Goal: Information Seeking & Learning: Learn about a topic

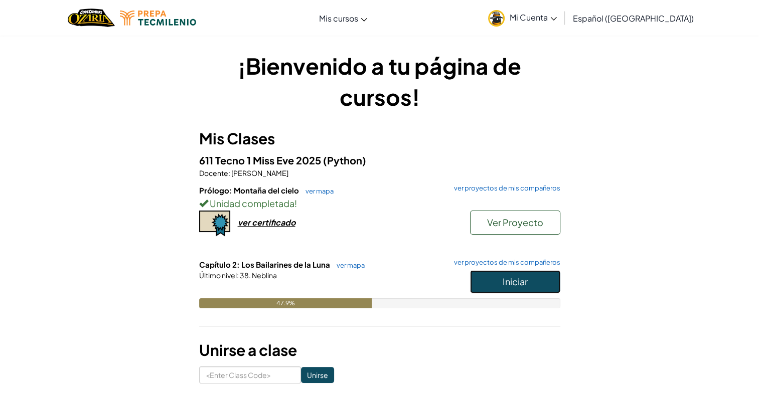
click at [515, 284] on span "Iniciar" at bounding box center [515, 282] width 25 height 12
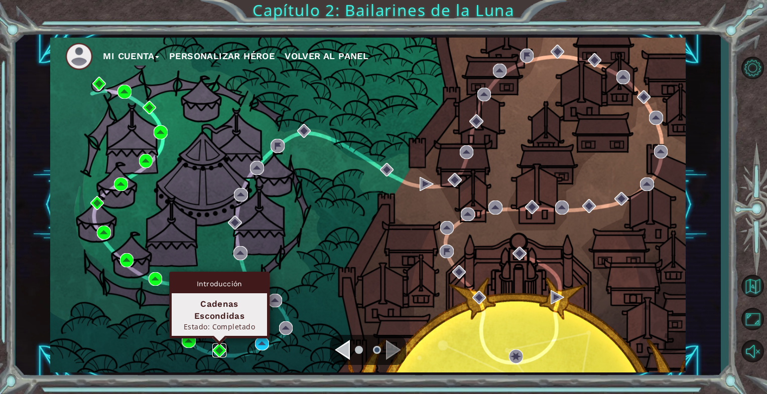
click at [217, 352] on img at bounding box center [219, 351] width 14 height 14
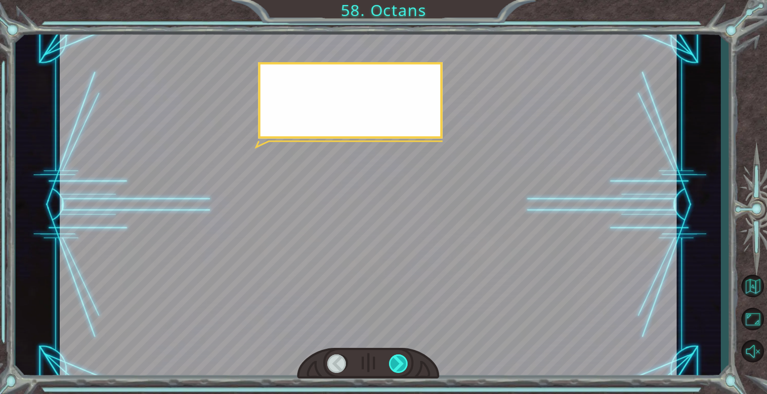
click at [398, 357] on div at bounding box center [399, 364] width 20 height 19
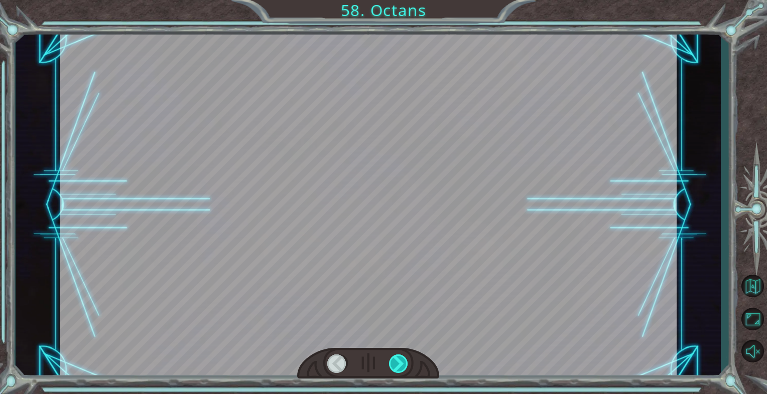
click at [398, 357] on div at bounding box center [399, 364] width 20 height 19
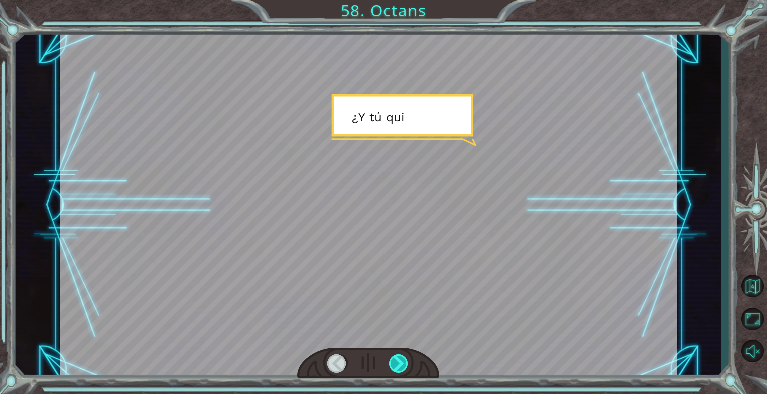
click at [398, 357] on div at bounding box center [399, 364] width 20 height 19
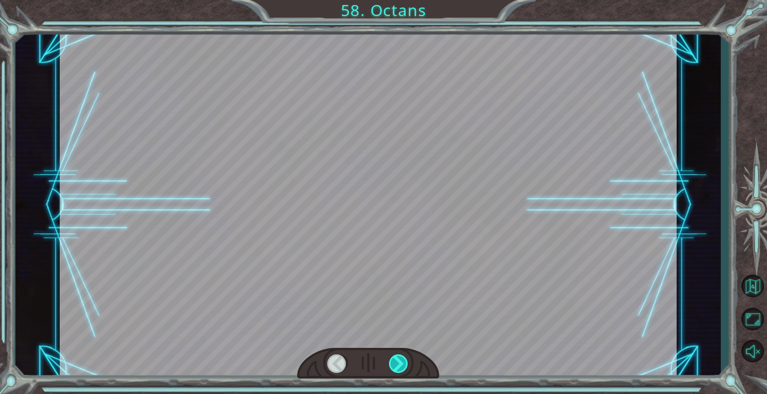
click at [398, 357] on div at bounding box center [399, 364] width 20 height 19
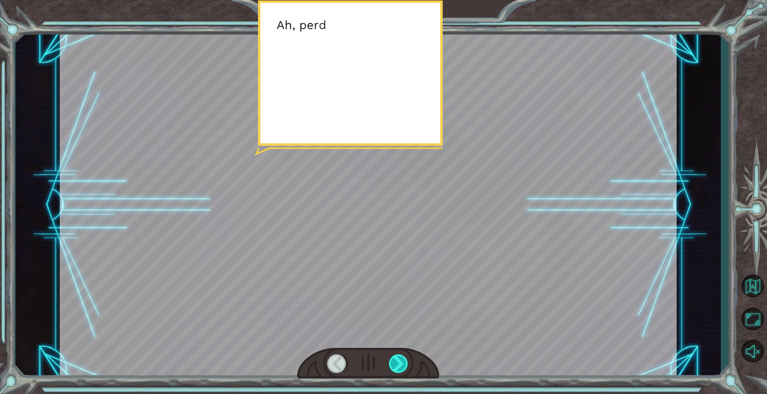
click at [398, 357] on div at bounding box center [399, 364] width 20 height 19
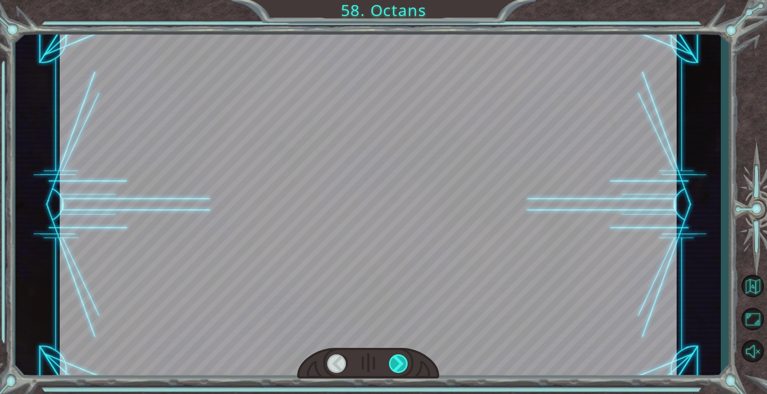
click at [398, 357] on div at bounding box center [399, 364] width 20 height 19
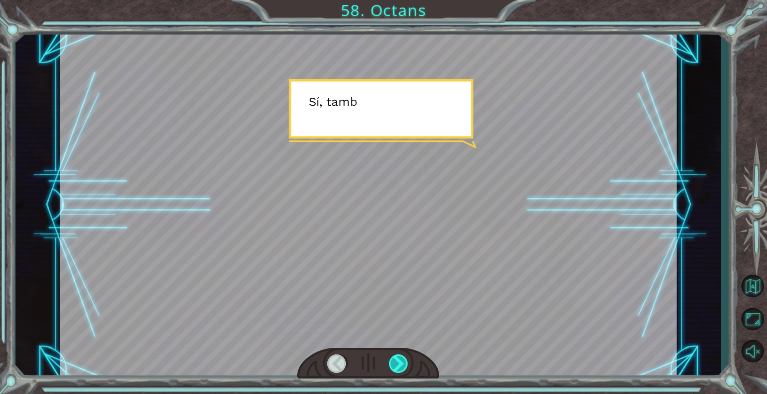
click at [398, 357] on div at bounding box center [399, 364] width 20 height 19
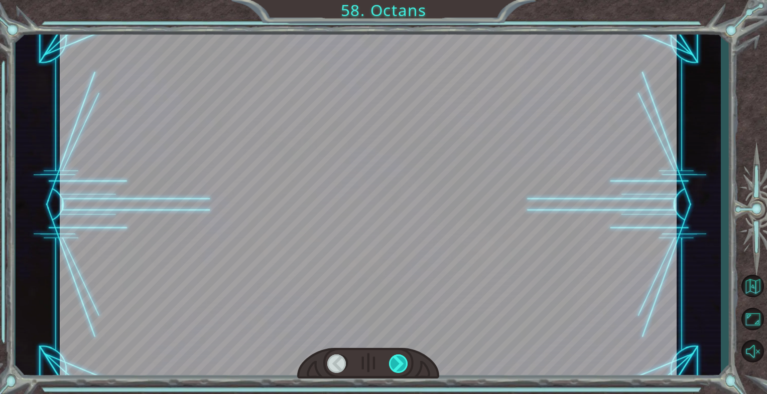
click at [397, 358] on div at bounding box center [399, 364] width 20 height 19
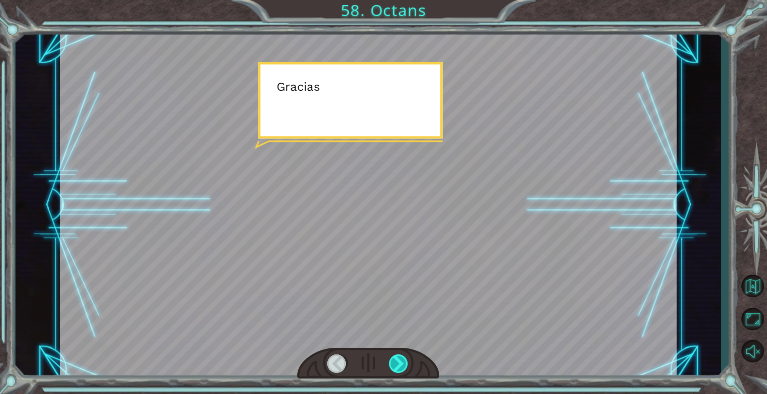
click at [397, 358] on div at bounding box center [399, 364] width 20 height 19
click at [397, 355] on div at bounding box center [399, 364] width 20 height 19
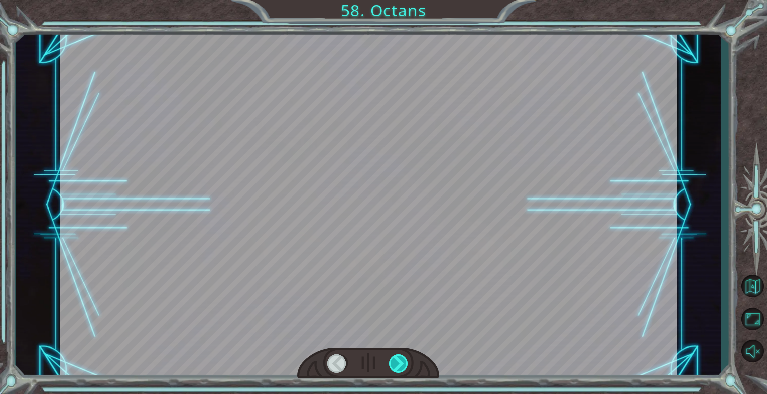
click at [397, 355] on div at bounding box center [399, 364] width 20 height 19
click at [396, 355] on div at bounding box center [399, 364] width 20 height 19
click at [396, 353] on div at bounding box center [368, 363] width 142 height 31
click at [398, 352] on div at bounding box center [368, 363] width 142 height 31
click at [396, 356] on div at bounding box center [399, 364] width 20 height 19
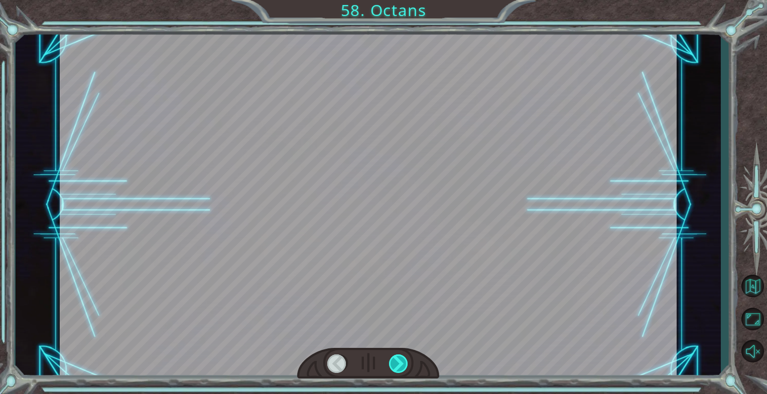
click at [396, 357] on div at bounding box center [399, 364] width 20 height 19
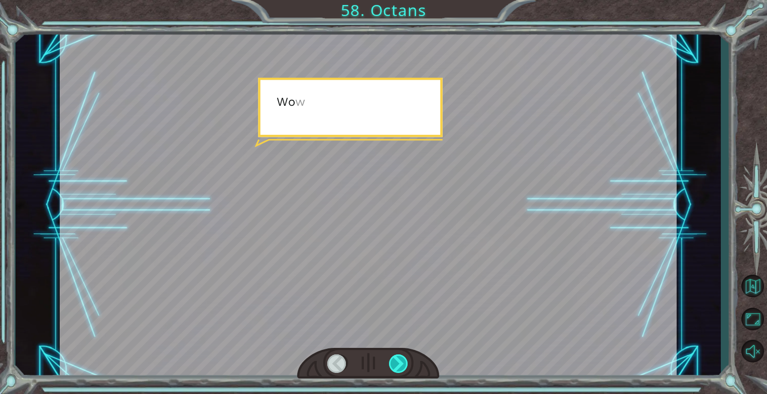
click at [396, 357] on div at bounding box center [399, 364] width 20 height 19
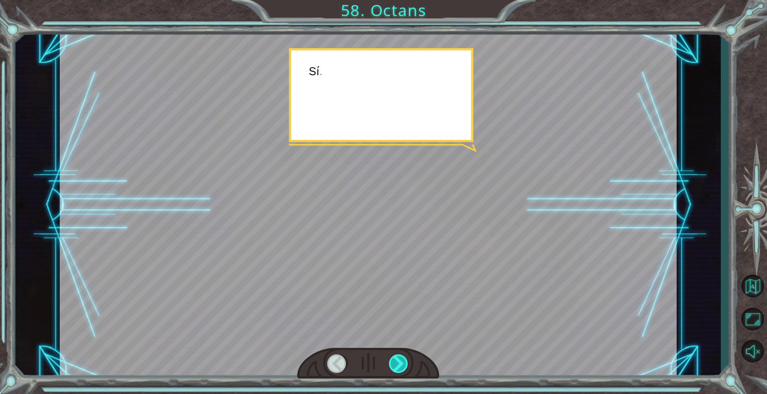
click at [396, 357] on div at bounding box center [399, 364] width 20 height 19
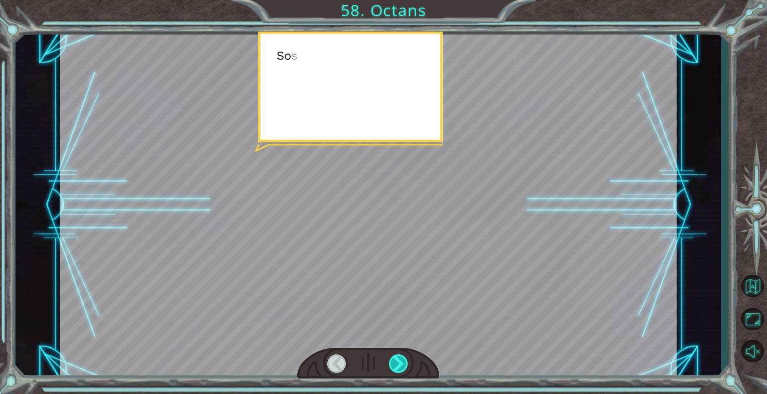
click at [393, 358] on div at bounding box center [399, 364] width 20 height 19
click at [392, 358] on div at bounding box center [399, 364] width 20 height 19
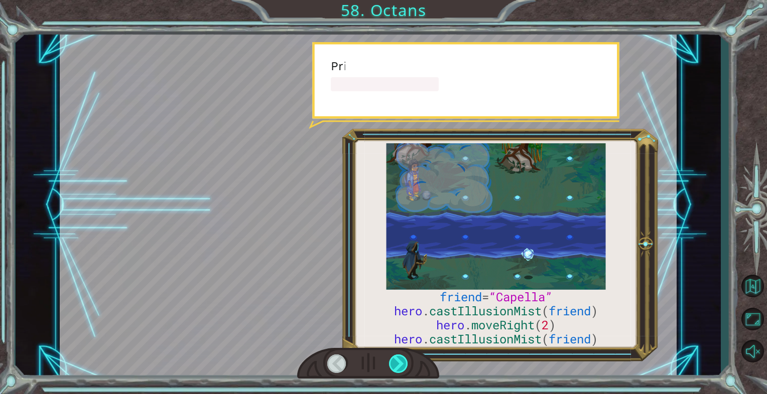
click at [392, 358] on div at bounding box center [399, 364] width 20 height 19
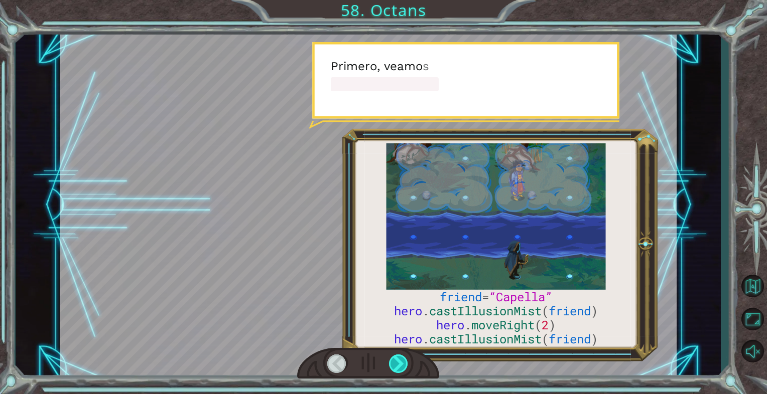
click at [392, 358] on div at bounding box center [399, 364] width 20 height 19
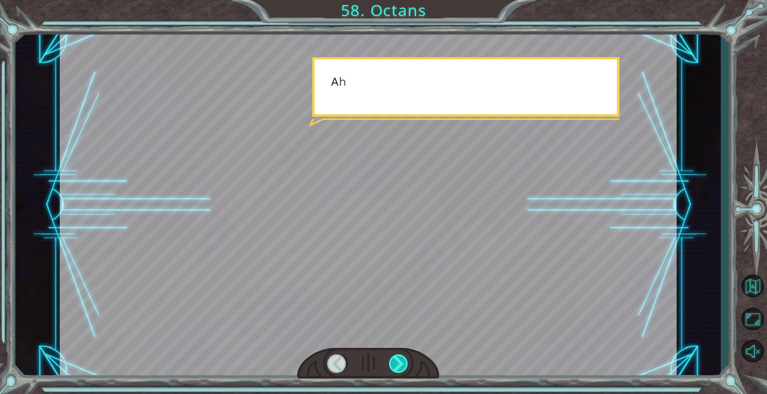
click at [392, 358] on div at bounding box center [399, 364] width 20 height 19
click at [391, 359] on div at bounding box center [399, 364] width 20 height 19
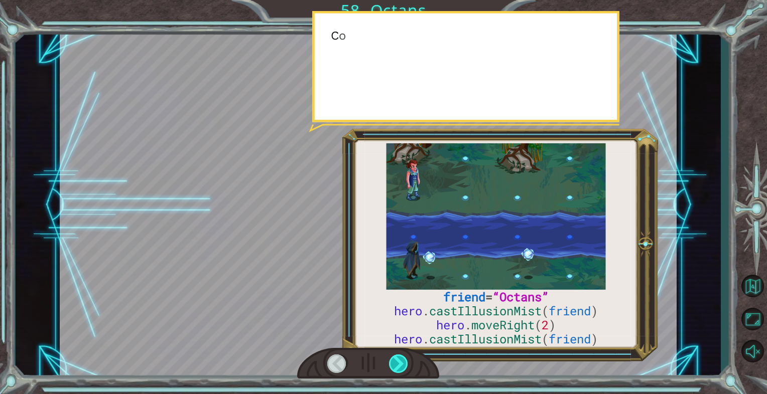
click at [391, 359] on div at bounding box center [399, 364] width 20 height 19
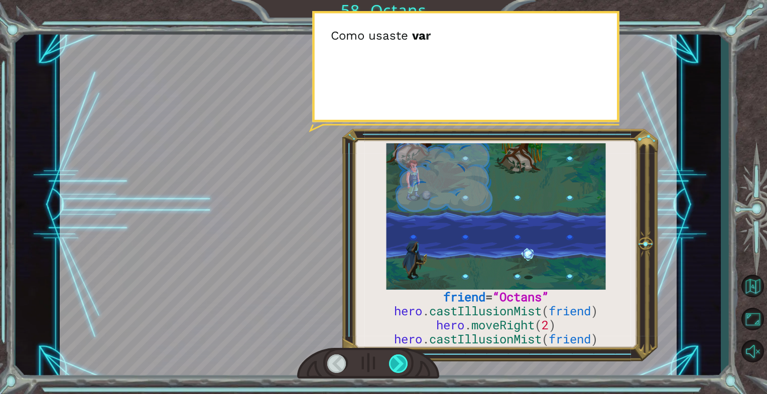
click at [391, 360] on div at bounding box center [399, 364] width 20 height 19
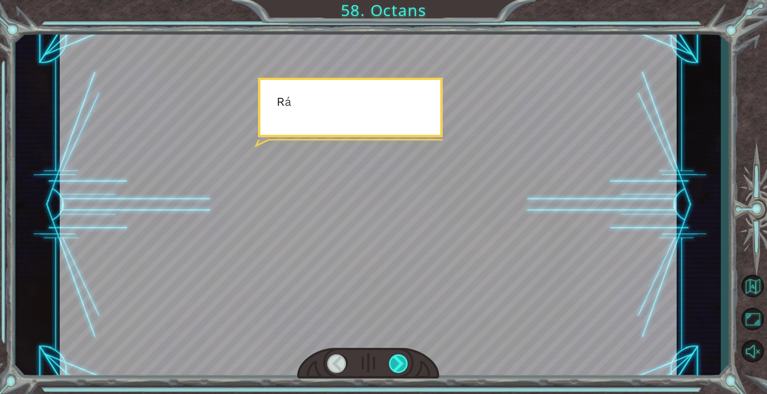
click at [391, 360] on div at bounding box center [399, 364] width 20 height 19
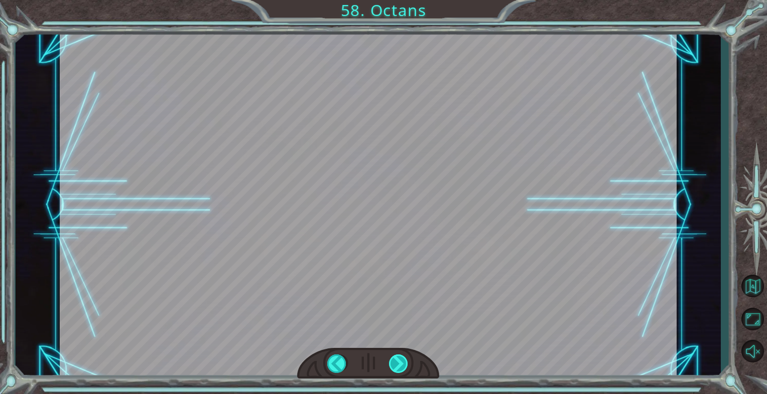
click at [391, 360] on div at bounding box center [399, 364] width 20 height 19
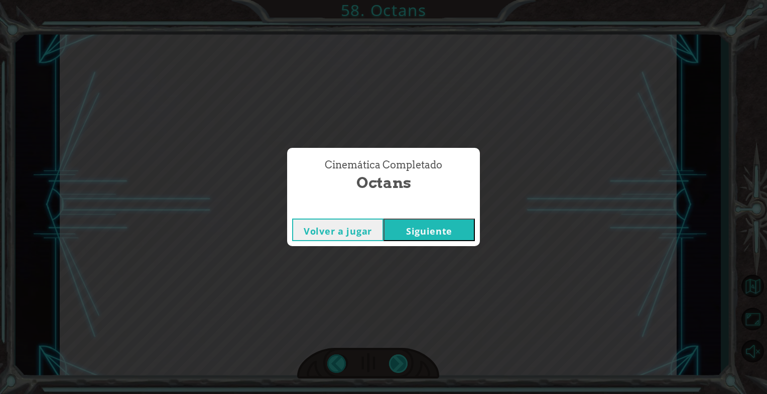
click at [391, 360] on div "Cinemática Completado Octans Volver a jugar [GEOGRAPHIC_DATA]" at bounding box center [383, 197] width 767 height 394
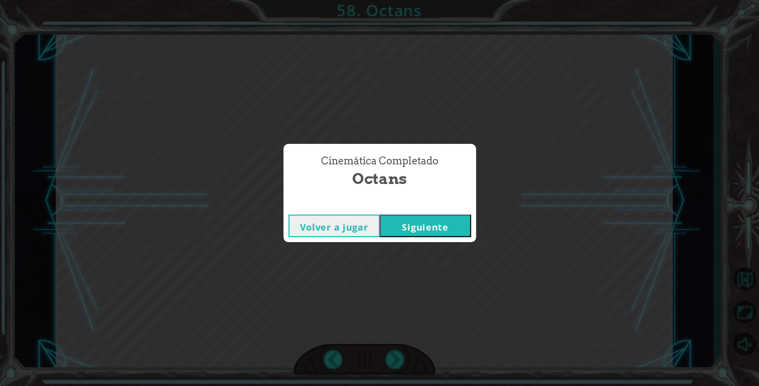
click at [391, 360] on div "Cinemática Completado Octans Volver a jugar [GEOGRAPHIC_DATA]" at bounding box center [379, 193] width 759 height 386
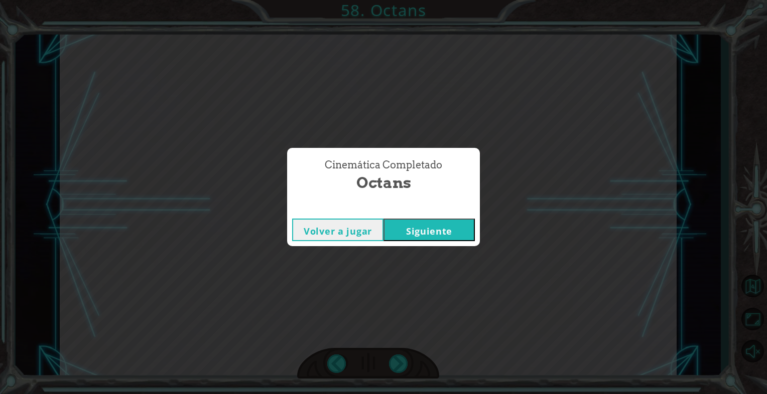
drag, startPoint x: 391, startPoint y: 360, endPoint x: 443, endPoint y: 230, distance: 139.4
click at [443, 230] on button "Siguiente" at bounding box center [428, 230] width 91 height 23
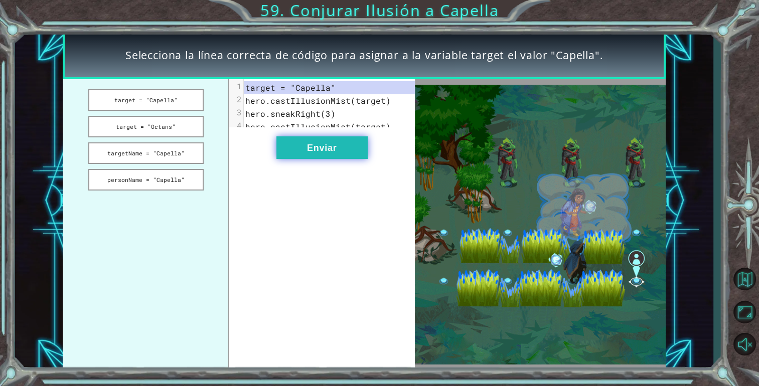
click at [302, 155] on button "Enviar" at bounding box center [322, 148] width 91 height 23
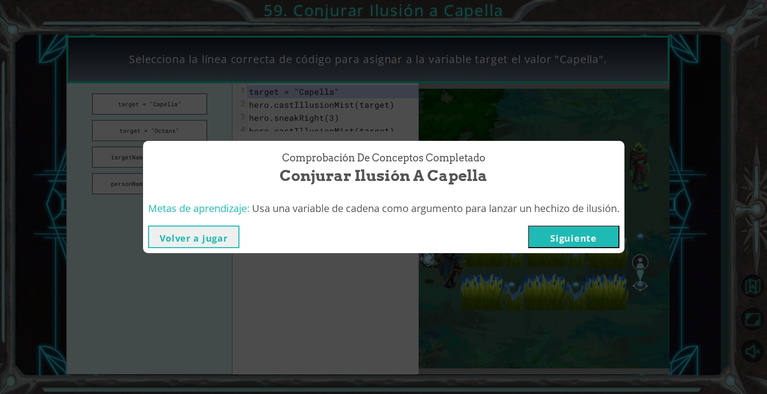
click at [584, 246] on button "Siguiente" at bounding box center [573, 237] width 91 height 23
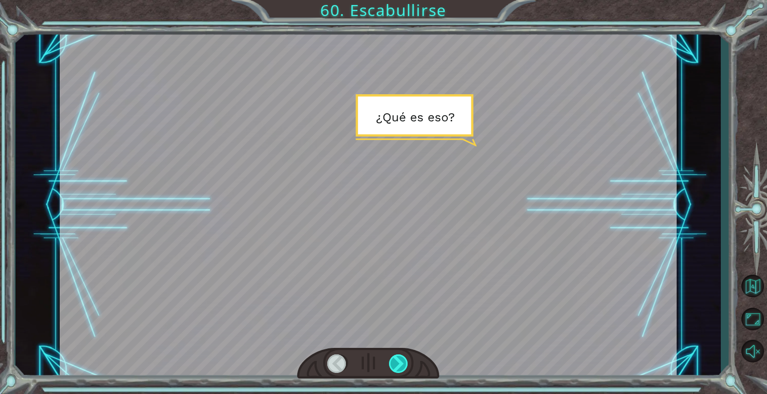
click at [397, 370] on div at bounding box center [399, 364] width 20 height 19
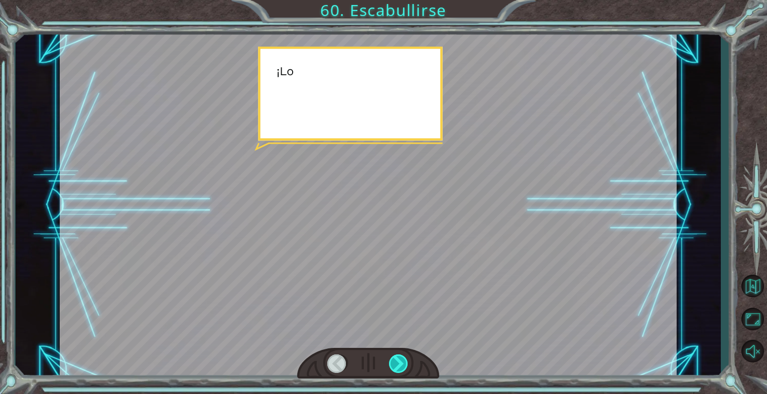
click at [397, 368] on div at bounding box center [399, 364] width 20 height 19
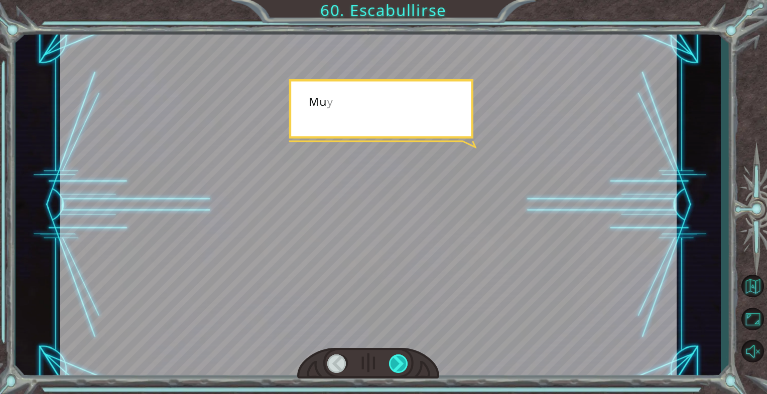
click at [397, 368] on div at bounding box center [399, 364] width 20 height 19
click at [397, 367] on div at bounding box center [399, 364] width 20 height 19
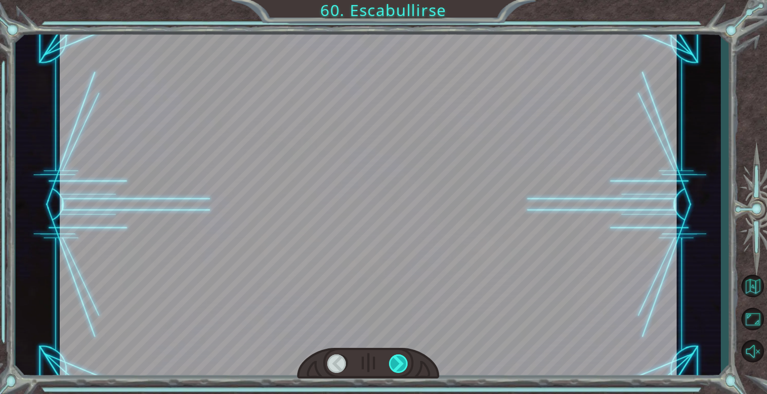
click at [397, 367] on div at bounding box center [399, 364] width 20 height 19
click at [397, 0] on div "Temporary Text ¿ Q u é e s e s o ? ¡ L o s t e n g s h e s s e a c e r c a n ! …" at bounding box center [383, 0] width 767 height 0
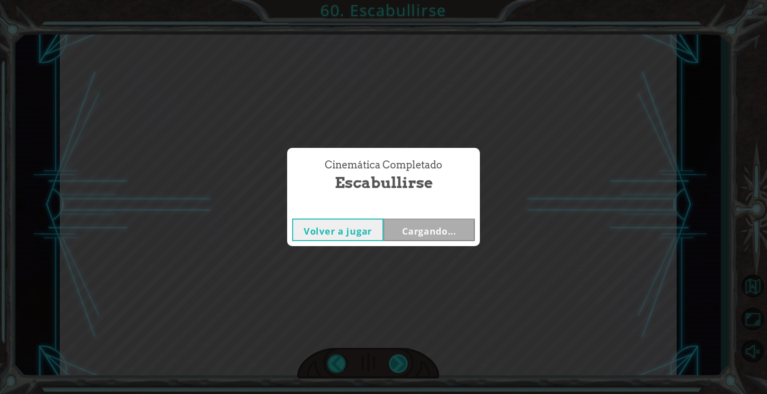
click at [397, 367] on div "Cinemática Completado Escabullirse Volver a jugar Cargando..." at bounding box center [383, 197] width 767 height 394
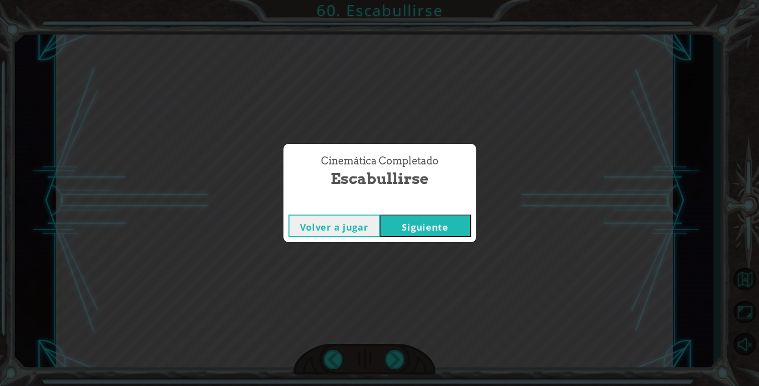
click at [413, 219] on button "Siguiente" at bounding box center [425, 226] width 91 height 23
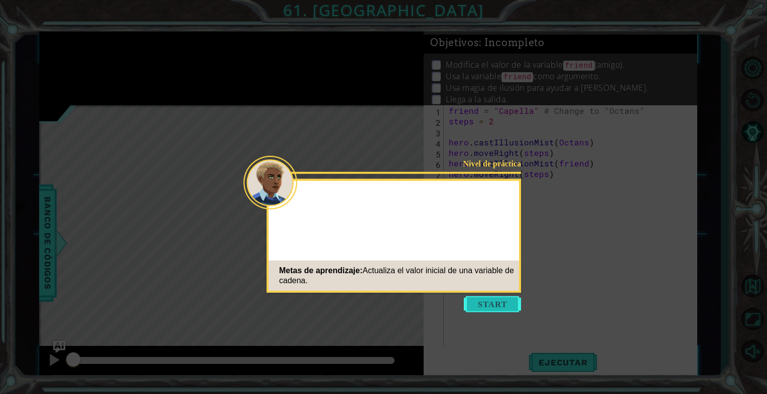
click at [480, 312] on button "Start" at bounding box center [492, 305] width 57 height 16
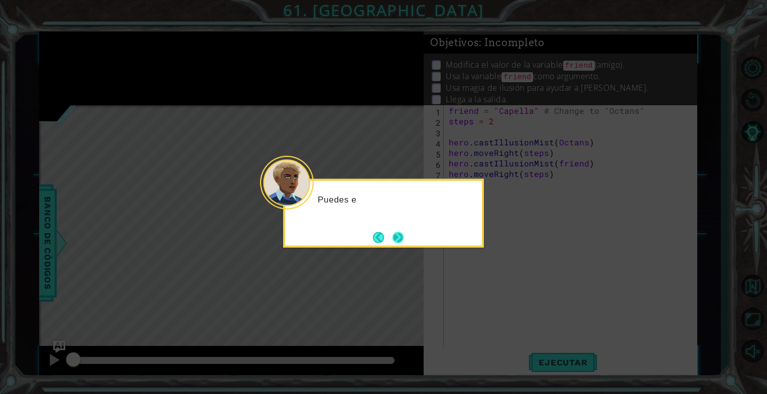
click at [390, 238] on button "Next" at bounding box center [398, 238] width 16 height 16
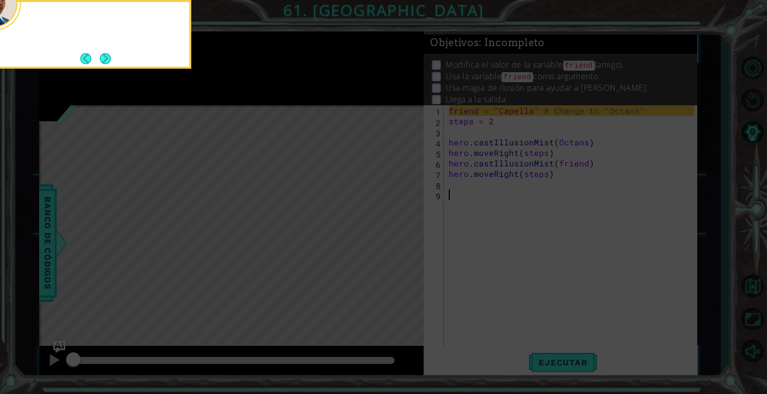
click at [394, 238] on icon at bounding box center [383, 59] width 767 height 671
click at [399, 236] on icon at bounding box center [383, 59] width 767 height 671
click at [526, 141] on icon at bounding box center [383, 59] width 767 height 671
click at [541, 119] on icon at bounding box center [383, 59] width 767 height 671
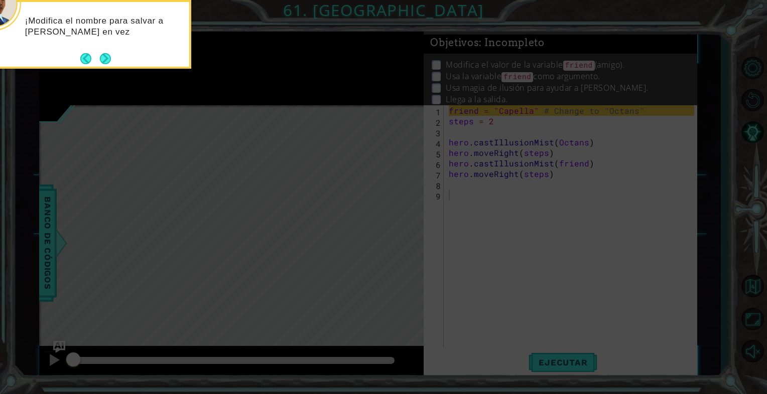
click at [100, 53] on button "Next" at bounding box center [105, 58] width 13 height 13
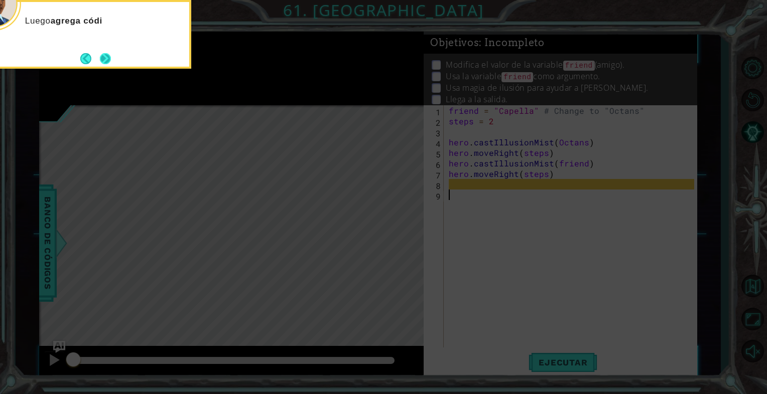
click at [110, 60] on button "Next" at bounding box center [105, 59] width 12 height 12
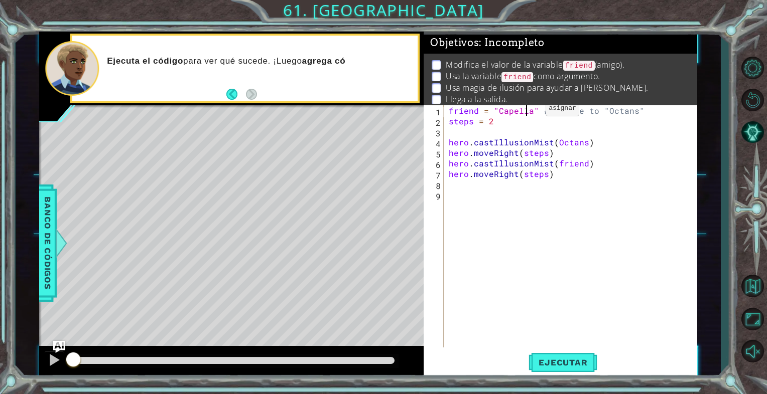
click at [528, 111] on div "friend = "Capella" # Change to "Octans" steps = 2 hero . castIllusionMist ( Oct…" at bounding box center [573, 237] width 252 height 264
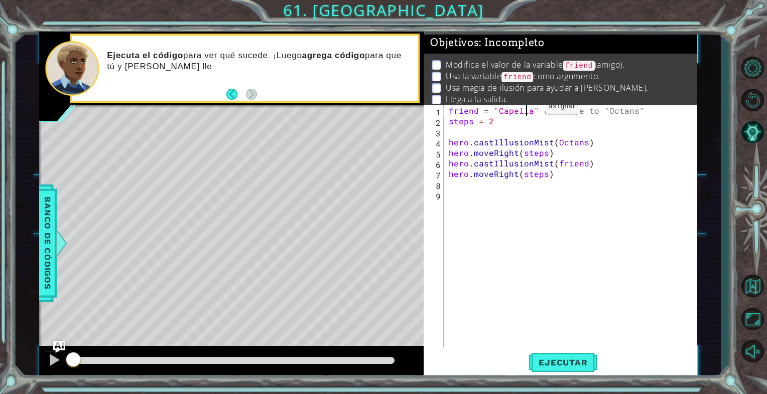
click at [528, 109] on div "friend = "Capella" # Change to "Octans" steps = 2 hero . castIllusionMist ( Oct…" at bounding box center [573, 237] width 252 height 264
click at [549, 364] on span "Ejecutar" at bounding box center [563, 363] width 69 height 10
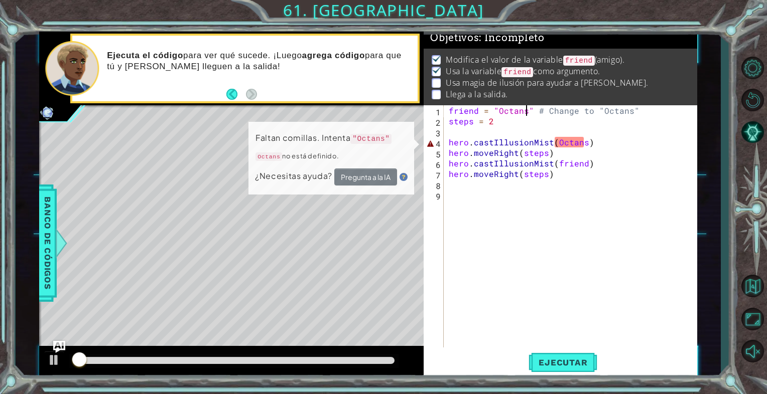
scroll to position [9, 0]
click at [583, 144] on div "friend = "Octans" # Change to "Octans" steps = 2 hero . castIllusionMist ( Octa…" at bounding box center [573, 237] width 252 height 264
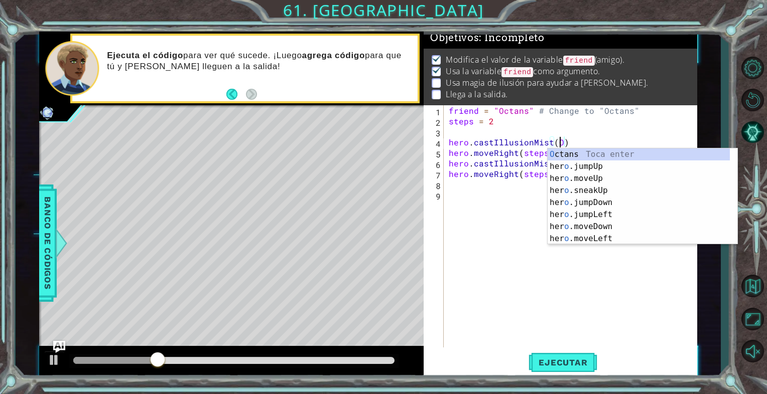
scroll to position [0, 6]
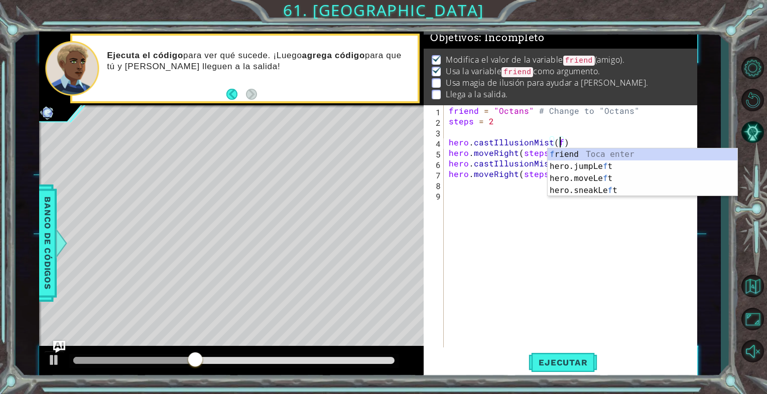
click at [629, 150] on div "f riend Toca enter hero.jumpLe f t Toca enter hero.moveLe f t Toca enter hero.s…" at bounding box center [643, 185] width 190 height 72
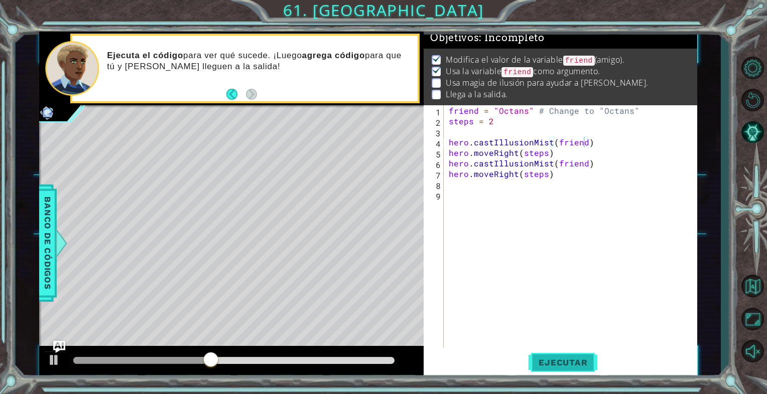
click at [556, 355] on button "Ejecutar" at bounding box center [563, 362] width 69 height 27
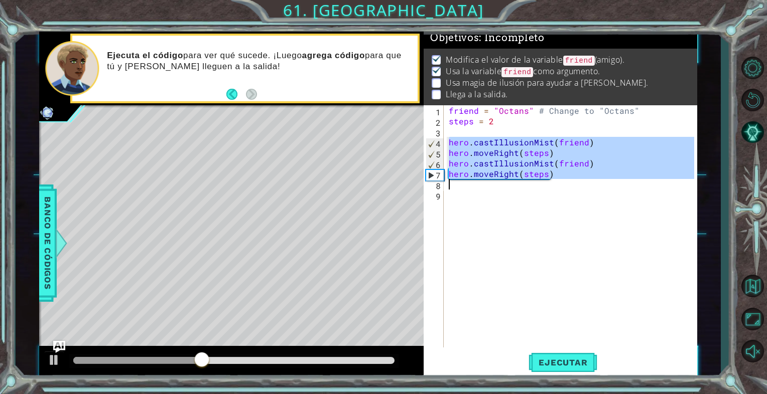
drag, startPoint x: 450, startPoint y: 141, endPoint x: 555, endPoint y: 181, distance: 112.1
click at [555, 181] on div "friend = "Octans" # Change to "Octans" steps = 2 hero . castIllusionMist ( frie…" at bounding box center [573, 237] width 252 height 264
type textarea "hero.moveRight(steps)"
click at [466, 187] on div "friend = "Octans" # Change to "Octans" steps = 2 hero . castIllusionMist ( frie…" at bounding box center [570, 226] width 247 height 242
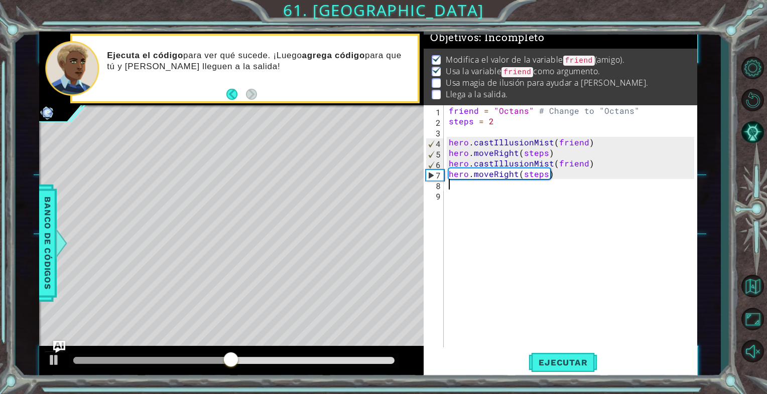
scroll to position [0, 0]
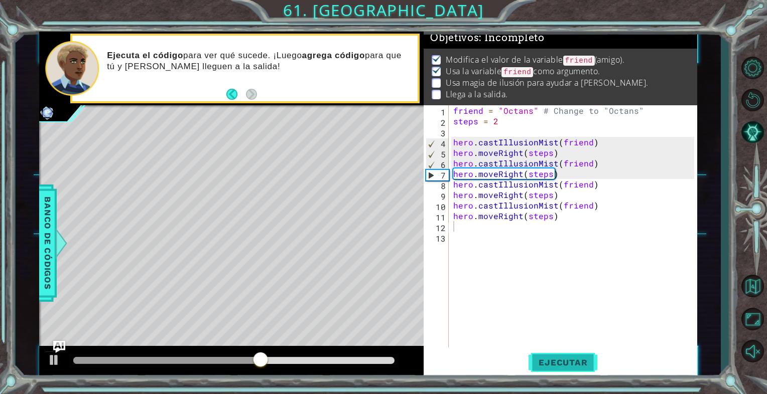
click at [550, 359] on span "Ejecutar" at bounding box center [563, 363] width 69 height 10
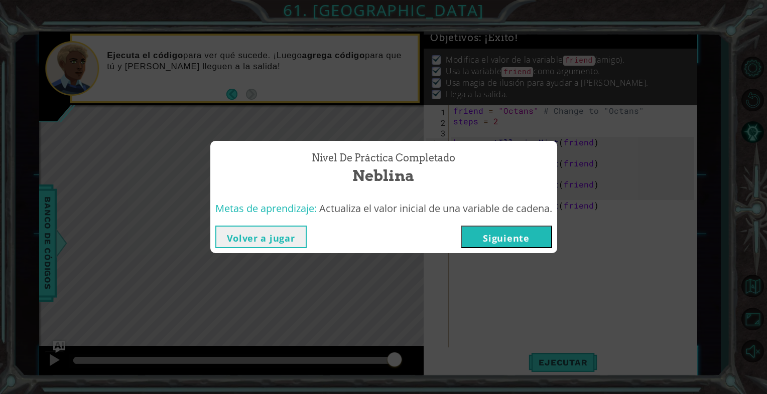
click at [507, 232] on button "Siguiente" at bounding box center [506, 237] width 91 height 23
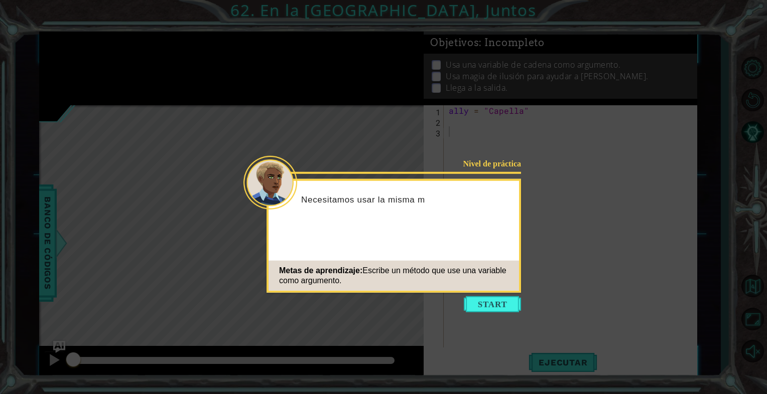
click at [510, 302] on button "Start" at bounding box center [492, 305] width 57 height 16
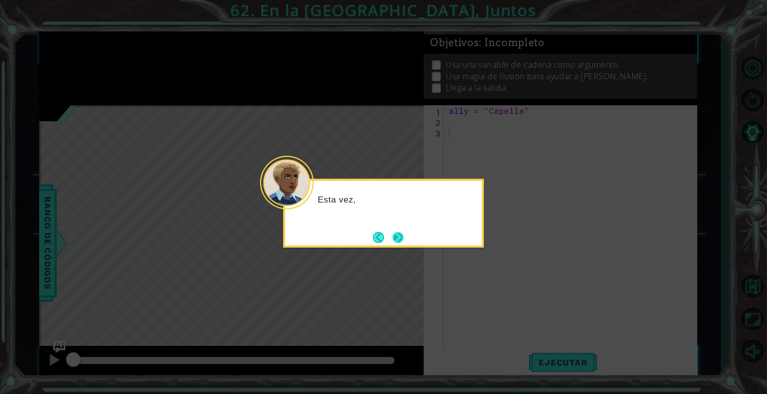
click at [400, 237] on button "Next" at bounding box center [398, 237] width 18 height 18
click at [404, 238] on button "Next" at bounding box center [398, 238] width 18 height 18
click at [399, 238] on button "Next" at bounding box center [398, 238] width 14 height 14
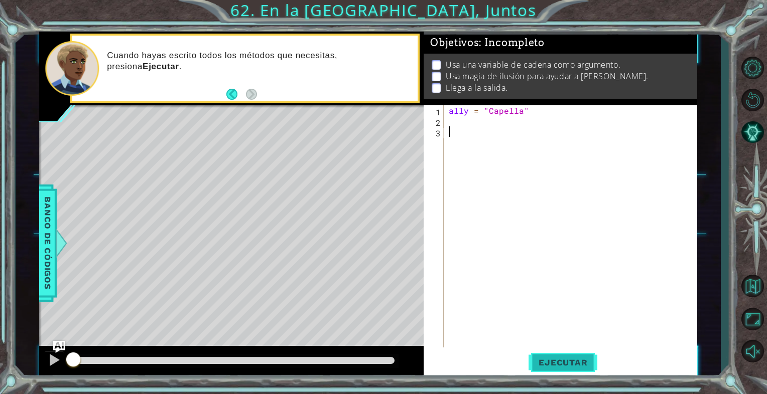
drag, startPoint x: 541, startPoint y: 344, endPoint x: 542, endPoint y: 352, distance: 8.2
click at [542, 350] on div "1 2 3 ally = "Capella" הההההההההההההההההההההההההההההההההההההההההההההההההההההההה…" at bounding box center [560, 241] width 273 height 273
click at [545, 358] on span "Ejecutar" at bounding box center [563, 363] width 69 height 10
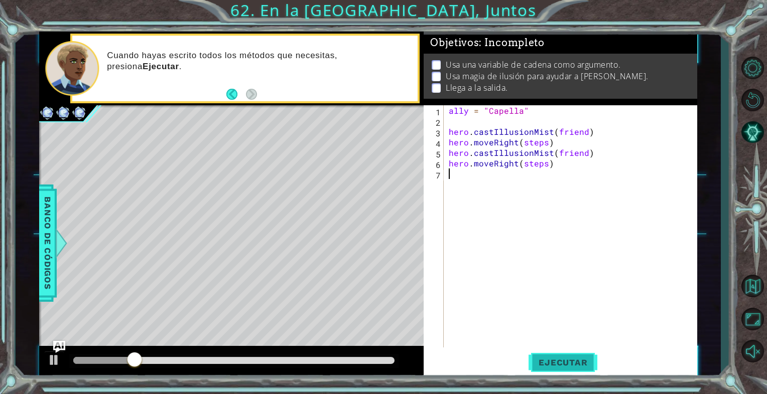
click at [550, 355] on button "Ejecutar" at bounding box center [563, 362] width 69 height 27
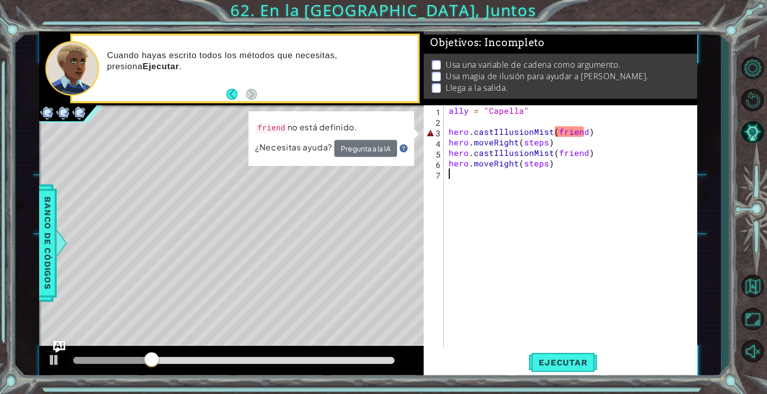
click at [448, 128] on div "ally = "Capella" hero . castIllusionMist ( friend ) hero . moveRight ( steps ) …" at bounding box center [573, 237] width 252 height 264
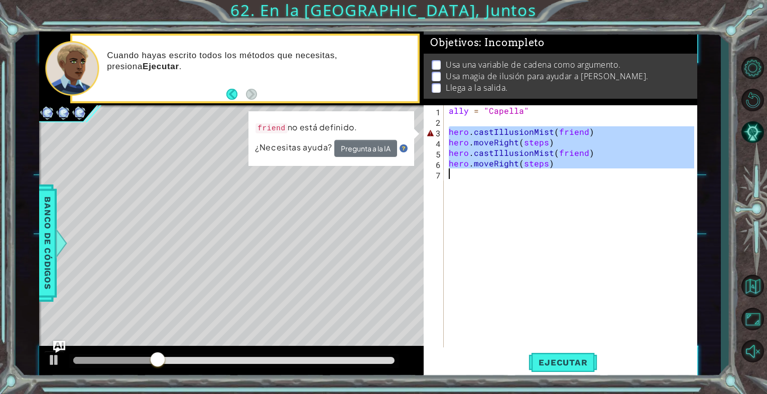
drag, startPoint x: 455, startPoint y: 137, endPoint x: 574, endPoint y: 186, distance: 129.2
click at [574, 186] on div "ally = "Capella" hero . castIllusionMist ( friend ) hero . moveRight ( steps ) …" at bounding box center [573, 237] width 252 height 264
type textarea "hero.moveRight(steps)"
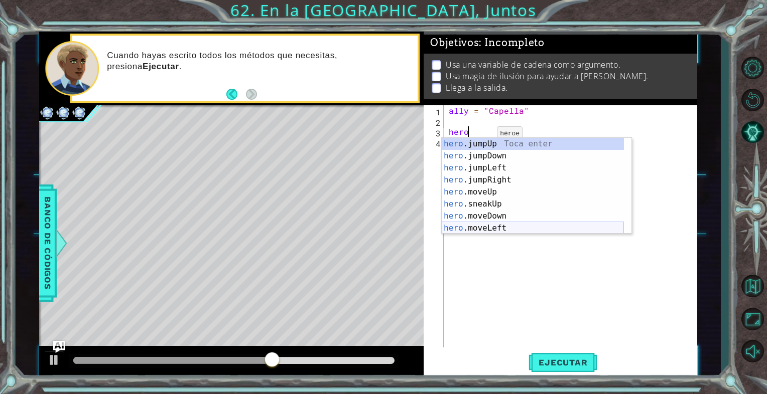
click at [508, 228] on div "hero .jumpUp Toca enter hero .jumpDown Toca enter hero .jumpLeft Toca enter her…" at bounding box center [533, 198] width 182 height 120
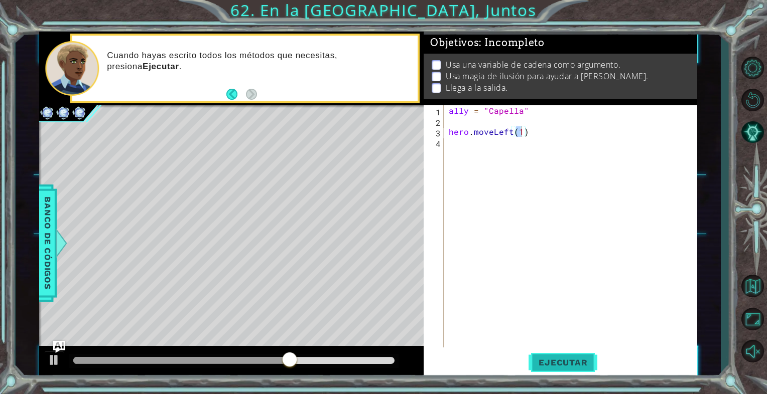
click at [543, 365] on span "Ejecutar" at bounding box center [563, 363] width 69 height 10
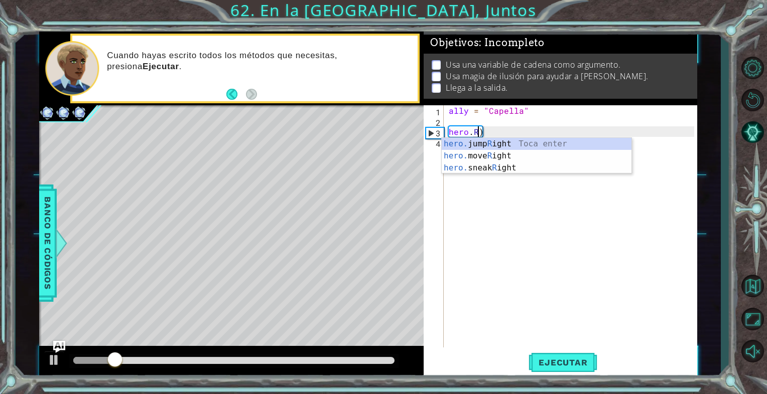
scroll to position [0, 2]
click at [494, 155] on div "hero. jump R ight Toca enter hero. move R ight Toca enter hero. sneak R ight To…" at bounding box center [537, 168] width 190 height 60
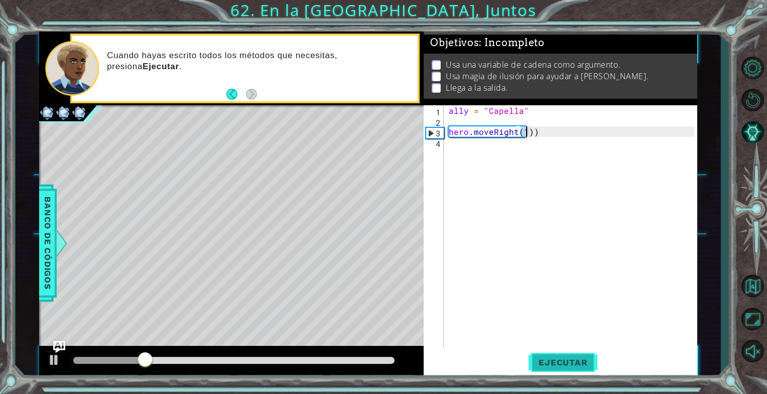
type textarea "hero.moveRight(1))"
click at [582, 358] on span "Ejecutar" at bounding box center [563, 363] width 69 height 10
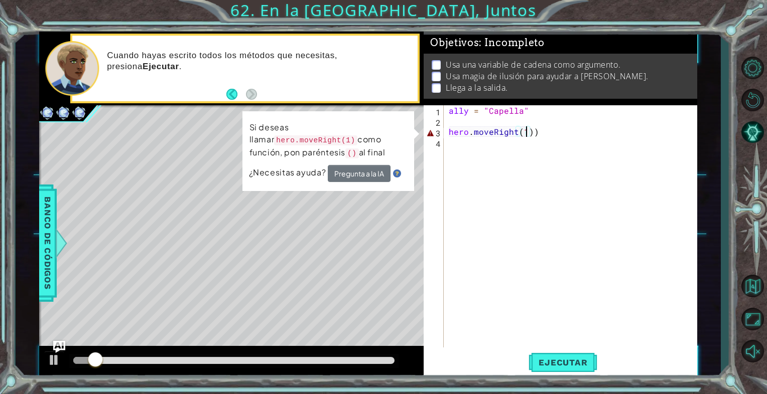
click at [548, 144] on div "ally = "Capella" hero . moveRight ( 1 ))" at bounding box center [573, 237] width 252 height 264
click at [547, 137] on div "ally = "Capella" hero . moveRight ( 1 ))" at bounding box center [573, 237] width 252 height 264
type textarea "hero.moveRight(1)"
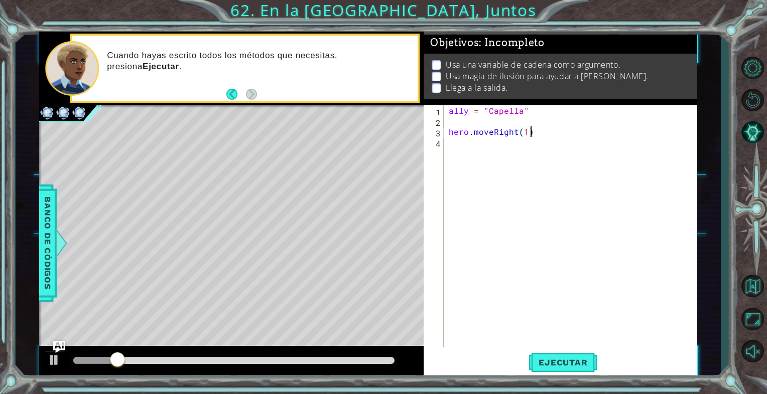
click at [590, 327] on div "ally = "Capella" hero . moveRight ( 1 )" at bounding box center [573, 237] width 252 height 264
click at [536, 362] on span "Ejecutar" at bounding box center [563, 363] width 69 height 10
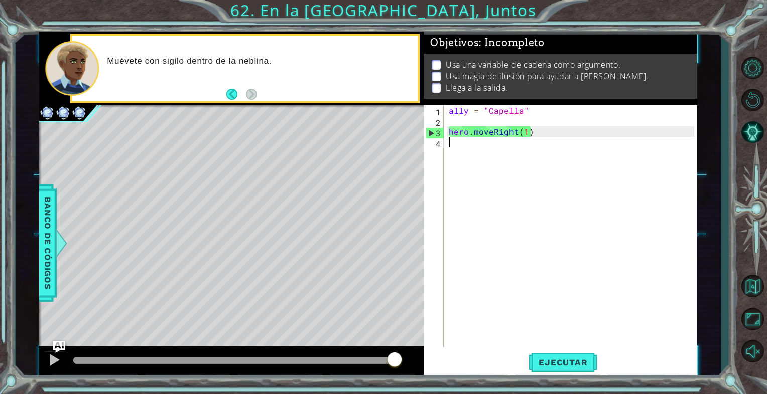
click at [455, 123] on div "ally = "Capella" hero . moveRight ( 1 )" at bounding box center [573, 237] width 252 height 264
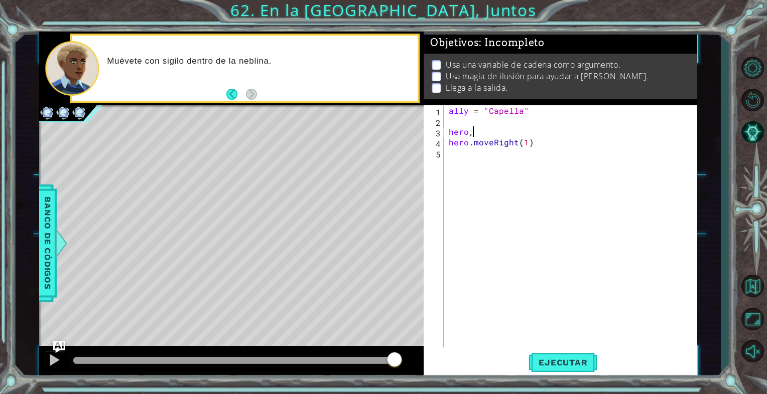
scroll to position [0, 1]
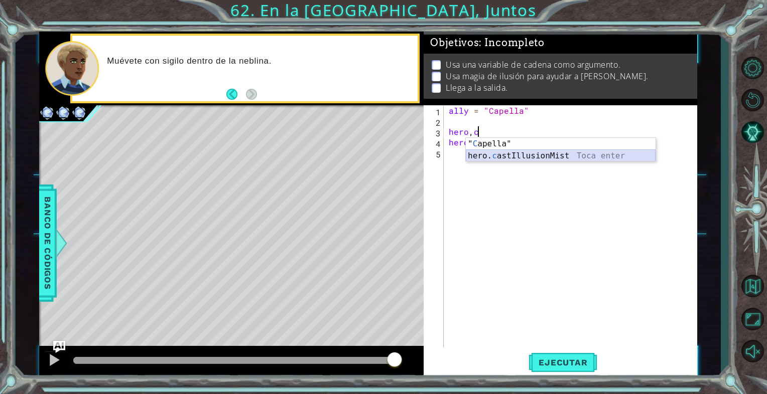
click at [518, 158] on div "" C apella" Toca enter hero. c astIllusionMist Toca enter" at bounding box center [561, 162] width 190 height 48
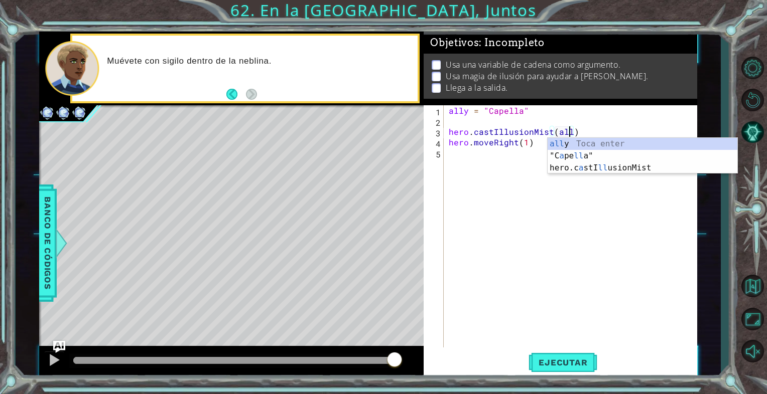
scroll to position [0, 8]
type textarea "hero.castIllusionMist(ally)"
click at [566, 379] on div "1 ההההההההההההההההההההההההההההההההההההההההההההההההההההההההההההההההההההההההההההה…" at bounding box center [383, 197] width 767 height 394
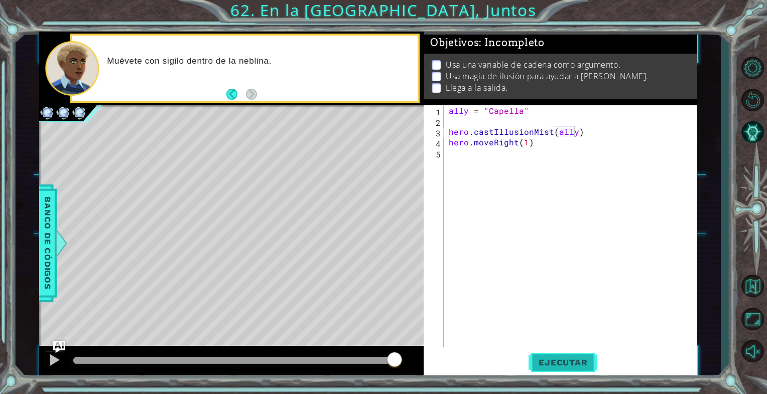
click at [560, 363] on span "Ejecutar" at bounding box center [563, 363] width 69 height 10
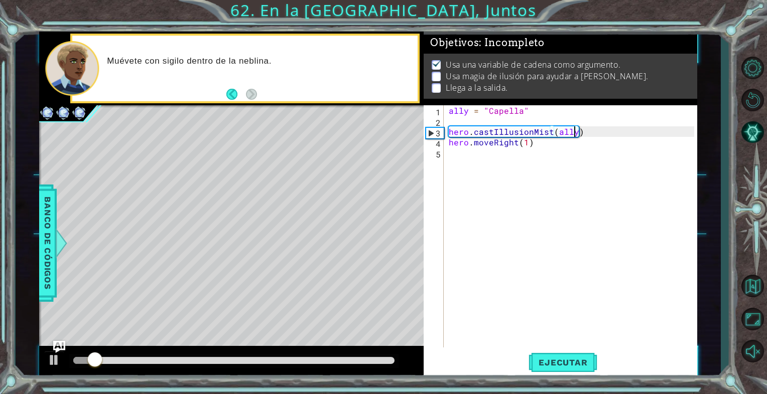
scroll to position [3, 0]
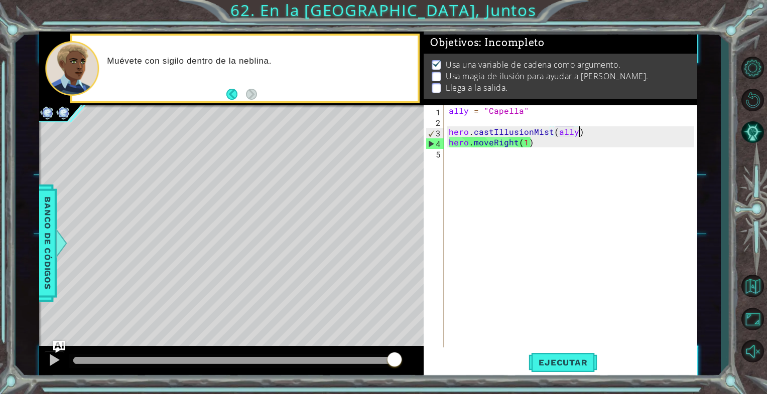
click at [599, 129] on div "ally = "Capella" hero . castIllusionMist ( ally ) hero . moveRight ( 1 )" at bounding box center [573, 237] width 252 height 264
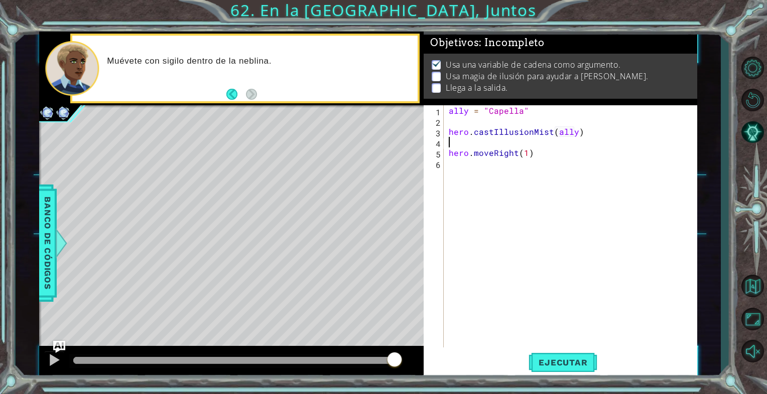
scroll to position [0, 0]
click at [515, 156] on div "ally = "Capella" hero . castIllusionMist ( ally ) hero . moveRight ( 1 )" at bounding box center [573, 237] width 252 height 264
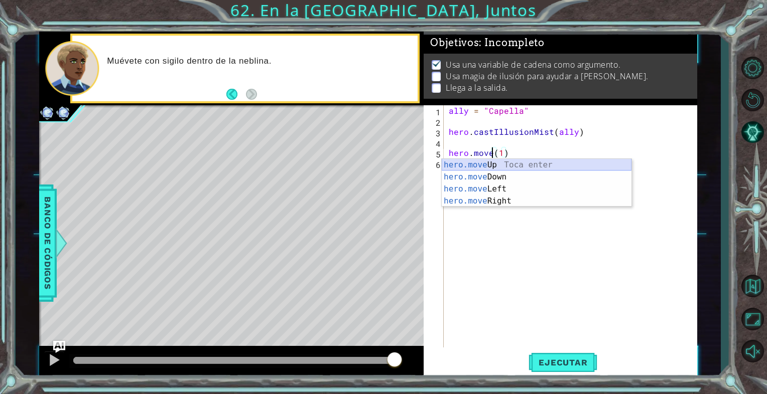
click at [562, 166] on div "hero.move Up Toca enter hero.move Down Toca enter hero.move Left Toca enter her…" at bounding box center [537, 195] width 190 height 72
type textarea "hero.moveUp(1)(1)"
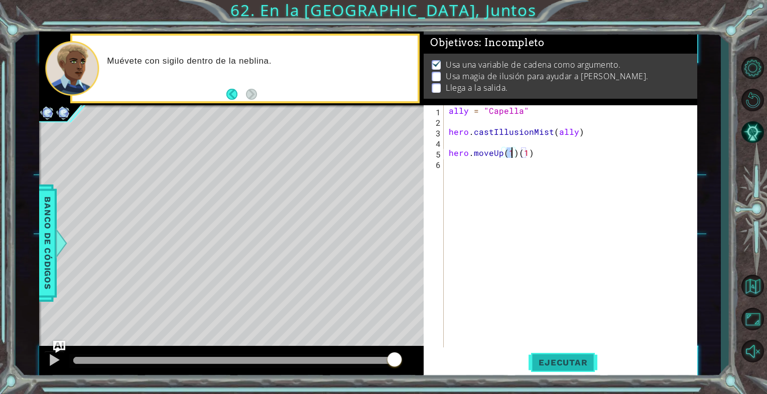
click at [568, 359] on span "Ejecutar" at bounding box center [563, 363] width 69 height 10
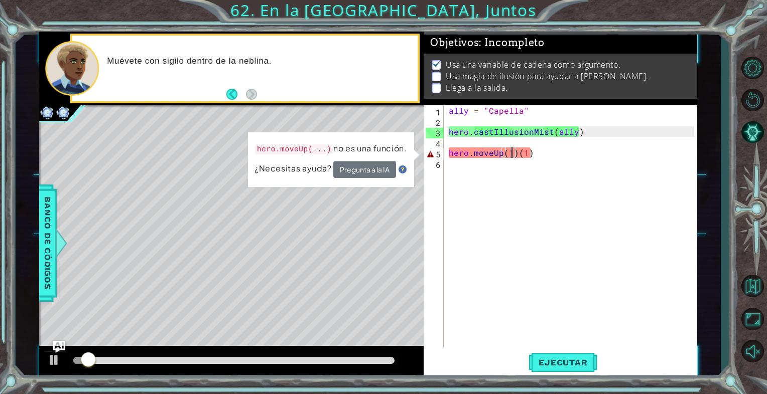
click at [544, 161] on div "ally = "Capella" hero . castIllusionMist ( ally ) hero . moveUp ( 1 ) ( 1 )" at bounding box center [573, 237] width 252 height 264
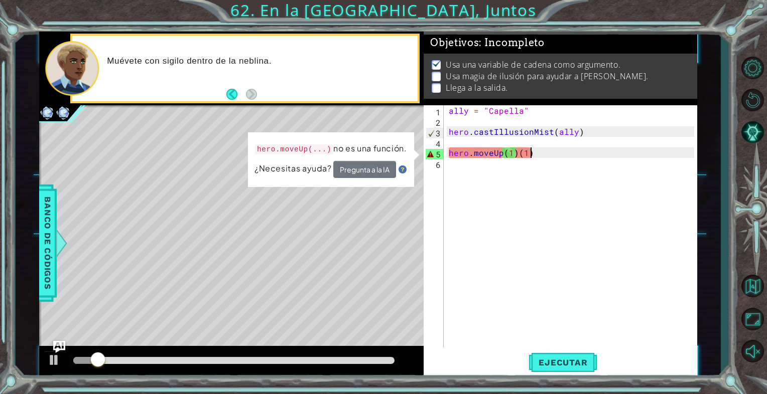
click at [540, 153] on div "ally = "Capella" hero . castIllusionMist ( ally ) hero . moveUp ( 1 ) ( 1 )" at bounding box center [573, 237] width 252 height 264
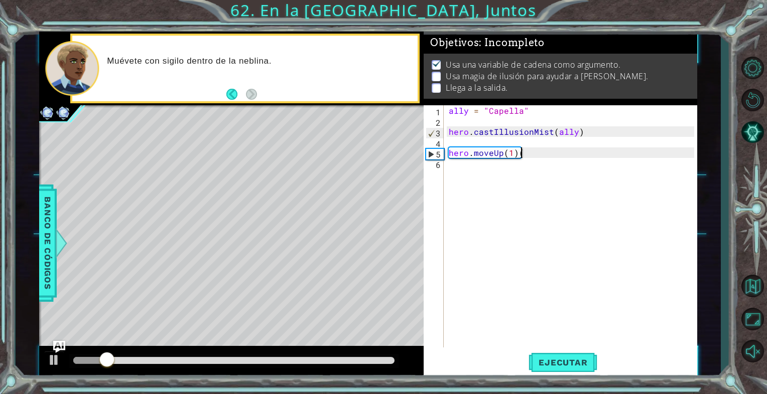
type textarea "hero.moveUp(1)"
click at [554, 365] on span "Ejecutar" at bounding box center [563, 363] width 69 height 10
click at [458, 203] on div "ally = "Capella" hero . castIllusionMist ( ally ) hero . moveUp ( 1 )" at bounding box center [573, 237] width 252 height 264
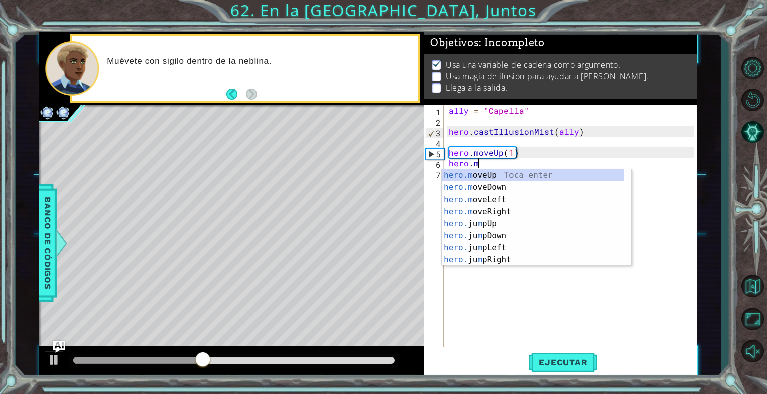
scroll to position [0, 2]
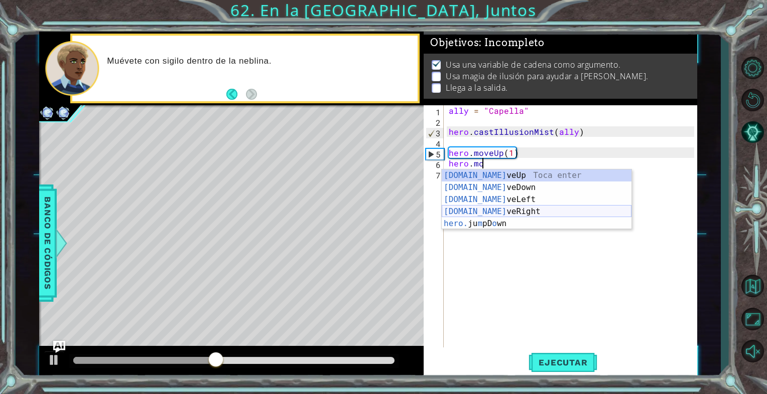
click at [510, 210] on div "[DOMAIN_NAME] veUp Toca enter [DOMAIN_NAME] veDown Toca enter [DOMAIN_NAME] veL…" at bounding box center [537, 212] width 190 height 84
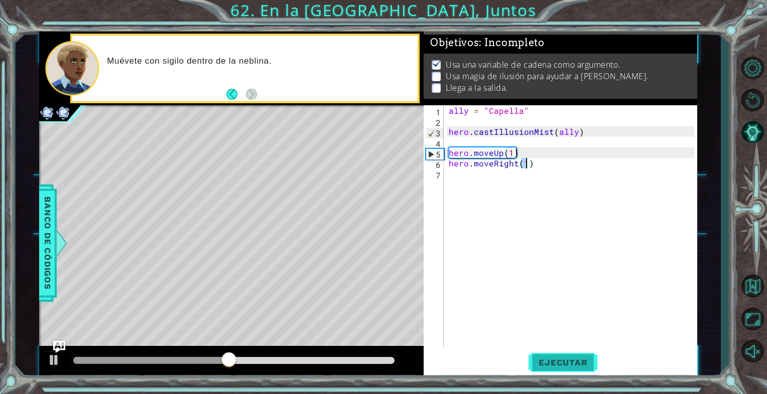
type textarea "hero.moveRight(1)"
click at [555, 370] on button "Ejecutar" at bounding box center [563, 362] width 69 height 27
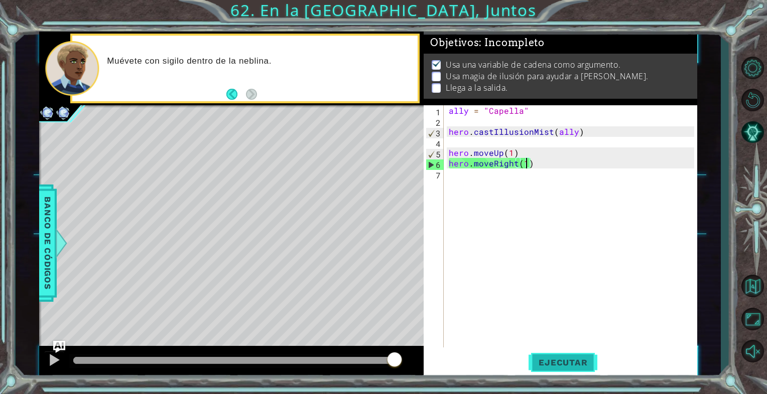
click at [553, 368] on button "Ejecutar" at bounding box center [563, 362] width 69 height 27
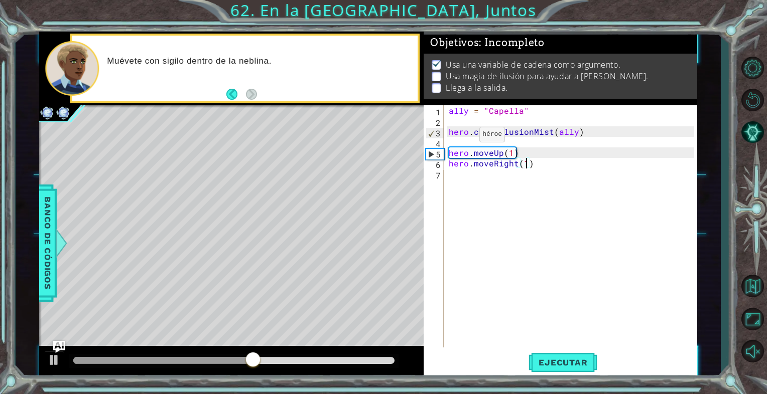
click at [461, 144] on div "ally = "Capella" hero . castIllusionMist ( ally ) hero . moveUp ( 1 ) hero . mo…" at bounding box center [573, 237] width 252 height 264
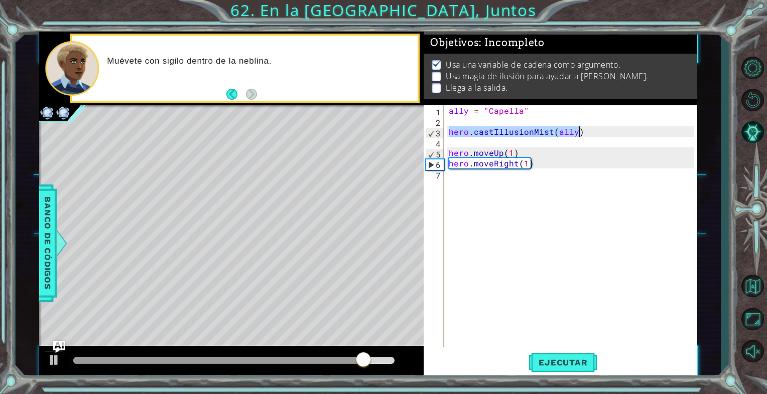
drag, startPoint x: 448, startPoint y: 128, endPoint x: 584, endPoint y: 131, distance: 136.0
click at [584, 131] on div "ally = "Capella" hero . castIllusionMist ( ally ) hero . moveUp ( 1 ) hero . mo…" at bounding box center [573, 237] width 252 height 264
type textarea "hero.castIllusionMist(ally)"
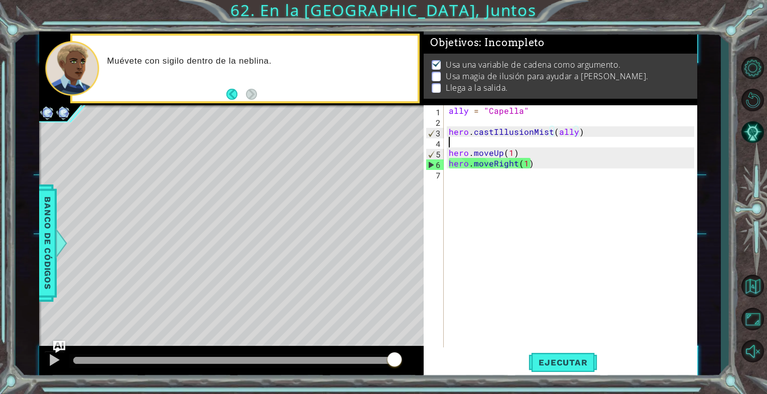
click at [466, 141] on div "ally = "Capella" hero . castIllusionMist ( ally ) hero . moveUp ( 1 ) hero . mo…" at bounding box center [573, 237] width 252 height 264
paste textarea "hero.castIllusionMist(ally)"
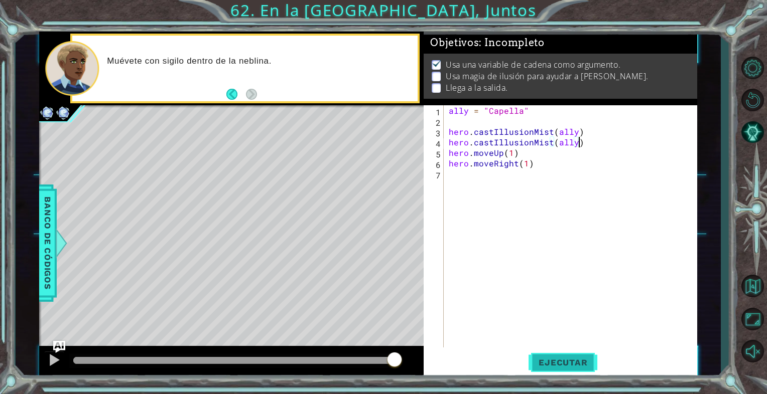
click at [568, 358] on span "Ejecutar" at bounding box center [563, 363] width 69 height 10
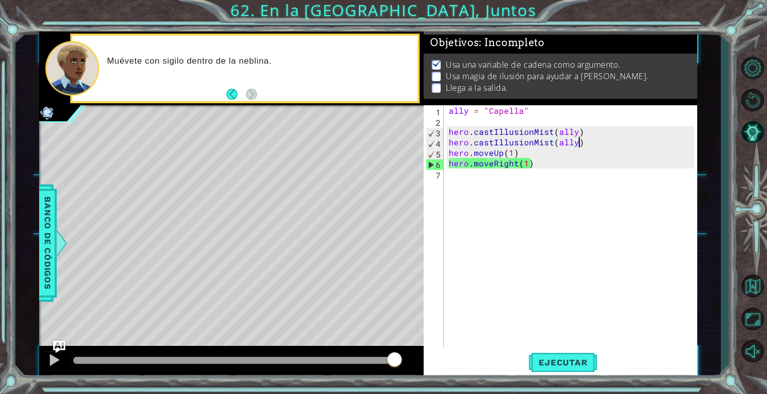
click at [514, 154] on div "ally = "Capella" hero . castIllusionMist ( ally ) hero . castIllusionMist ( all…" at bounding box center [573, 237] width 252 height 264
click at [582, 129] on div "ally = "Capella" hero . castIllusionMist ( ally ) hero . castIllusionMist ( all…" at bounding box center [573, 237] width 252 height 264
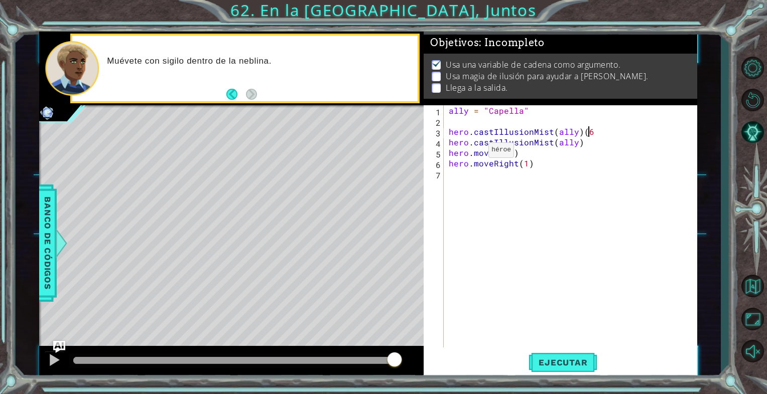
scroll to position [0, 8]
click at [571, 364] on span "Ejecutar" at bounding box center [563, 363] width 69 height 10
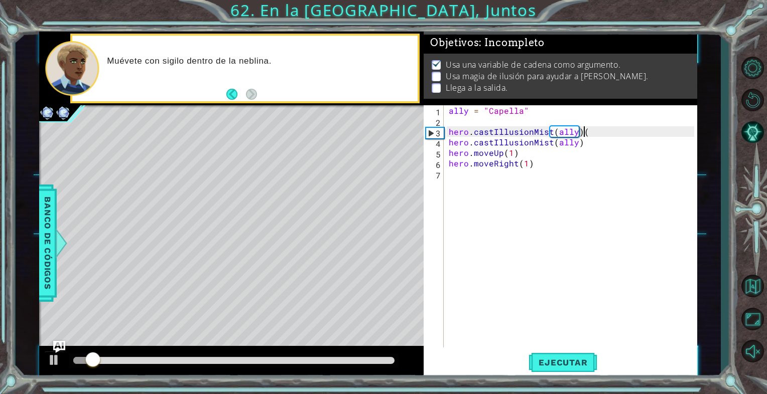
scroll to position [0, 8]
click at [508, 115] on div "ally = "Capella" hero . castIllusionMist ( ally ) hero . castIllusionMist ( all…" at bounding box center [573, 237] width 252 height 264
type textarea "ally = "Capella""
click at [509, 125] on div "ally = "Capella" hero . castIllusionMist ( ally ) hero . castIllusionMist ( all…" at bounding box center [573, 237] width 252 height 264
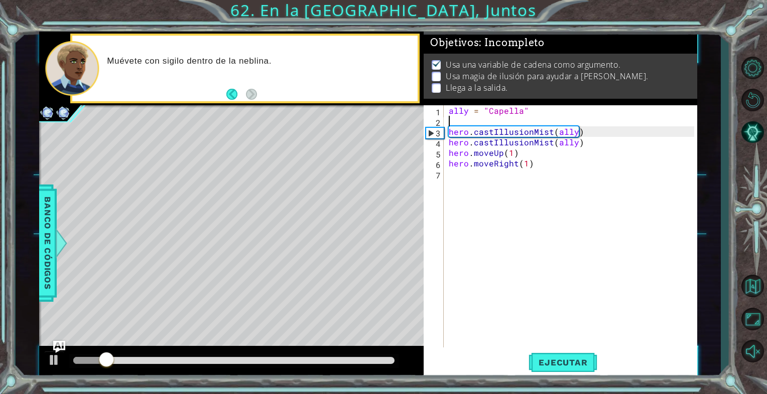
scroll to position [0, 0]
click at [549, 214] on div "ally = "Capella" hero . castIllusionMist ( ally ) hero . castIllusionMist ( all…" at bounding box center [573, 237] width 252 height 264
click at [476, 121] on div "ally = "Capella" hero . castIllusionMist ( ally ) hero . castIllusionMist ( all…" at bounding box center [573, 237] width 252 height 264
type textarea "f"
click at [552, 167] on div "ally = "Capella" hero . castIllusionMist ( ally ) hero . castIllusionMist ( all…" at bounding box center [573, 237] width 252 height 264
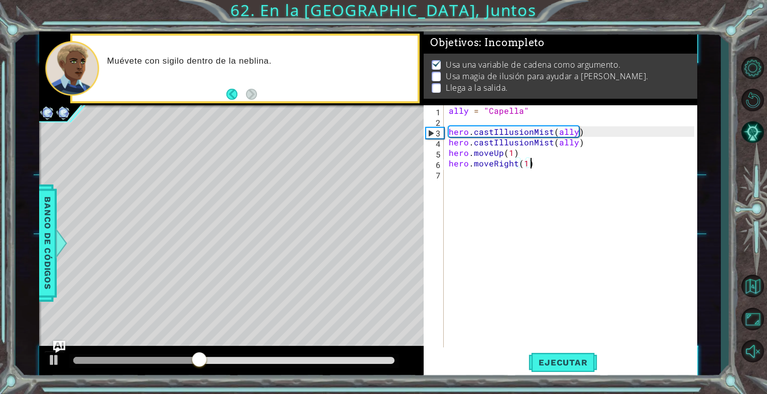
click at [550, 163] on div "ally = "Capella" hero . castIllusionMist ( ally ) hero . castIllusionMist ( all…" at bounding box center [573, 237] width 252 height 264
click at [528, 162] on div "ally = "Capella" hero . castIllusionMist ( ally ) hero . castIllusionMist ( all…" at bounding box center [573, 237] width 252 height 264
click at [528, 148] on div "ally = "Capella" hero . castIllusionMist ( ally ) hero . castIllusionMist ( all…" at bounding box center [573, 237] width 252 height 264
type textarea "hero.moveUp(1)"
click at [449, 152] on div "ally = "Capella" hero . castIllusionMist ( ally ) hero . castIllusionMist ( all…" at bounding box center [573, 237] width 252 height 264
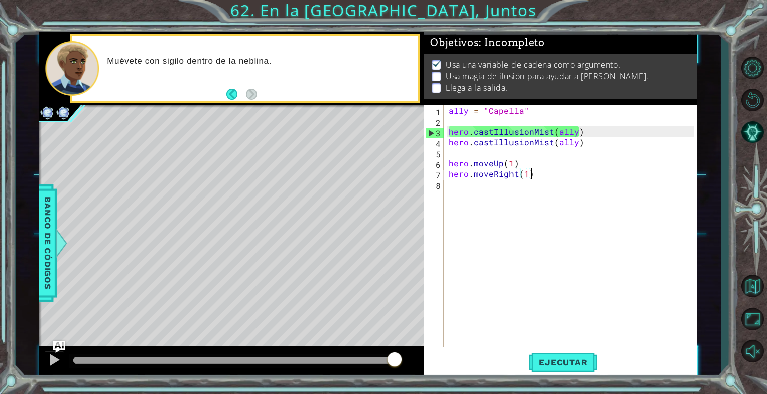
click at [555, 173] on div "ally = "Capella" hero . castIllusionMist ( ally ) hero . castIllusionMist ( all…" at bounding box center [573, 237] width 252 height 264
click at [539, 160] on div "ally = "Capella" hero . castIllusionMist ( ally ) hero . castIllusionMist ( all…" at bounding box center [573, 237] width 252 height 264
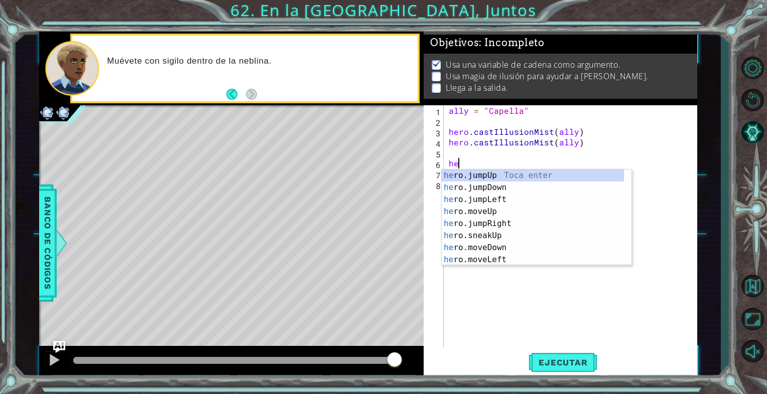
type textarea "h"
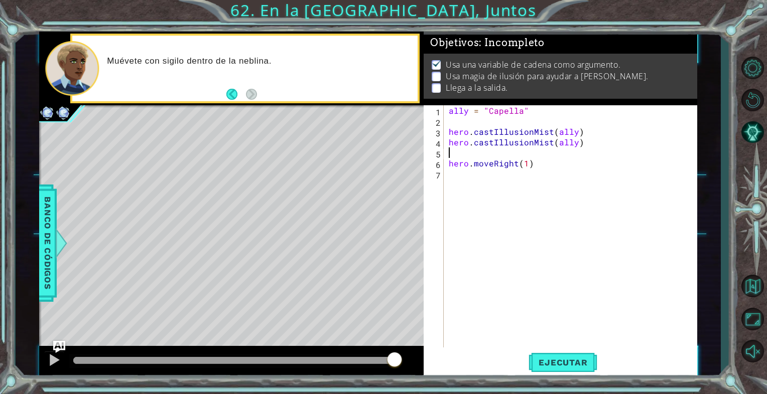
click at [504, 187] on div "ally = "Capella" hero . castIllusionMist ( ally ) hero . castIllusionMist ( all…" at bounding box center [573, 237] width 252 height 264
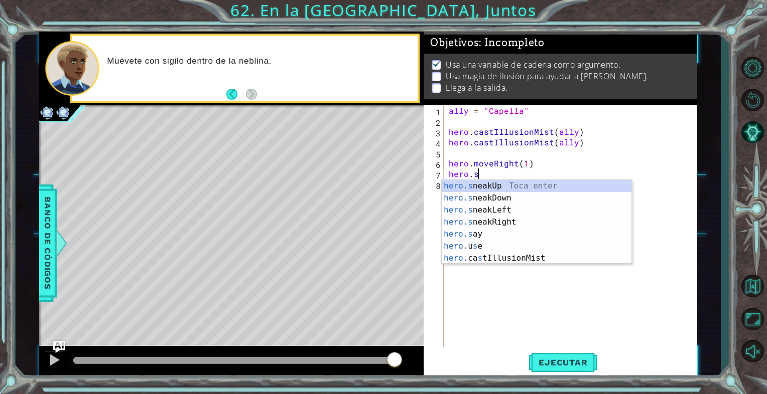
scroll to position [0, 1]
click at [478, 220] on div "hero.s neakUp Toca enter hero.s neakDown Toca enter hero.s neakLeft Toca enter …" at bounding box center [537, 234] width 190 height 108
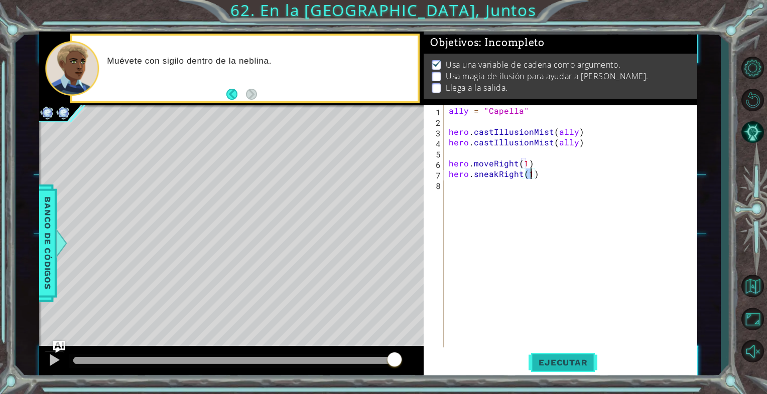
type textarea "hero.sneakRight(1)"
click at [546, 370] on button "Ejecutar" at bounding box center [563, 362] width 69 height 27
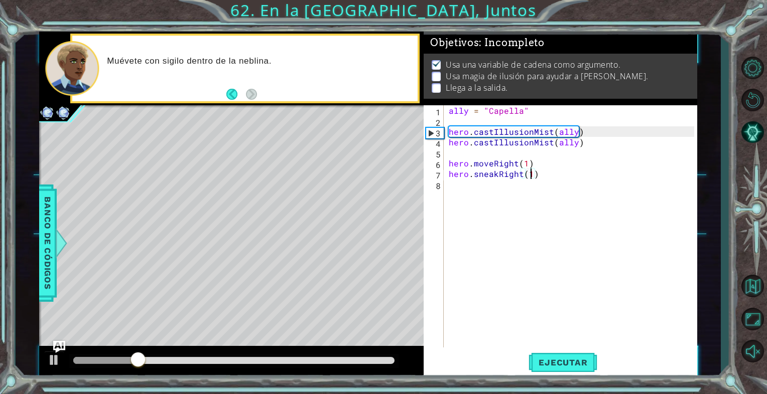
click at [537, 154] on div "ally = "Capella" hero . castIllusionMist ( ally ) hero . castIllusionMist ( all…" at bounding box center [573, 237] width 252 height 264
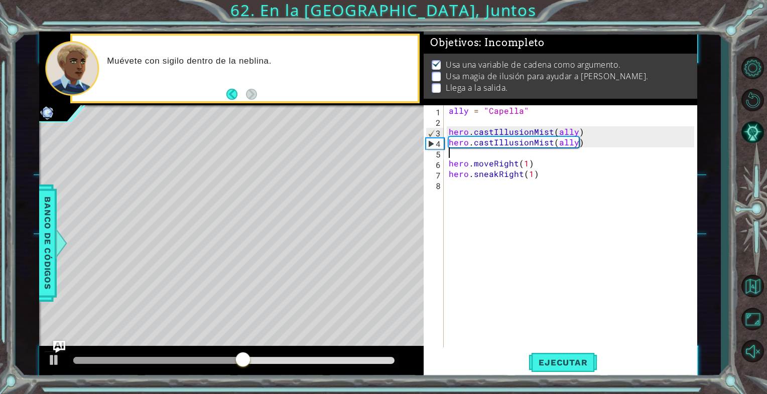
click at [554, 157] on div "ally = "Capella" hero . castIllusionMist ( ally ) hero . castIllusionMist ( all…" at bounding box center [573, 237] width 252 height 264
click at [538, 171] on div "ally = "Capella" hero . castIllusionMist ( ally ) hero . castIllusionMist ( all…" at bounding box center [573, 237] width 252 height 264
type textarea "hero.sneakRight(1)"
click at [529, 153] on div "ally = "Capella" hero . castIllusionMist ( ally ) hero . castIllusionMist ( all…" at bounding box center [573, 237] width 252 height 264
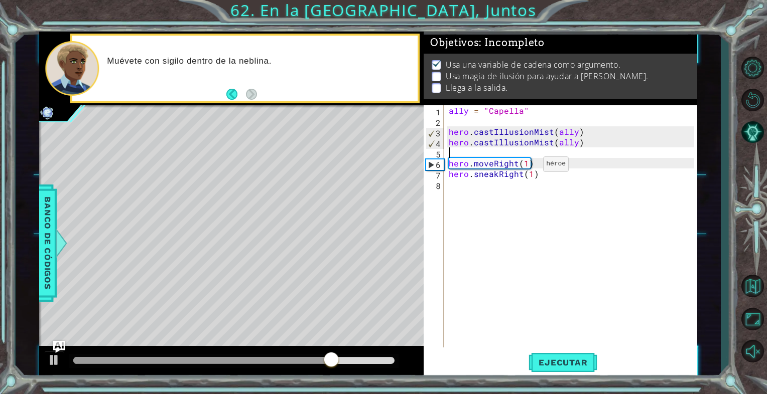
click at [530, 167] on div "ally = "Capella" hero . castIllusionMist ( ally ) hero . castIllusionMist ( all…" at bounding box center [573, 237] width 252 height 264
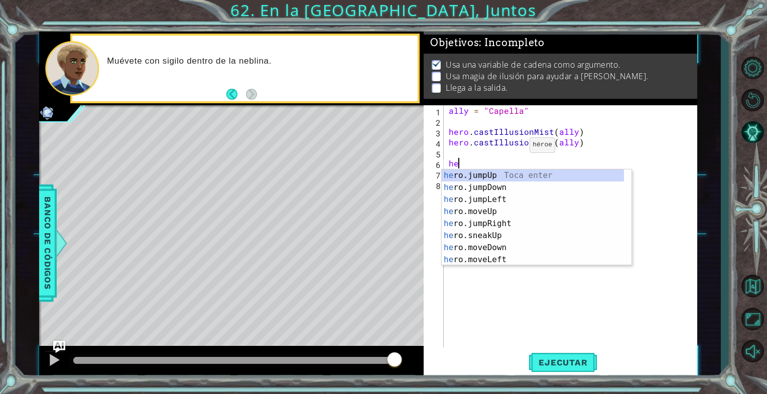
type textarea "h"
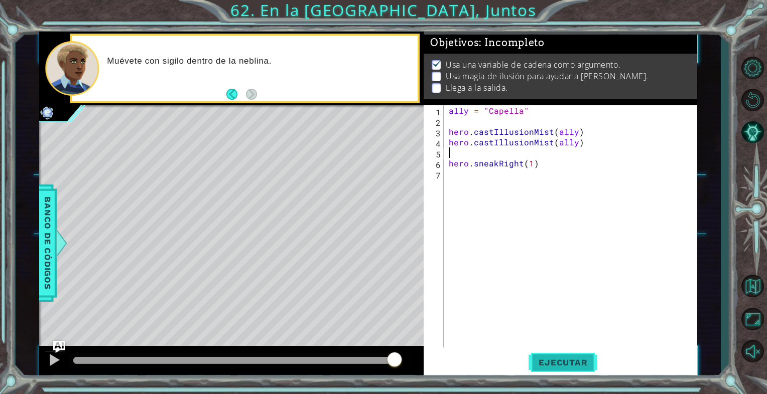
click at [580, 362] on button "Ejecutar" at bounding box center [563, 362] width 69 height 27
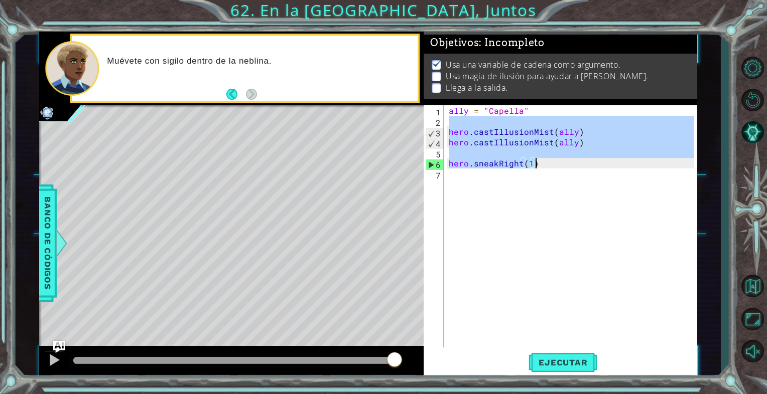
drag, startPoint x: 456, startPoint y: 124, endPoint x: 545, endPoint y: 169, distance: 99.4
click at [546, 169] on div "ally = "Capella" hero . castIllusionMist ( ally ) hero . castIllusionMist ( all…" at bounding box center [573, 237] width 252 height 264
type textarea "hero.sneakRight(1)"
click at [483, 179] on div "ally = "Capella" hero . castIllusionMist ( ally ) hero . castIllusionMist ( all…" at bounding box center [573, 237] width 252 height 264
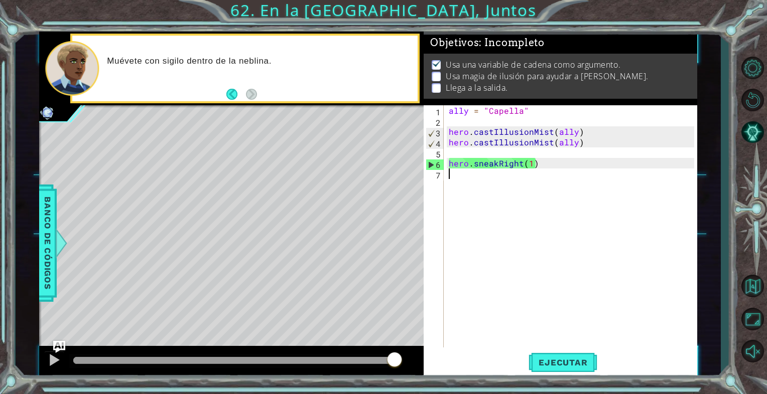
paste textarea "hero.sneakRight(1)"
type textarea "hero.sneakRight(1)"
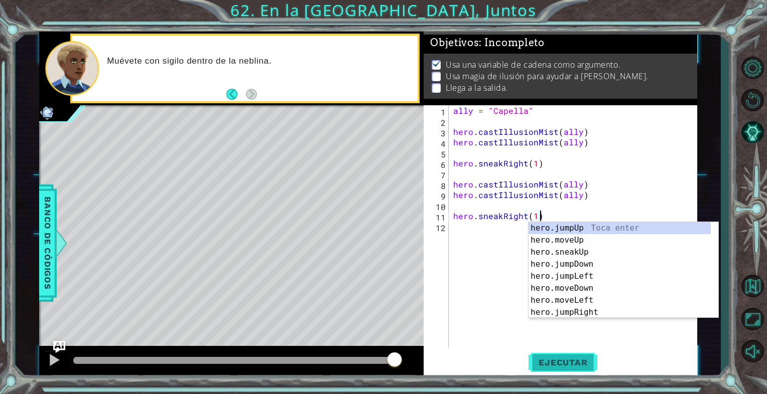
click at [570, 358] on span "Ejecutar" at bounding box center [563, 363] width 69 height 10
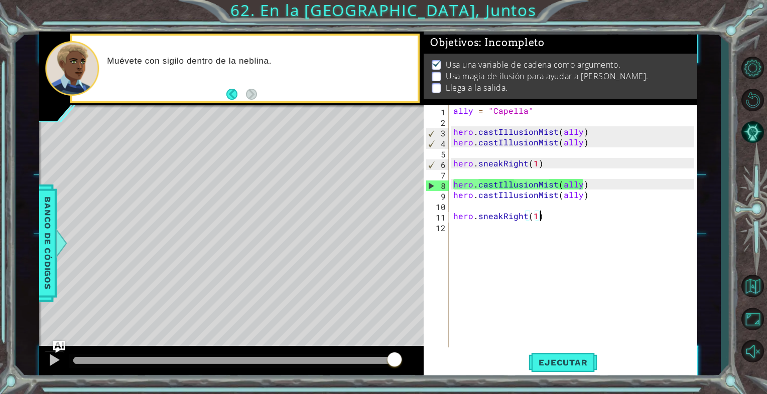
click at [509, 204] on div "ally = "Capella" hero . castIllusionMist ( ally ) hero . castIllusionMist ( all…" at bounding box center [575, 237] width 248 height 264
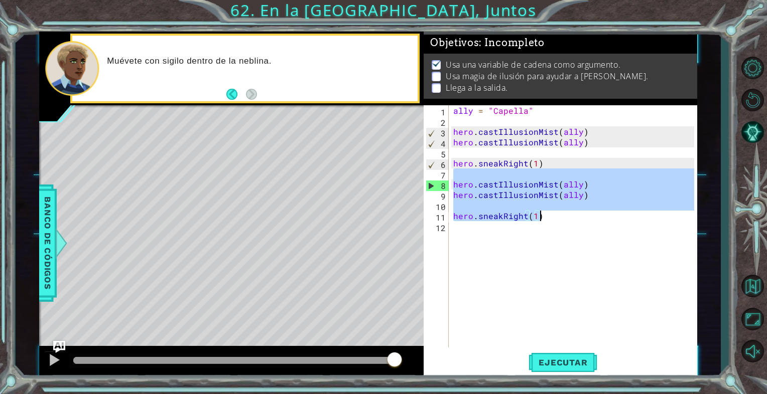
drag, startPoint x: 458, startPoint y: 183, endPoint x: 546, endPoint y: 222, distance: 95.7
click at [546, 222] on div "ally = "Capella" hero . castIllusionMist ( ally ) hero . castIllusionMist ( all…" at bounding box center [575, 237] width 248 height 264
click at [546, 222] on div "ally = "Capella" hero . castIllusionMist ( ally ) hero . castIllusionMist ( all…" at bounding box center [572, 226] width 243 height 242
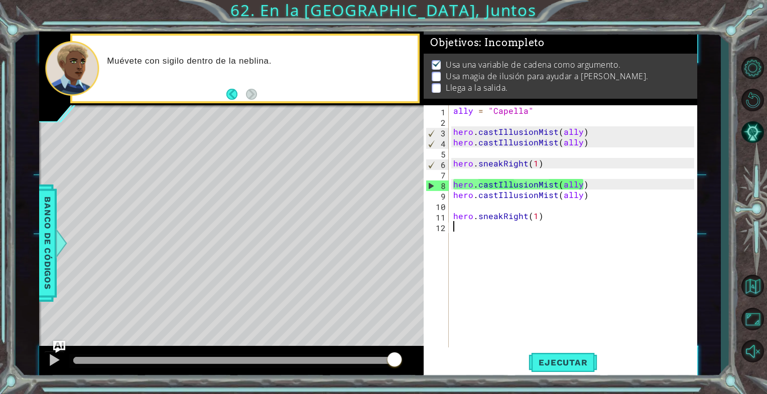
click at [546, 215] on div "ally = "Capella" hero . castIllusionMist ( ally ) hero . castIllusionMist ( all…" at bounding box center [575, 237] width 248 height 264
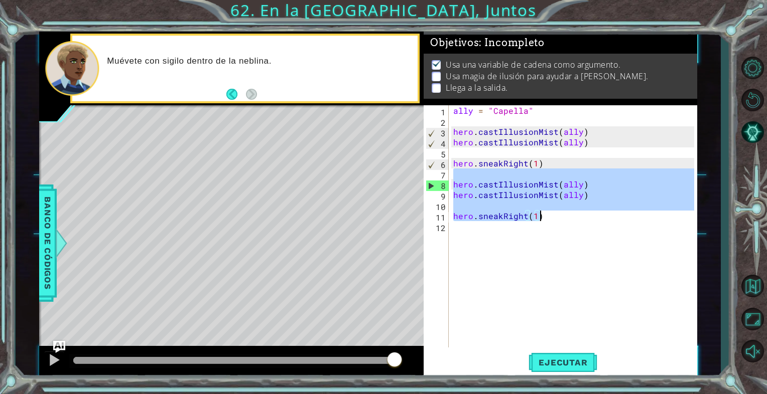
drag, startPoint x: 465, startPoint y: 179, endPoint x: 542, endPoint y: 218, distance: 86.4
click at [542, 218] on div "ally = "Capella" hero . castIllusionMist ( ally ) hero . castIllusionMist ( all…" at bounding box center [575, 237] width 248 height 264
type textarea "hero.sneakRight(1)"
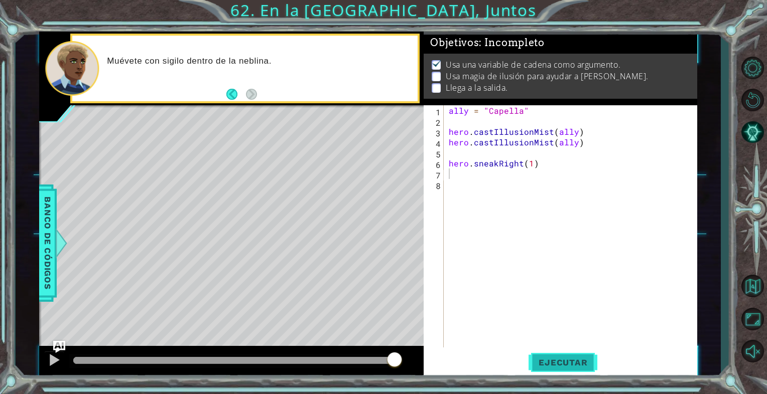
click at [557, 359] on span "Ejecutar" at bounding box center [563, 363] width 69 height 10
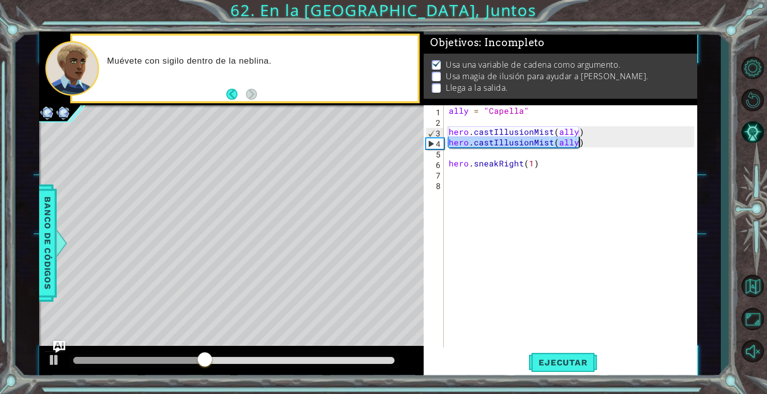
drag, startPoint x: 451, startPoint y: 143, endPoint x: 586, endPoint y: 144, distance: 135.5
click at [586, 144] on div "ally = "Capella" hero . castIllusionMist ( ally ) hero . castIllusionMist ( all…" at bounding box center [573, 237] width 252 height 264
type textarea "hero.castIllusionMist(ally)"
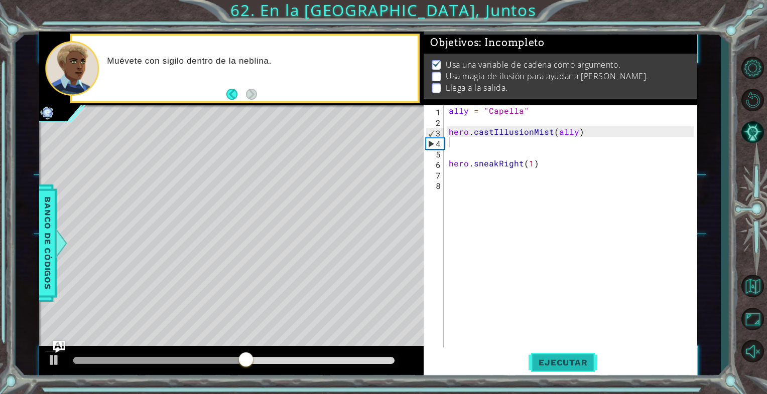
click at [564, 358] on span "Ejecutar" at bounding box center [563, 363] width 69 height 10
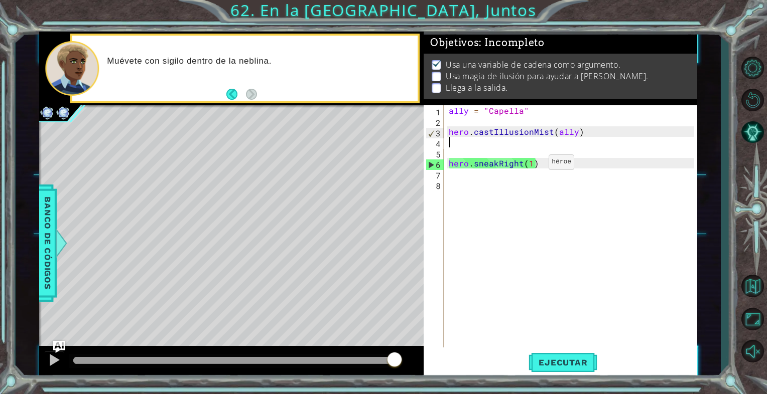
click at [532, 164] on div "ally = "Capella" hero . castIllusionMist ( ally ) hero . sneakRight ( 1 )" at bounding box center [573, 237] width 252 height 264
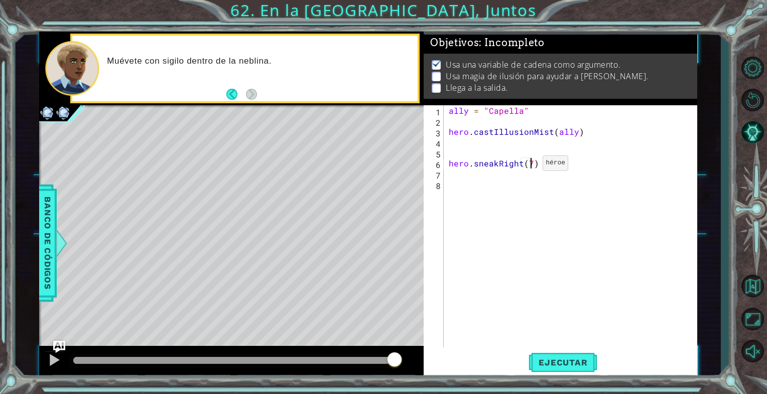
scroll to position [0, 5]
click at [543, 129] on div "ally = "Capella" hero . castIllusionMist ( ally ) hero . sneakRight ( 7 )" at bounding box center [573, 237] width 252 height 264
type textarea "hero.castIllusionMist(ally)"
click at [463, 144] on div "ally = "Capella" hero . castIllusionMist ( ally ) hero . sneakRight ( 7 )" at bounding box center [573, 237] width 252 height 264
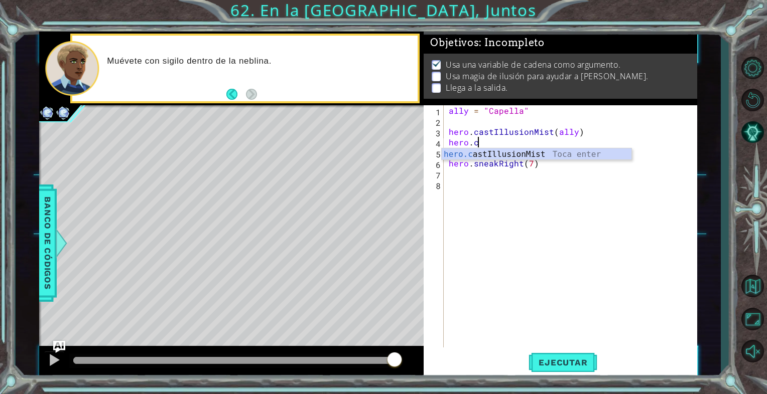
scroll to position [0, 1]
click at [485, 156] on div "hero.c astIllusionMist Toca enter" at bounding box center [537, 167] width 190 height 36
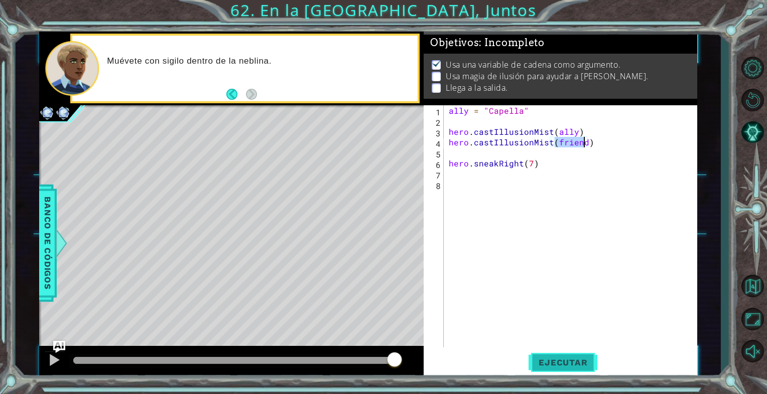
click at [558, 358] on span "Ejecutar" at bounding box center [563, 363] width 69 height 10
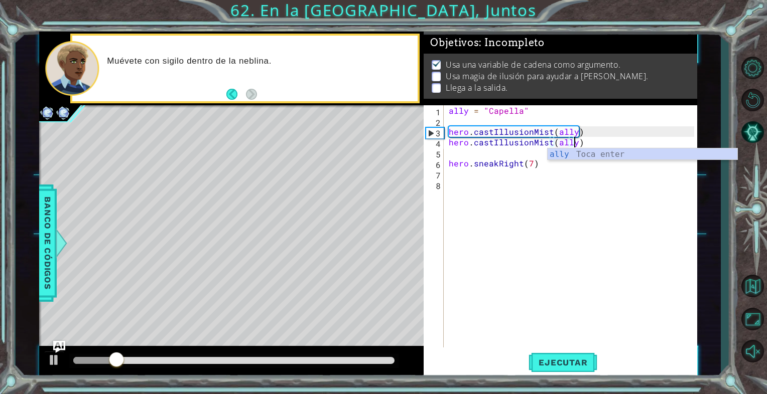
scroll to position [0, 8]
type textarea "hero.castIllusionMist(ally)"
click at [550, 360] on span "Ejecutar" at bounding box center [563, 363] width 69 height 10
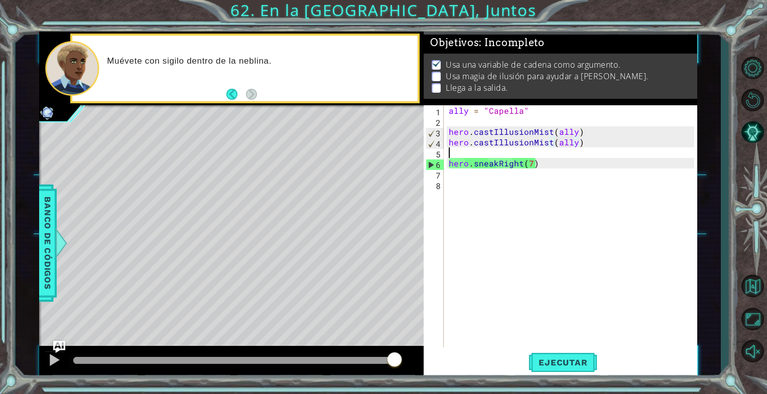
click at [456, 154] on div "ally = "Capella" hero . castIllusionMist ( ally ) hero . castIllusionMist ( all…" at bounding box center [573, 237] width 252 height 264
click at [463, 184] on div "ally = "Capella" hero . castIllusionMist ( ally ) hero . castIllusionMist ( all…" at bounding box center [573, 237] width 252 height 264
click at [455, 178] on div "ally = "Capella" hero . castIllusionMist ( ally ) hero . castIllusionMist ( all…" at bounding box center [573, 237] width 252 height 264
click at [482, 157] on div "ally = "Capella" hero . castIllusionMist ( ally ) hero . castIllusionMist ( all…" at bounding box center [573, 237] width 252 height 264
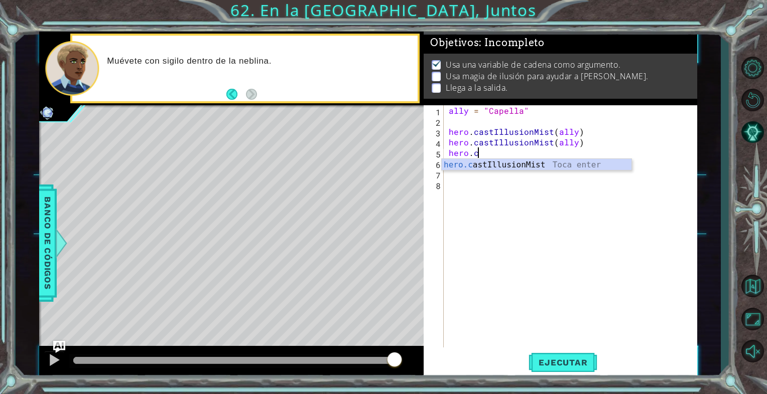
scroll to position [0, 2]
click at [543, 166] on div "[DOMAIN_NAME] stIllusionMist Toca enter" at bounding box center [537, 177] width 190 height 36
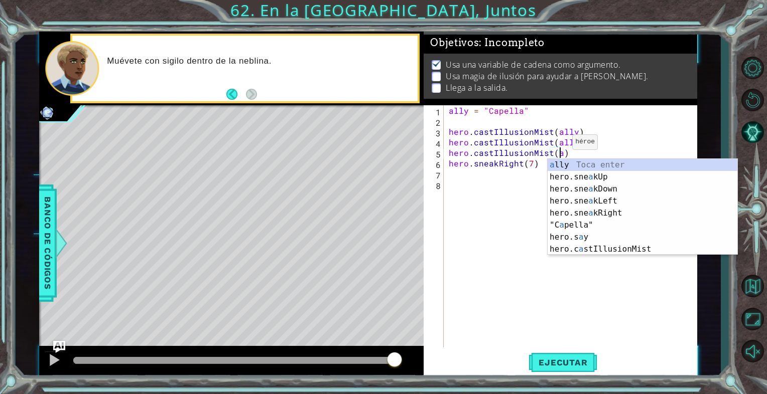
scroll to position [0, 6]
click at [568, 164] on div "a lly Toca enter hero.sne a [PERSON_NAME] Toca enter hero.sne a kDown Toca ente…" at bounding box center [643, 219] width 190 height 120
type textarea "hero.castIllusionMist(ally)"
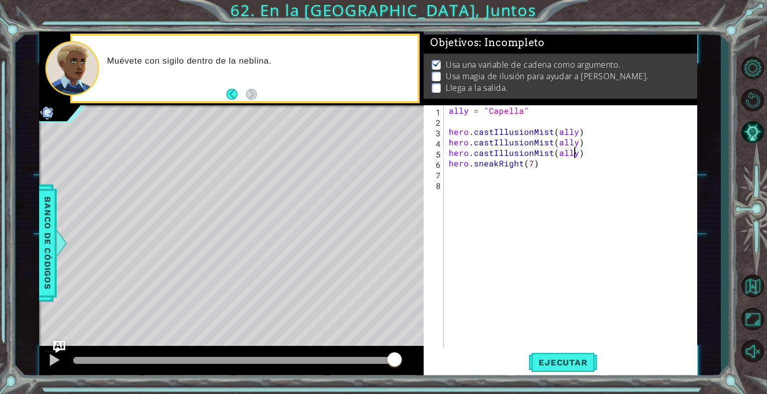
click at [473, 186] on div "ally = "Capella" hero . castIllusionMist ( ally ) hero . castIllusionMist ( all…" at bounding box center [573, 237] width 252 height 264
click at [462, 175] on div "ally = "Capella" hero . castIllusionMist ( ally ) hero . castIllusionMist ( all…" at bounding box center [573, 237] width 252 height 264
click at [565, 362] on span "Ejecutar" at bounding box center [563, 363] width 69 height 10
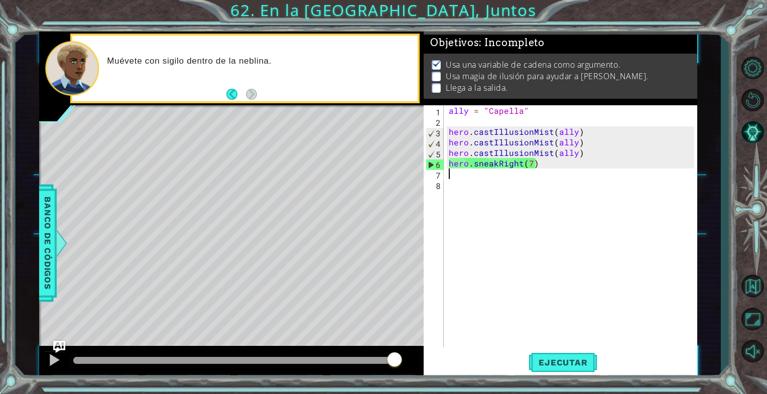
drag, startPoint x: 601, startPoint y: 144, endPoint x: 599, endPoint y: 149, distance: 5.2
click at [600, 144] on div "ally = "Capella" hero . castIllusionMist ( ally ) hero . castIllusionMist ( all…" at bounding box center [573, 237] width 252 height 264
click at [599, 155] on div "ally = "Capella" hero . castIllusionMist ( ally ) hero . castIllusionMist ( all…" at bounding box center [573, 237] width 252 height 264
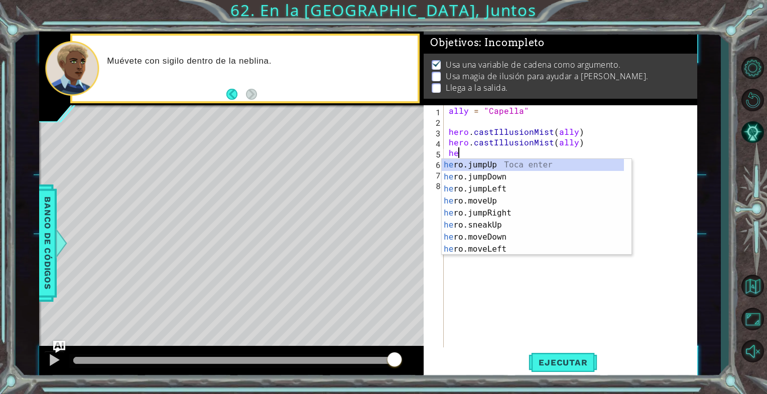
type textarea "h"
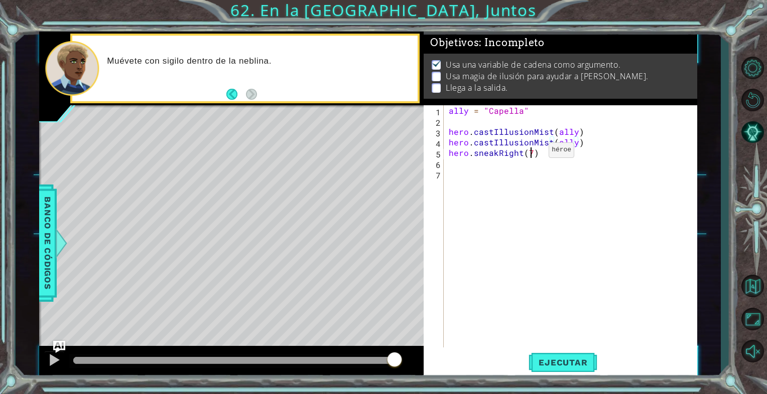
click at [531, 153] on div "ally = "Capella" hero . castIllusionMist ( ally ) hero . castIllusionMist ( all…" at bounding box center [573, 237] width 252 height 264
type textarea "hero.sneakRight(2)"
click at [483, 174] on div "ally = "Capella" hero . castIllusionMist ( ally ) hero . castIllusionMist ( all…" at bounding box center [573, 237] width 252 height 264
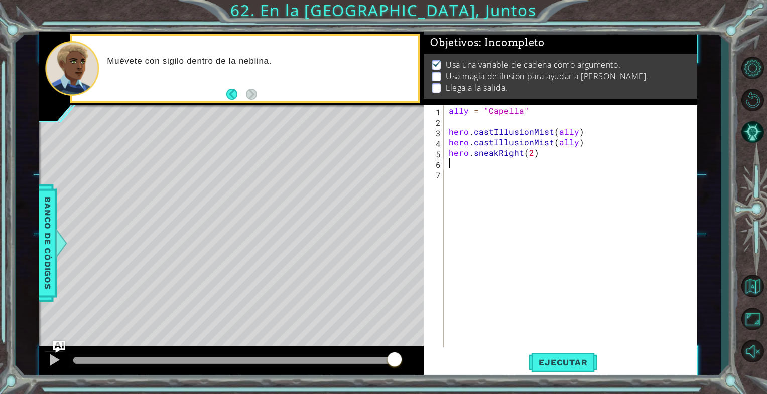
click at [480, 168] on div "ally = "Capella" hero . castIllusionMist ( ally ) hero . castIllusionMist ( all…" at bounding box center [573, 237] width 252 height 264
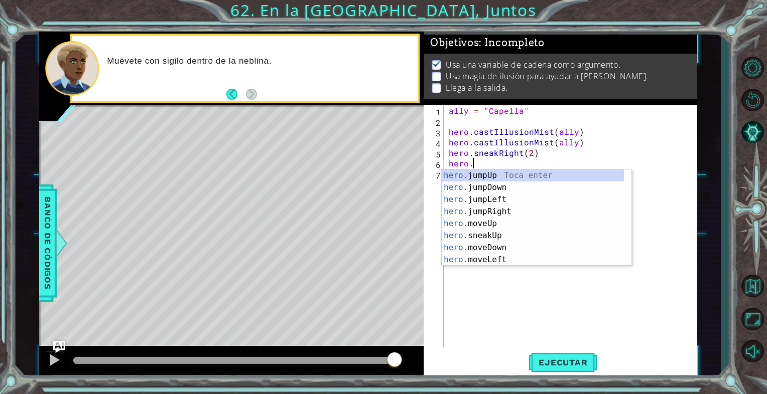
scroll to position [0, 1]
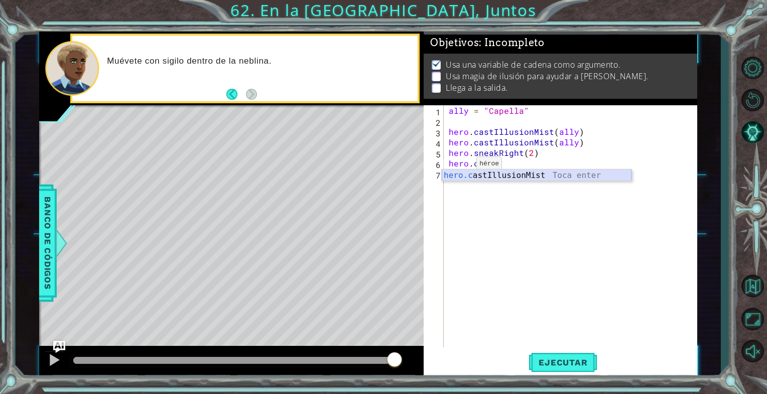
click at [464, 177] on div "hero.c astIllusionMist Toca enter" at bounding box center [537, 188] width 190 height 36
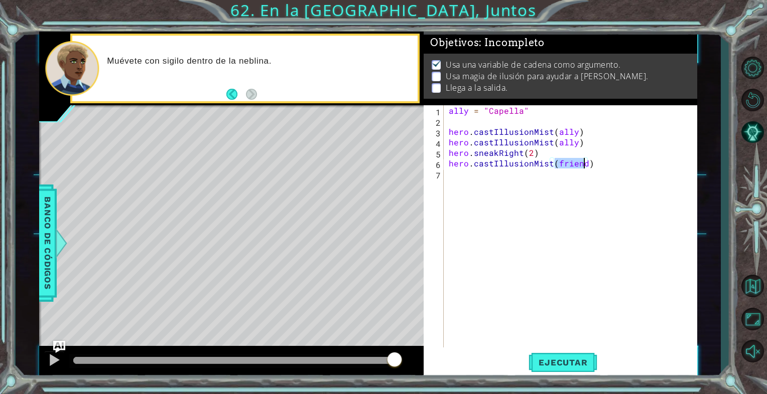
click at [560, 361] on span "Ejecutar" at bounding box center [563, 363] width 69 height 10
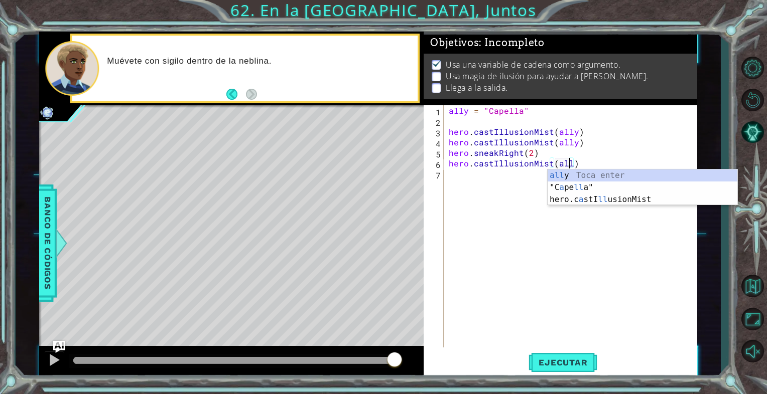
type textarea "hero.castIllusionMist(ally)"
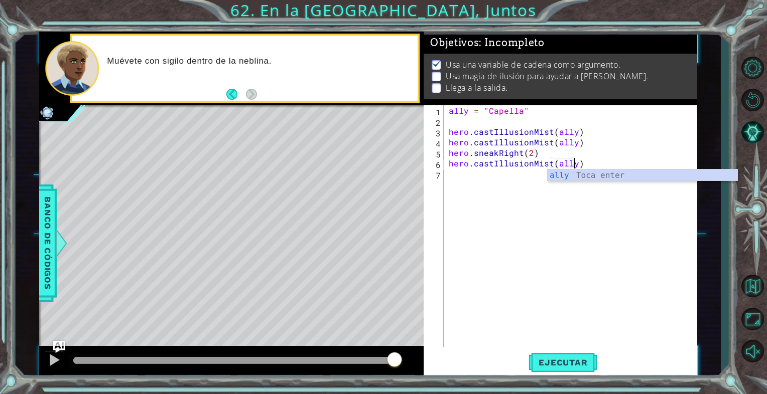
scroll to position [0, 8]
click at [474, 180] on div "ally = "Capella" hero . castIllusionMist ( ally ) hero . castIllusionMist ( all…" at bounding box center [573, 237] width 252 height 264
type textarea "j"
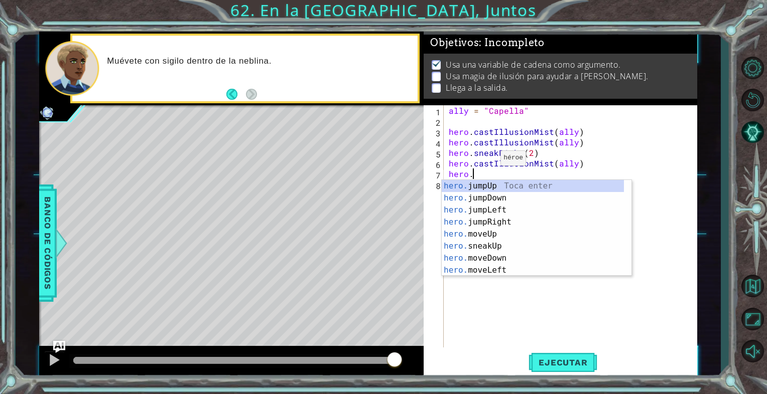
scroll to position [0, 1]
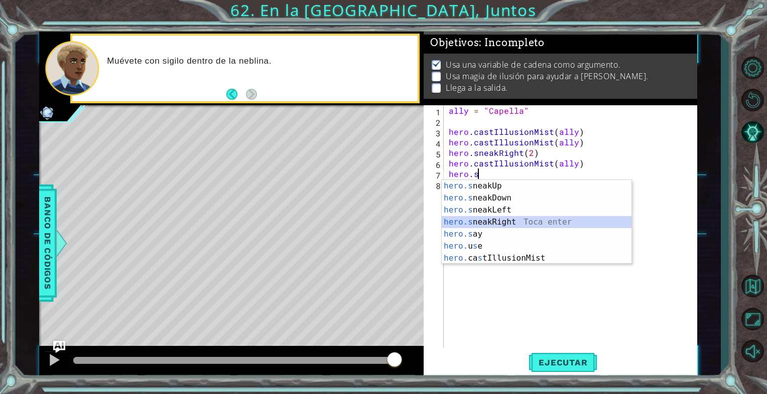
click at [497, 222] on div "hero.s neakUp Toca enter hero.s neakDown Toca enter hero.s neakLeft Toca enter …" at bounding box center [537, 234] width 190 height 108
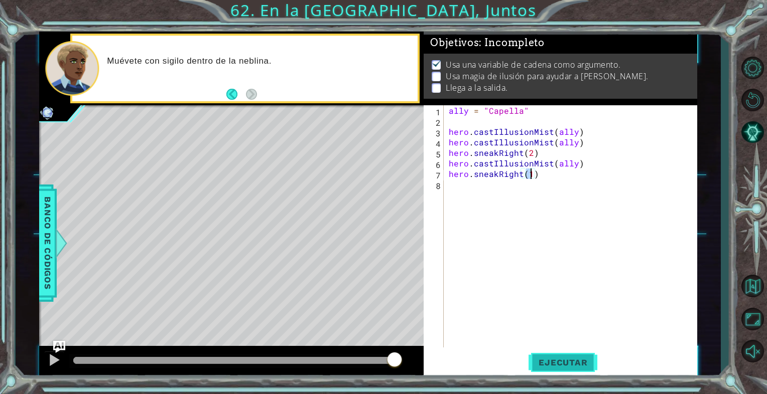
type textarea "hero.sneakRight(1)"
drag, startPoint x: 550, startPoint y: 362, endPoint x: 551, endPoint y: 350, distance: 12.1
click at [551, 363] on span "Ejecutar" at bounding box center [563, 363] width 69 height 10
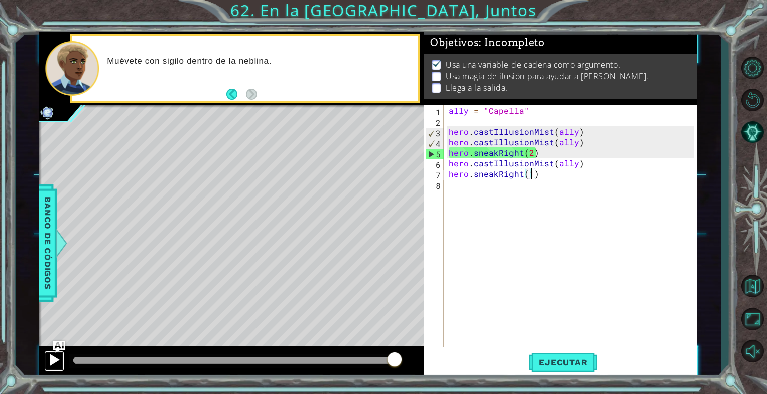
click at [58, 357] on div at bounding box center [54, 360] width 13 height 13
click at [60, 362] on div at bounding box center [54, 360] width 13 height 13
click at [457, 198] on div "ally = "Capella" hero . castIllusionMist ( ally ) hero . castIllusionMist ( all…" at bounding box center [573, 237] width 252 height 264
click at [568, 374] on button "Ejecutar" at bounding box center [563, 362] width 69 height 27
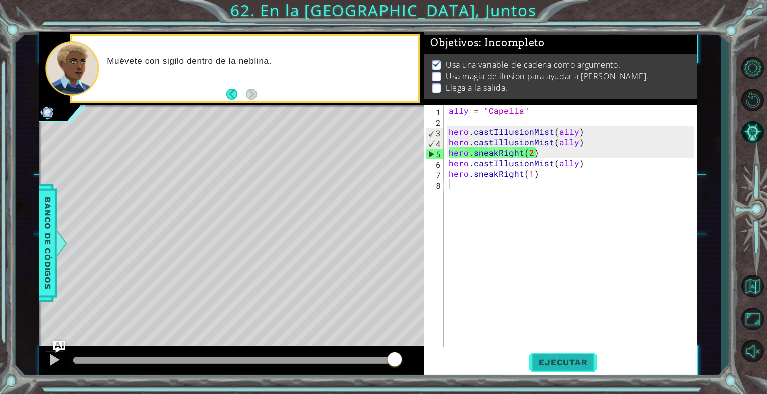
click at [564, 369] on button "Ejecutar" at bounding box center [563, 362] width 69 height 27
click at [546, 154] on div "ally = "Capella" hero . castIllusionMist ( ally ) hero . castIllusionMist ( all…" at bounding box center [573, 237] width 252 height 264
type textarea "hero.sneakRight(2)"
click at [549, 180] on div "ally = "Capella" hero . castIllusionMist ( ally ) hero . castIllusionMist ( all…" at bounding box center [573, 237] width 252 height 264
click at [538, 176] on div "ally = "Capella" hero . castIllusionMist ( ally ) hero . castIllusionMist ( all…" at bounding box center [573, 237] width 252 height 264
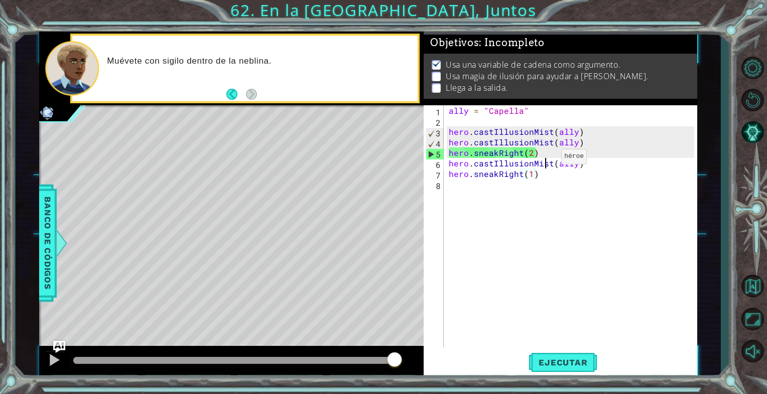
click at [544, 159] on div "ally = "Capella" hero . castIllusionMist ( ally ) hero . castIllusionMist ( all…" at bounding box center [573, 237] width 252 height 264
click at [535, 147] on div "ally = "Capella" hero . castIllusionMist ( ally ) hero . castIllusionMist ( all…" at bounding box center [573, 237] width 252 height 264
click at [536, 156] on div "ally = "Capella" hero . castIllusionMist ( ally ) hero . castIllusionMist ( all…" at bounding box center [573, 237] width 252 height 264
drag, startPoint x: 581, startPoint y: 140, endPoint x: 448, endPoint y: 143, distance: 132.5
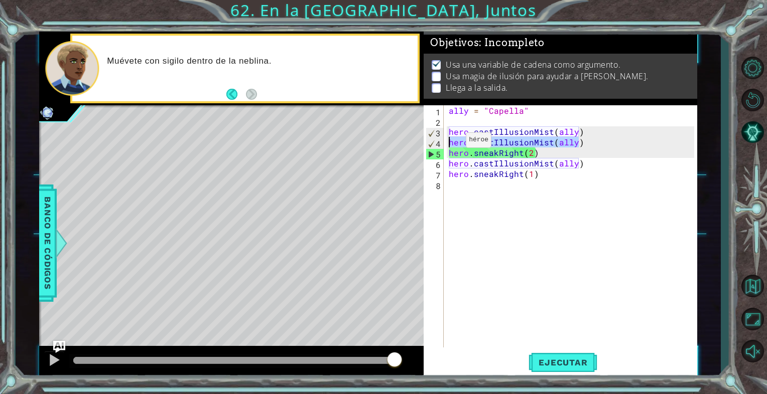
click at [448, 143] on div "ally = "Capella" hero . castIllusionMist ( ally ) hero . castIllusionMist ( all…" at bounding box center [573, 237] width 252 height 264
type textarea "hero.castIllusionMist(ally)"
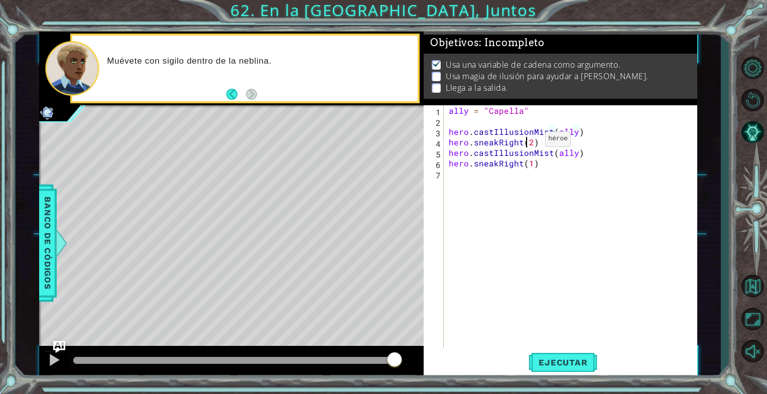
click at [528, 142] on div "ally = "Capella" hero . castIllusionMist ( ally ) hero . sneakRight ( 2 ) hero …" at bounding box center [573, 237] width 252 height 264
type textarea "hero.sneakRight(1)"
click at [607, 201] on div "ally = "Capella" hero . castIllusionMist ( ally ) hero . sneakRight ( 1 ) hero …" at bounding box center [573, 237] width 252 height 264
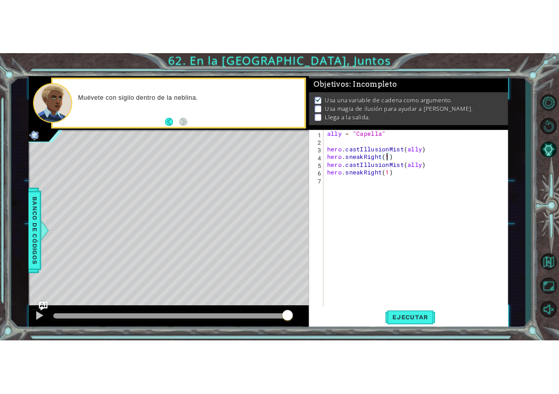
scroll to position [0, 0]
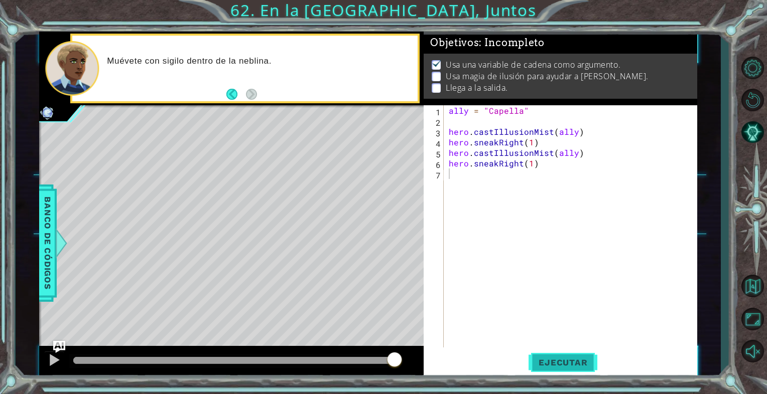
click at [586, 360] on span "Ejecutar" at bounding box center [563, 363] width 69 height 10
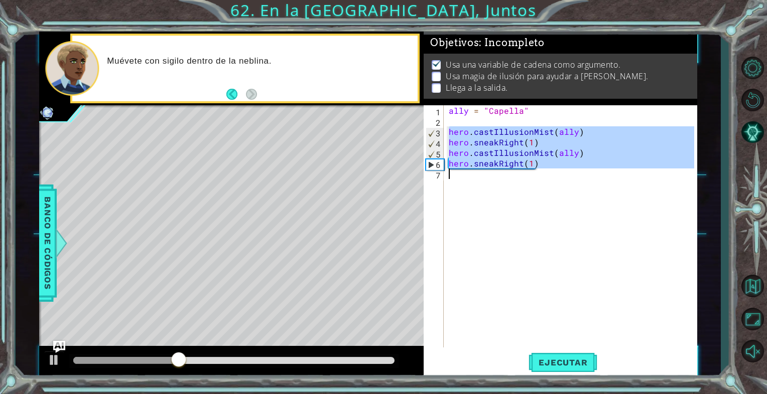
drag, startPoint x: 448, startPoint y: 129, endPoint x: 561, endPoint y: 179, distance: 123.2
click at [561, 179] on div "ally = "Capella" hero . castIllusionMist ( ally ) hero . sneakRight ( 1 ) hero …" at bounding box center [573, 237] width 252 height 264
type textarea "hero.sneakRight(1)"
click at [489, 175] on div "ally = "Capella" hero . castIllusionMist ( ally ) hero . sneakRight ( 1 ) hero …" at bounding box center [570, 226] width 247 height 242
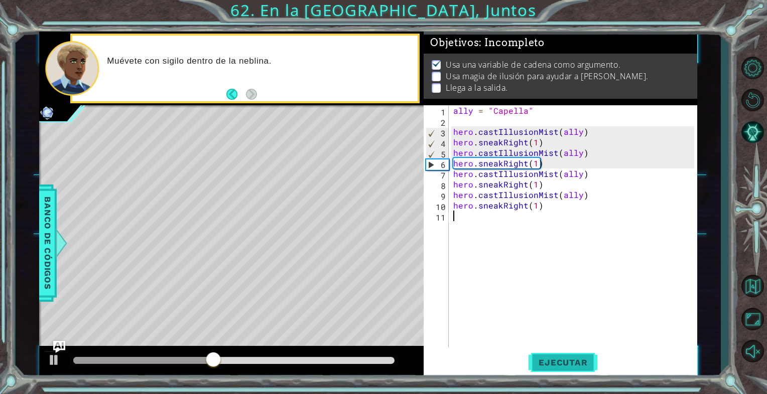
drag, startPoint x: 544, startPoint y: 372, endPoint x: 549, endPoint y: 359, distance: 14.2
click at [545, 369] on button "Ejecutar" at bounding box center [563, 362] width 69 height 27
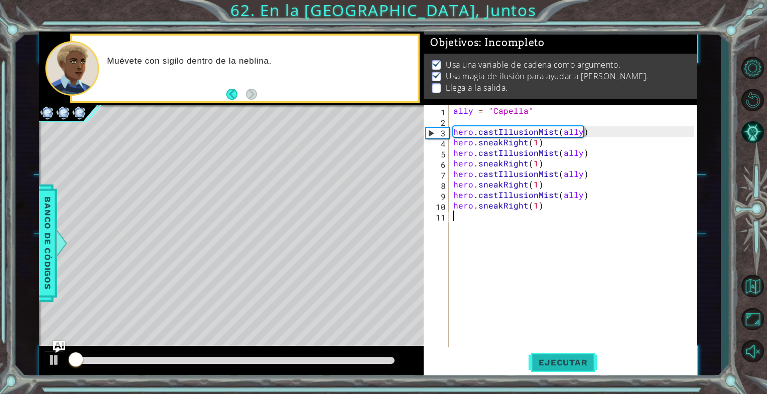
click at [549, 359] on span "Ejecutar" at bounding box center [563, 363] width 69 height 10
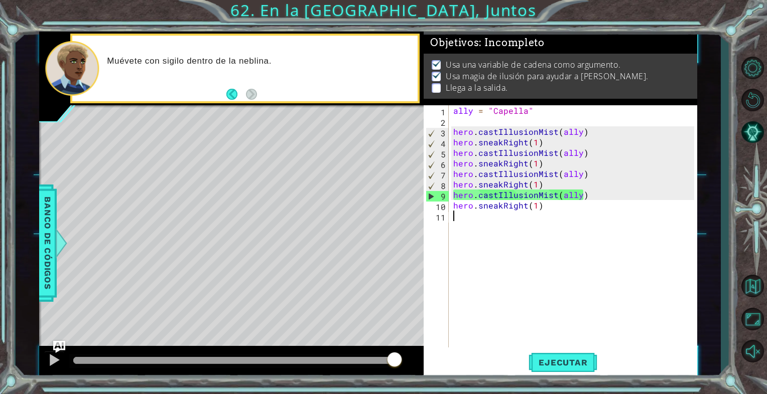
click at [471, 230] on div "ally = "Capella" hero . castIllusionMist ( ally ) hero . sneakRight ( 1 ) hero …" at bounding box center [575, 237] width 248 height 264
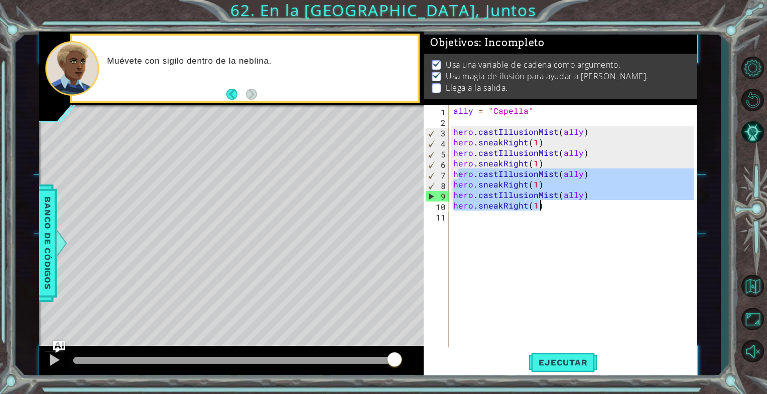
drag, startPoint x: 456, startPoint y: 174, endPoint x: 554, endPoint y: 209, distance: 103.8
click at [554, 209] on div "ally = "Capella" hero . castIllusionMist ( ally ) hero . sneakRight ( 1 ) hero …" at bounding box center [575, 237] width 248 height 264
type textarea "hero.castIllusionMist(ally) hero.sneakRight(1)"
click at [480, 219] on div "ally = "Capella" hero . castIllusionMist ( ally ) hero . sneakRight ( 1 ) hero …" at bounding box center [575, 237] width 248 height 264
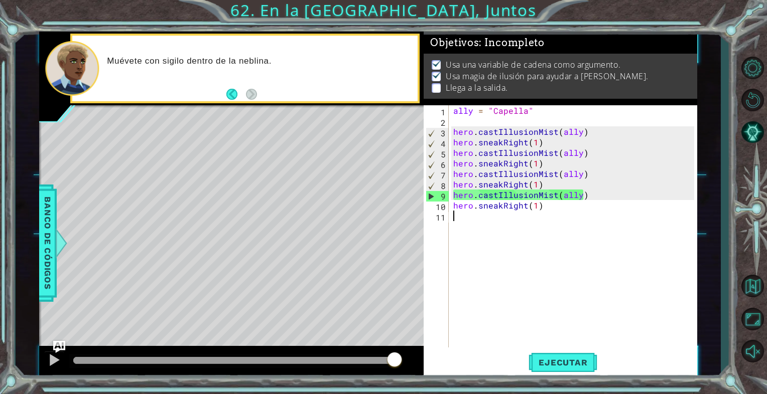
paste textarea "hero.sneakRight(1)"
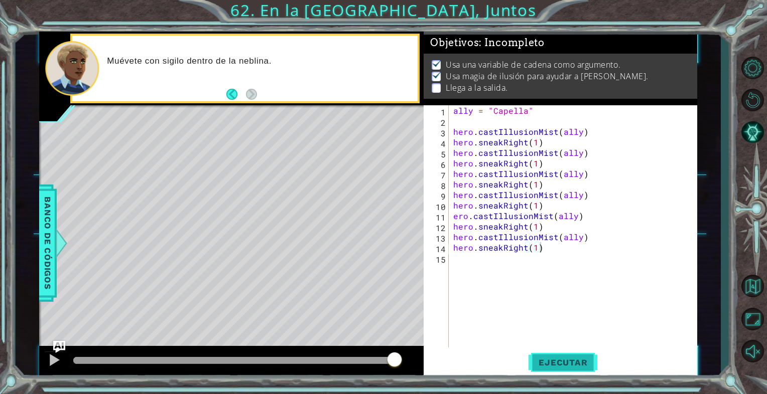
click at [536, 364] on span "Ejecutar" at bounding box center [563, 363] width 69 height 10
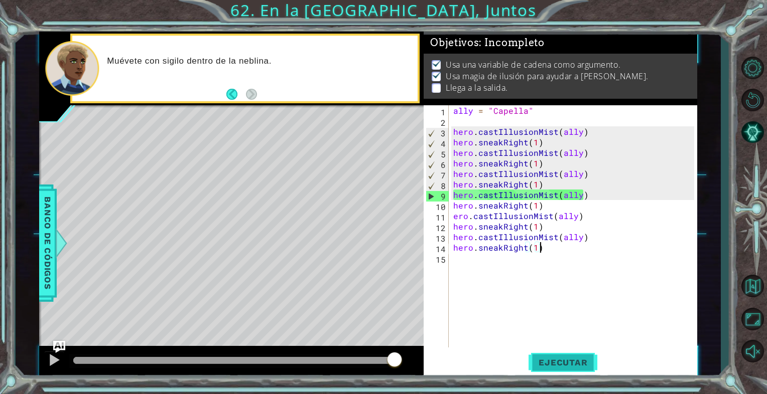
drag, startPoint x: 580, startPoint y: 362, endPoint x: 573, endPoint y: 364, distance: 6.8
click at [581, 360] on span "Ejecutar" at bounding box center [563, 363] width 69 height 10
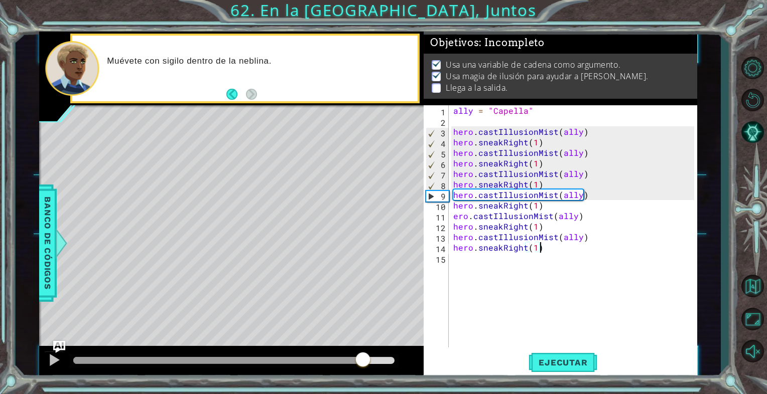
drag, startPoint x: 393, startPoint y: 353, endPoint x: 363, endPoint y: 363, distance: 31.7
click at [363, 363] on div at bounding box center [363, 361] width 18 height 18
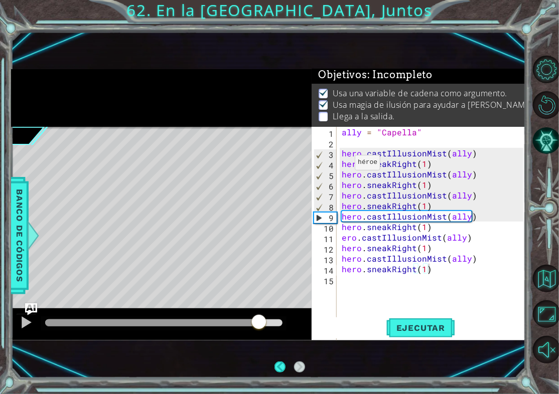
scroll to position [1, 0]
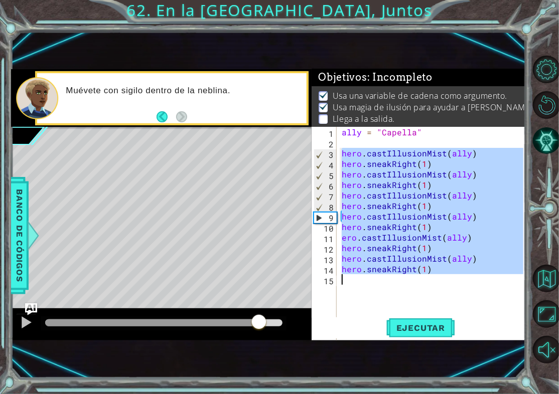
drag, startPoint x: 342, startPoint y: 152, endPoint x: 472, endPoint y: 313, distance: 206.7
click at [477, 333] on div "hero.sneakRight(1) 1 2 3 4 5 6 7 8 9 10 11 12 13 14 15 ally = "Capella" hero . …" at bounding box center [419, 234] width 214 height 214
click at [475, 330] on div "Ejecutar" at bounding box center [421, 329] width 214 height 22
type textarea "hero.sneakRight(1)"
drag, startPoint x: 342, startPoint y: 150, endPoint x: 436, endPoint y: 271, distance: 153.5
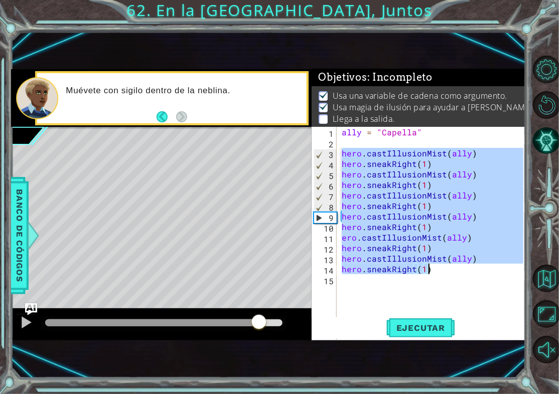
click at [435, 271] on div "ally = "Capella" hero . castIllusionMist ( ally ) hero . sneakRight ( 1 ) hero …" at bounding box center [434, 259] width 189 height 264
type textarea "hero.castIllusionMist(ally) hero.sneakRight(1)"
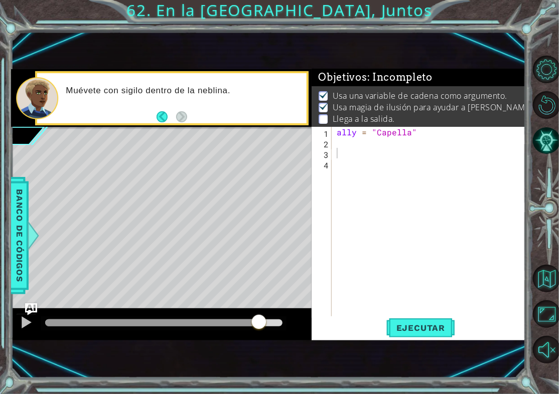
click at [358, 159] on div "ally = "Capella"" at bounding box center [432, 232] width 194 height 211
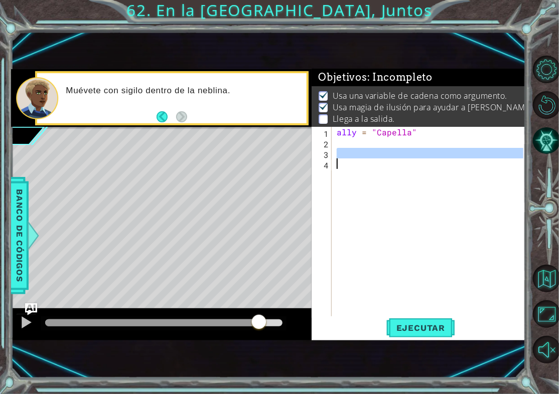
click at [335, 152] on div "ally = "Capella"" at bounding box center [429, 222] width 189 height 190
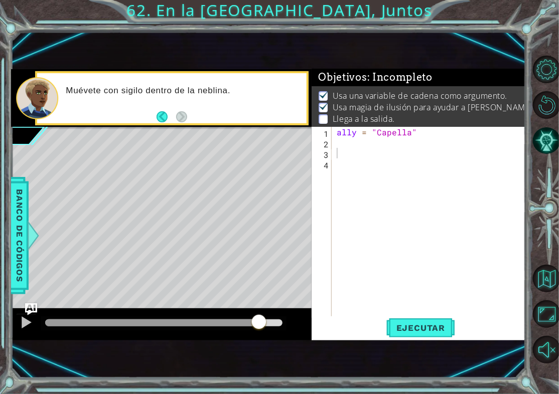
click at [335, 149] on div "1 2 3 4 ally = "Capella" הההההההההההההההההההההההההההההההההההההההההההההההההההההה…" at bounding box center [418, 222] width 212 height 190
paste textarea "hero.sneakRight(1)"
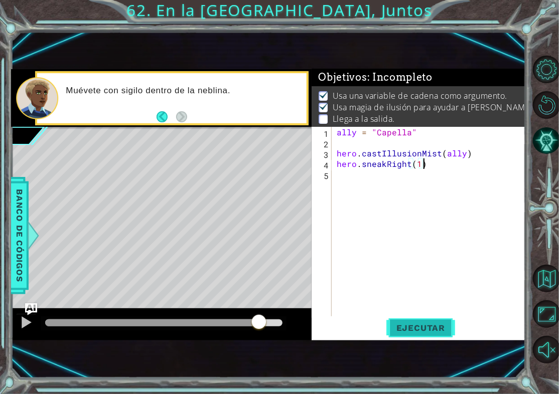
click at [418, 329] on span "Ejecutar" at bounding box center [420, 328] width 69 height 10
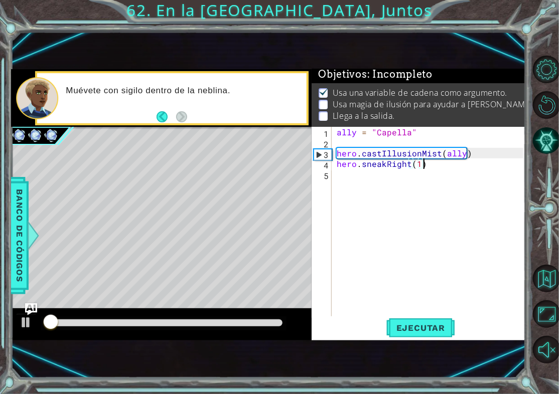
scroll to position [8, 0]
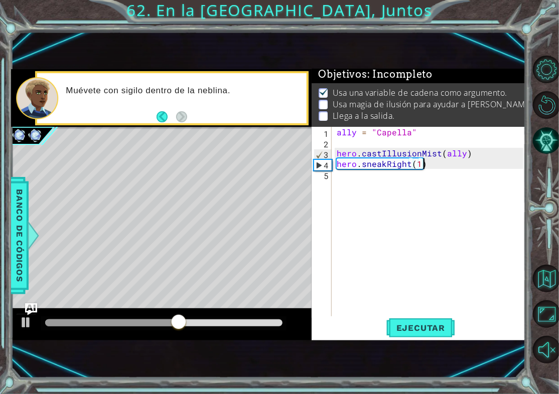
drag, startPoint x: 335, startPoint y: 148, endPoint x: 339, endPoint y: 154, distance: 6.5
click at [337, 150] on div "ally = "Capella" hero . castIllusionMist ( ally ) hero . sneakRight ( 1 )" at bounding box center [432, 232] width 194 height 211
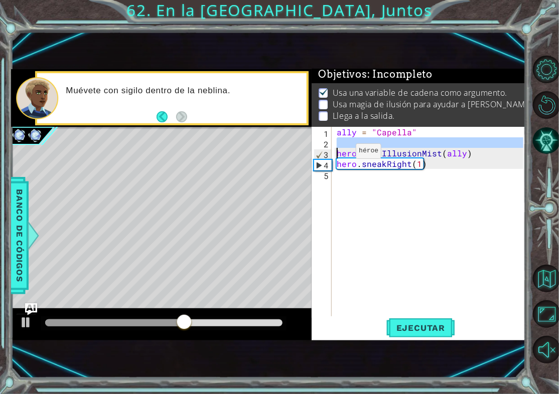
type textarea "hero.sneakRight(1)"
click at [436, 177] on div "ally = "Capella" hero . castIllusionMist ( ally ) hero . sneakRight ( 1 )" at bounding box center [432, 232] width 194 height 211
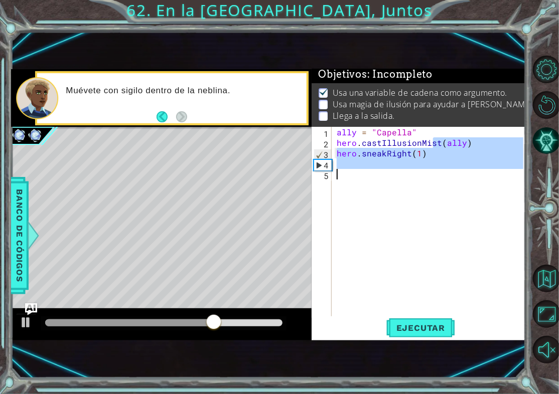
click at [411, 185] on div "ally = "Capella" hero . castIllusionMist ( ally ) hero . sneakRight ( 1 )" at bounding box center [429, 222] width 189 height 190
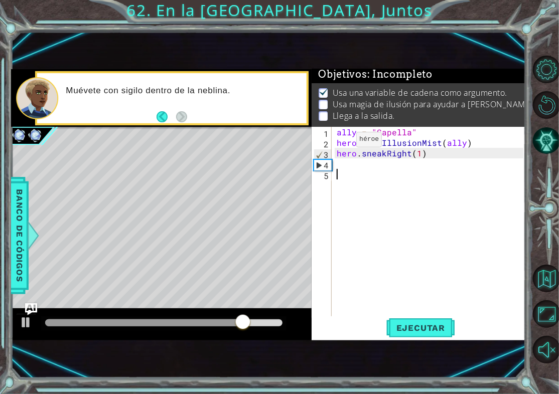
click at [339, 142] on div "ally = "Capella" hero . castIllusionMist ( ally ) hero . sneakRight ( 1 )" at bounding box center [432, 232] width 194 height 211
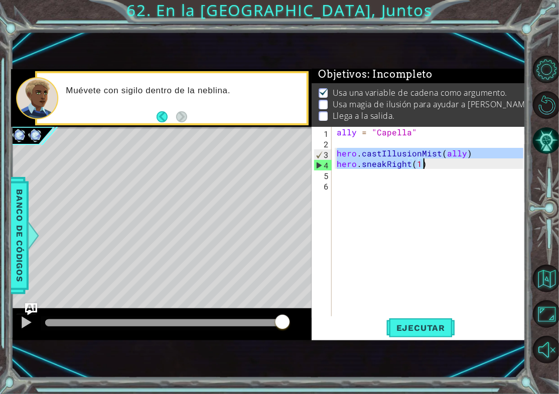
drag, startPoint x: 339, startPoint y: 154, endPoint x: 428, endPoint y: 166, distance: 89.2
click at [428, 166] on div "ally = "Capella" hero . castIllusionMist ( ally ) hero . sneakRight ( 1 )" at bounding box center [432, 232] width 194 height 211
click at [428, 166] on div "ally = "Capella" hero . castIllusionMist ( ally ) hero . sneakRight ( 1 )" at bounding box center [429, 222] width 189 height 190
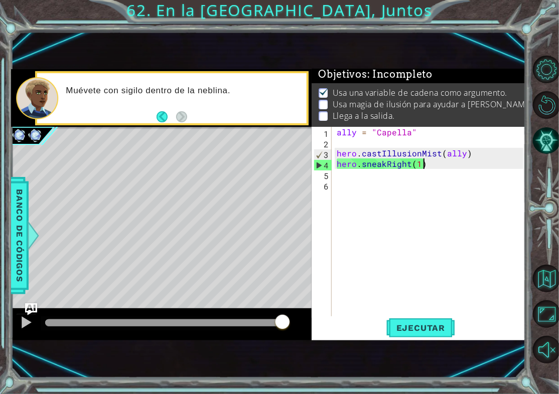
drag, startPoint x: 442, startPoint y: 170, endPoint x: 385, endPoint y: 162, distance: 57.7
click at [391, 165] on div "ally = "Capella" hero . castIllusionMist ( ally ) hero . sneakRight ( 1 )" at bounding box center [432, 232] width 194 height 211
click at [389, 164] on div "ally = "Capella" hero . castIllusionMist ( ally ) hero . sneakRight ( 1 )" at bounding box center [429, 222] width 189 height 190
click at [386, 163] on div "ally = "Capella" hero . castIllusionMist ( ally ) hero . sneakRight ( 1 )" at bounding box center [432, 232] width 194 height 211
drag, startPoint x: 379, startPoint y: 160, endPoint x: 355, endPoint y: 153, distance: 25.0
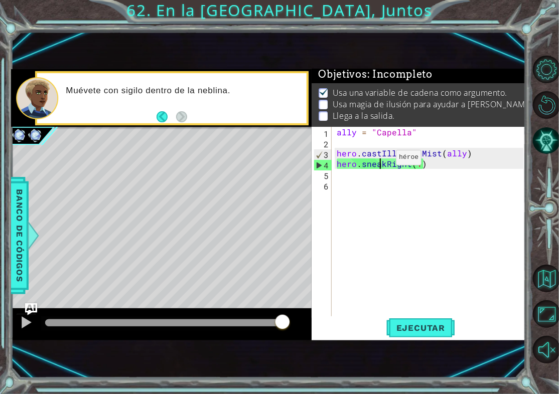
click at [373, 157] on div "ally = "Capella" hero . castIllusionMist ( ally ) hero . sneakRight ( 1 )" at bounding box center [432, 232] width 194 height 211
click at [358, 154] on div "ally = "Capella" hero . castIllusionMist ( ally ) hero . sneakRight ( 1 )" at bounding box center [432, 232] width 194 height 211
click at [341, 152] on div "ally = "Capella" hero . castIllusionMist ( ally ) hero . sneakRight ( 1 )" at bounding box center [432, 232] width 194 height 211
click at [340, 152] on div "ally = "Capella" hero . castIllusionMist ( ally ) hero . sneakRight ( 1 )" at bounding box center [432, 232] width 194 height 211
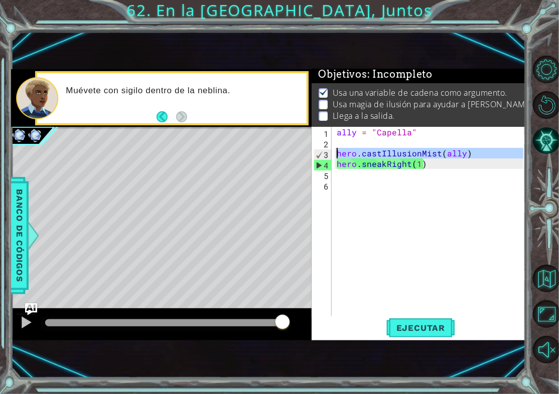
click at [349, 169] on div "ally = "Capella" hero . castIllusionMist ( ally ) hero . sneakRight ( 1 )" at bounding box center [432, 232] width 194 height 211
type textarea "hero.sneakRight(1)"
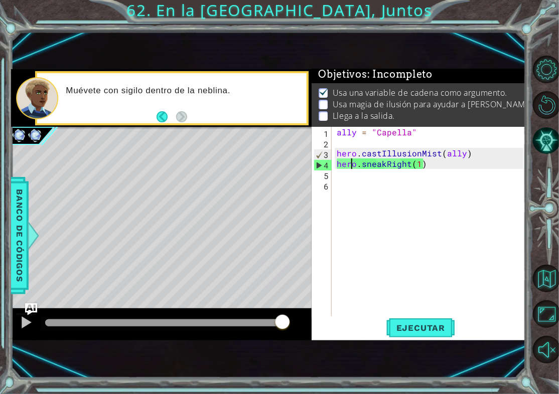
click at [347, 175] on div "ally = "Capella" hero . castIllusionMist ( ally ) hero . sneakRight ( 1 )" at bounding box center [432, 232] width 194 height 211
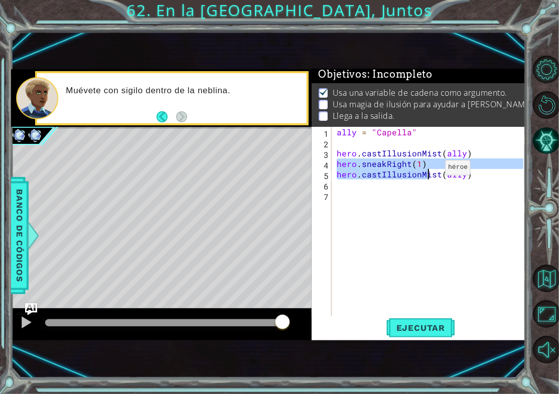
drag, startPoint x: 337, startPoint y: 166, endPoint x: 430, endPoint y: 169, distance: 93.4
click at [430, 170] on div "ally = "Capella" hero . castIllusionMist ( ally ) hero . sneakRight ( 1 ) hero …" at bounding box center [432, 232] width 194 height 211
type textarea "hero.sneakRight(1)"
click at [430, 163] on div "ally = "Capella" hero . castIllusionMist ( ally ) hero . sneakRight ( 1 ) hero …" at bounding box center [432, 232] width 194 height 211
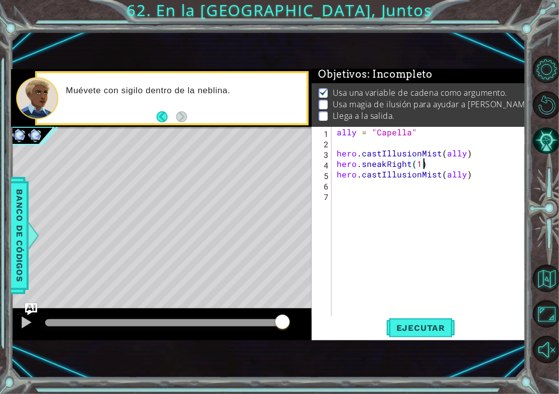
click at [418, 190] on div "ally = "Capella" hero . castIllusionMist ( ally ) hero . sneakRight ( 1 ) hero …" at bounding box center [432, 232] width 194 height 211
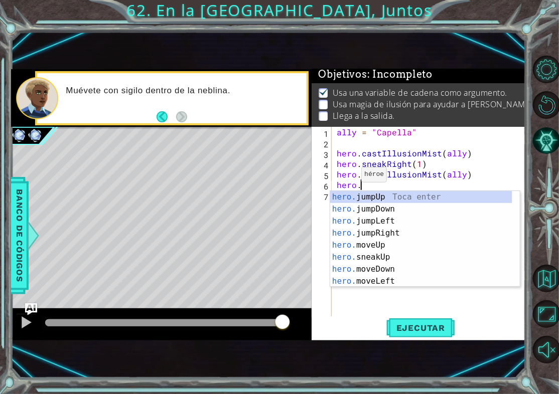
scroll to position [0, 1]
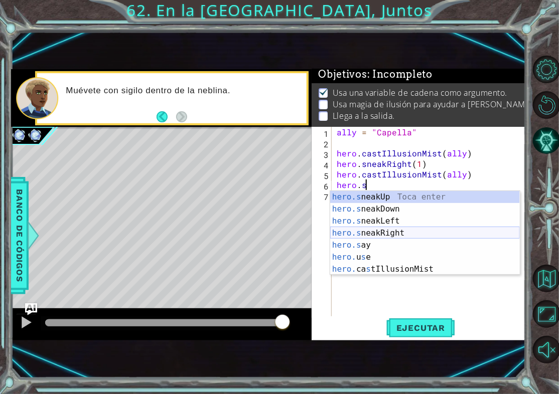
click at [459, 232] on div "hero.s neakUp Toca enter hero.s neakDown Toca enter hero.s neakLeft Toca enter …" at bounding box center [425, 245] width 190 height 108
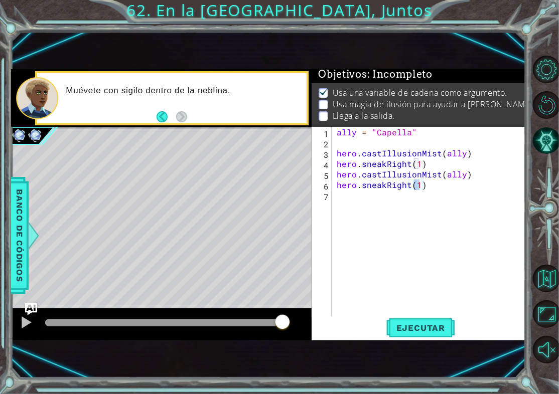
drag, startPoint x: 333, startPoint y: 151, endPoint x: 427, endPoint y: 194, distance: 103.6
click at [427, 194] on div "hero.sneakRight(1) 1 2 3 4 5 6 7 ally = "Capella" hero . castIllusionMist ( all…" at bounding box center [418, 222] width 212 height 190
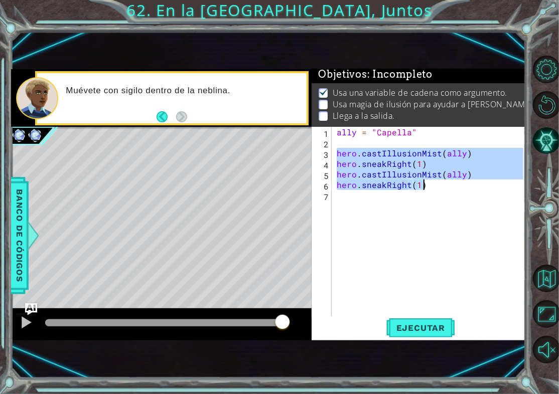
drag, startPoint x: 337, startPoint y: 150, endPoint x: 441, endPoint y: 189, distance: 110.4
click at [441, 189] on div "ally = "Capella" hero . castIllusionMist ( ally ) hero . sneakRight ( 1 ) hero …" at bounding box center [432, 232] width 194 height 211
type textarea "hero.castIllusionMist(ally) hero.sneakRight(1)"
click at [339, 202] on div "ally = "Capella" hero . castIllusionMist ( ally ) hero . sneakRight ( 1 ) hero …" at bounding box center [432, 232] width 194 height 211
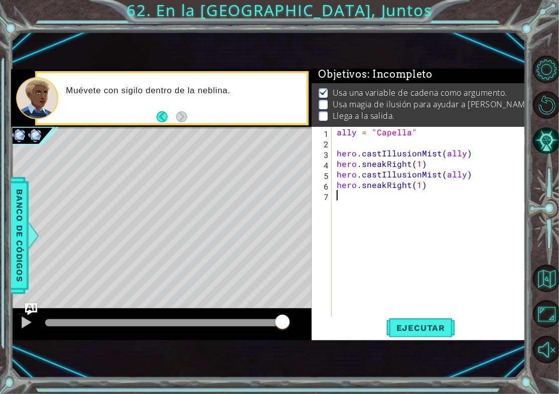
scroll to position [0, 0]
paste textarea "hero.sneakRight(1)"
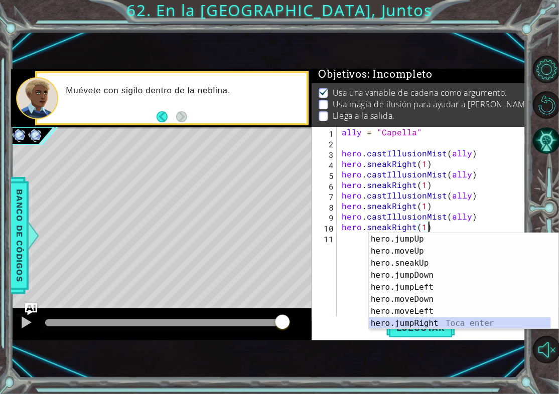
click at [415, 328] on div "hero.jumpUp Toca enter hero.moveUp Toca enter hero.sneakUp Toca enter hero.jump…" at bounding box center [460, 293] width 182 height 120
click at [415, 328] on span "Ejecutar" at bounding box center [420, 328] width 69 height 10
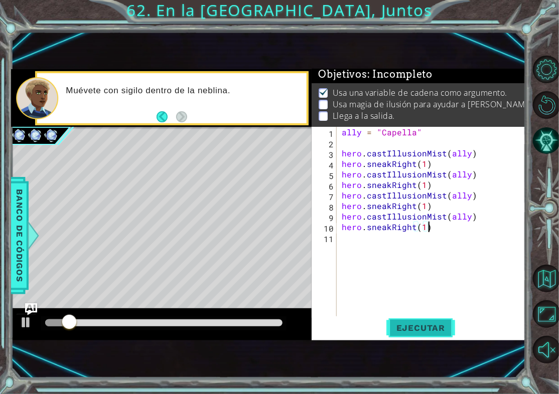
click at [415, 328] on span "Ejecutar" at bounding box center [420, 328] width 69 height 10
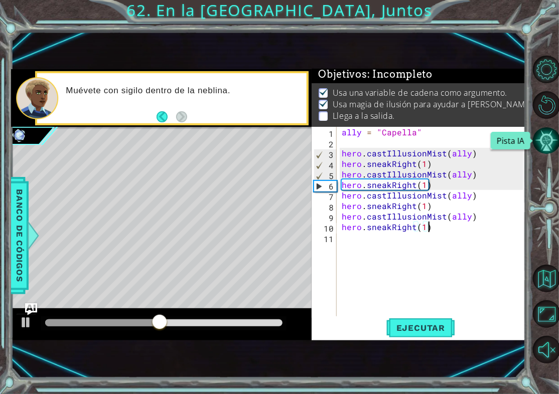
click at [549, 134] on button "Pista IA" at bounding box center [547, 141] width 28 height 28
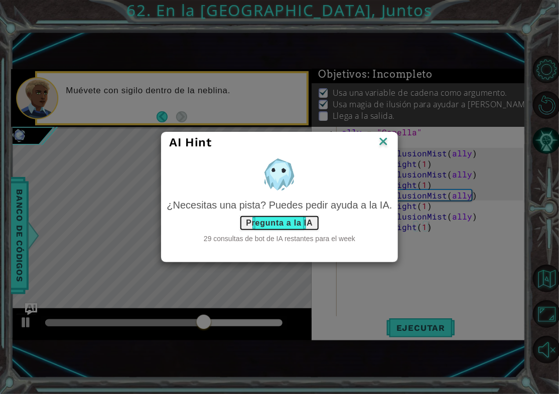
click at [280, 222] on button "Pregunta a la IA" at bounding box center [279, 223] width 80 height 16
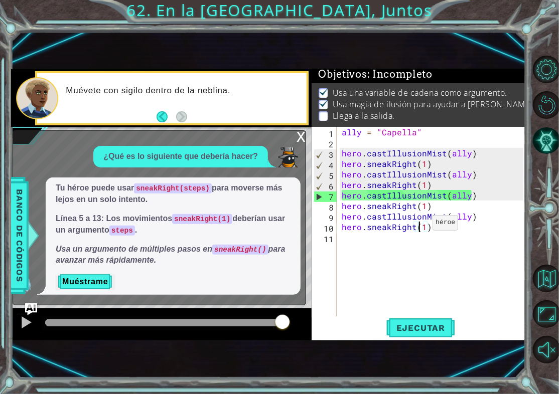
click at [420, 225] on div "ally = "Capella" hero . castIllusionMist ( ally ) hero . sneakRight ( 1 ) hero …" at bounding box center [434, 232] width 189 height 211
click at [422, 225] on div "ally = "Capella" hero . castIllusionMist ( ally ) hero . sneakRight ( 1 ) hero …" at bounding box center [434, 232] width 189 height 211
click at [422, 208] on div "ally = "Capella" hero . castIllusionMist ( ally ) hero . sneakRight ( 1 ) hero …" at bounding box center [434, 232] width 189 height 211
click at [421, 186] on div "ally = "Capella" hero . castIllusionMist ( ally ) hero . sneakRight ( 1 ) hero …" at bounding box center [434, 232] width 189 height 211
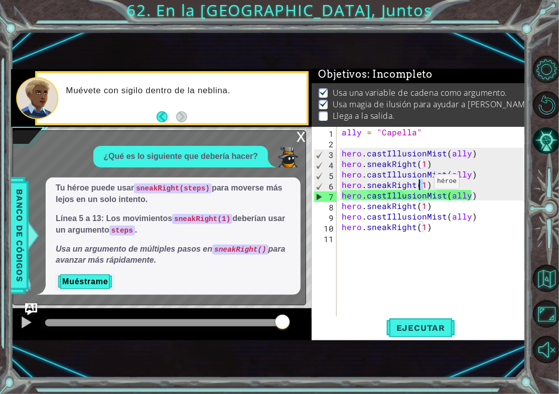
click at [422, 184] on div "ally = "Capella" hero . castIllusionMist ( ally ) hero . sneakRight ( 1 ) hero …" at bounding box center [432, 222] width 184 height 190
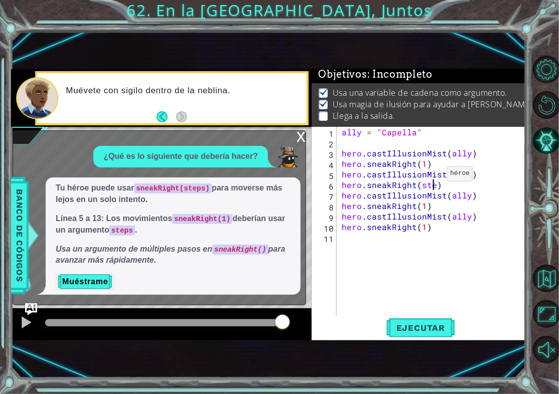
scroll to position [0, 6]
click at [402, 332] on span "Ejecutar" at bounding box center [420, 328] width 69 height 10
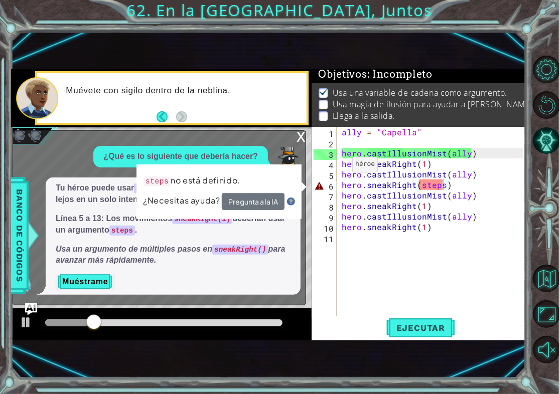
click at [303, 135] on div "x" at bounding box center [301, 136] width 9 height 10
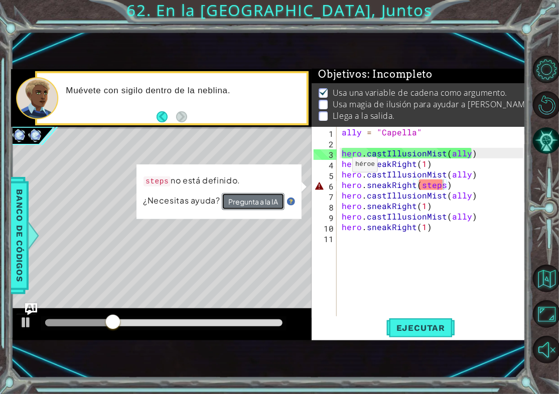
click at [269, 200] on button "Pregunta a la IA" at bounding box center [253, 201] width 63 height 17
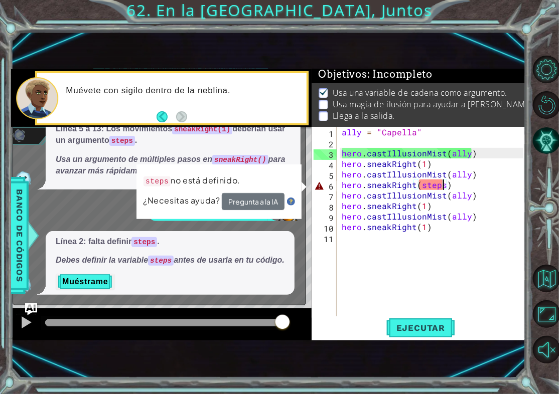
scroll to position [0, 6]
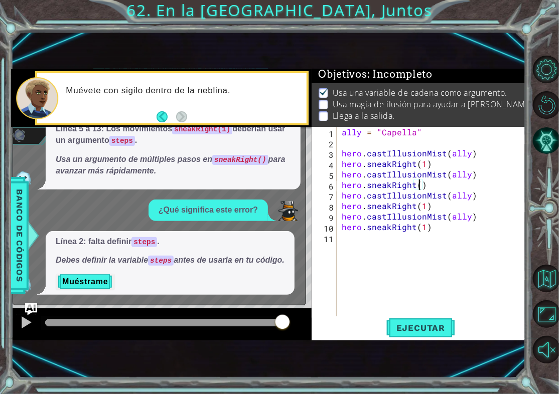
type textarea "hero.sneakRight(1)"
click at [434, 310] on div "ally = "Capella" hero . castIllusionMist ( ally ) hero . sneakRight ( 1 ) hero …" at bounding box center [434, 232] width 189 height 211
click at [429, 322] on button "Ejecutar" at bounding box center [420, 329] width 69 height 22
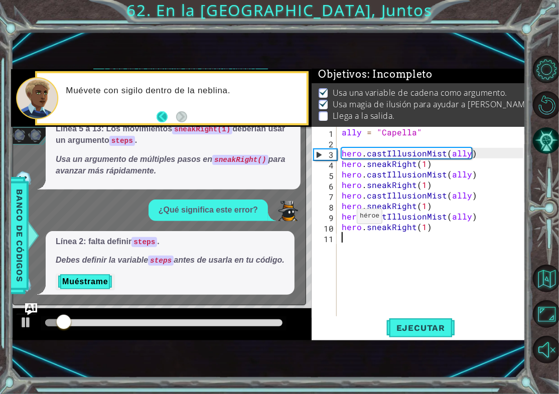
click at [165, 113] on button "Back" at bounding box center [167, 116] width 20 height 11
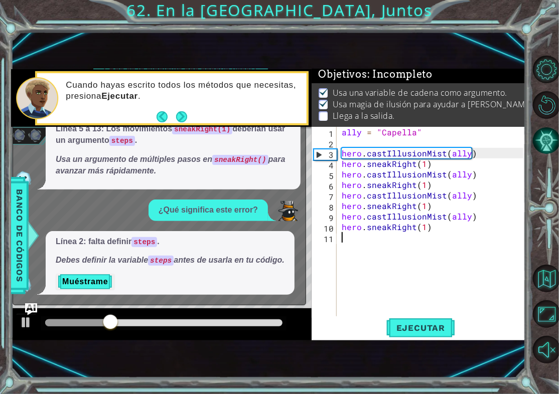
click at [544, 144] on button "Pista IA" at bounding box center [547, 141] width 28 height 28
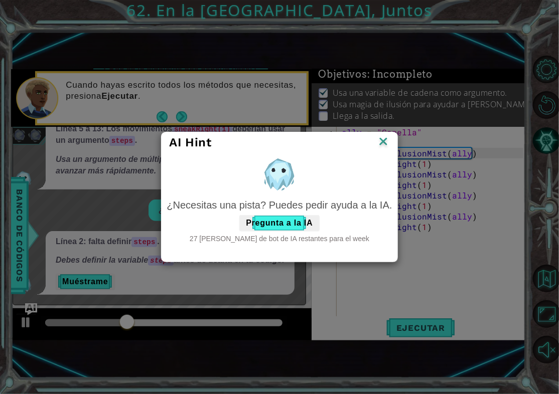
click at [381, 141] on img at bounding box center [383, 142] width 13 height 15
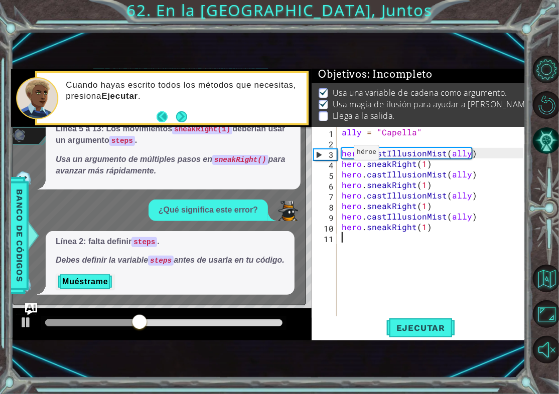
click at [170, 114] on button "Back" at bounding box center [167, 116] width 20 height 11
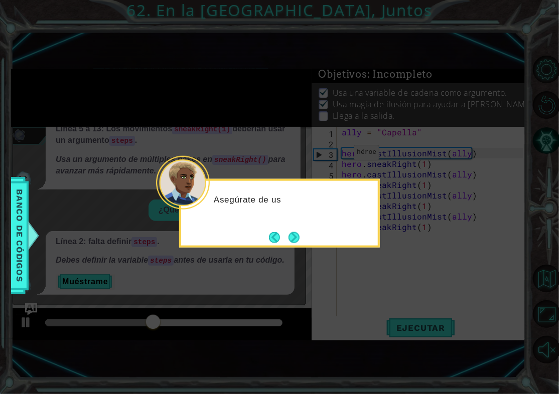
click at [297, 241] on button "Next" at bounding box center [294, 238] width 14 height 14
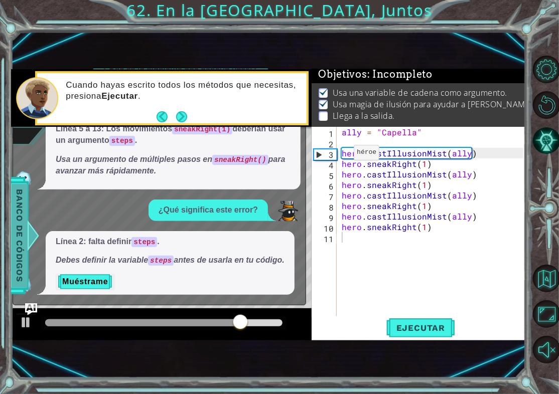
click at [20, 235] on span "Banco de códigos" at bounding box center [20, 236] width 16 height 104
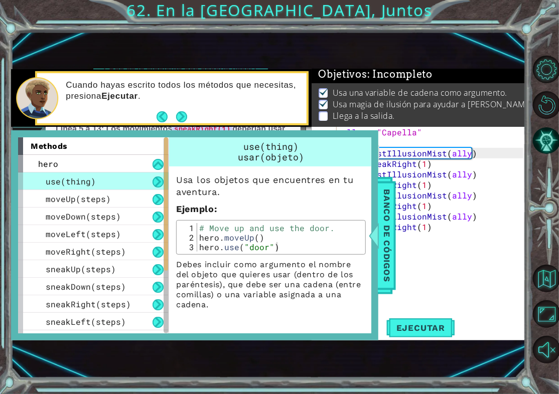
click at [92, 108] on div "Cuando hayas escrito todos los métodos que necesitas, presiona [PERSON_NAME] ." at bounding box center [183, 98] width 248 height 47
click at [379, 210] on span "Banco de códigos" at bounding box center [387, 236] width 16 height 104
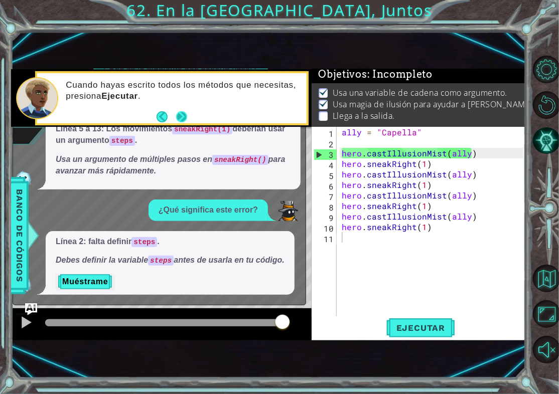
click at [179, 111] on button "Next" at bounding box center [182, 117] width 16 height 16
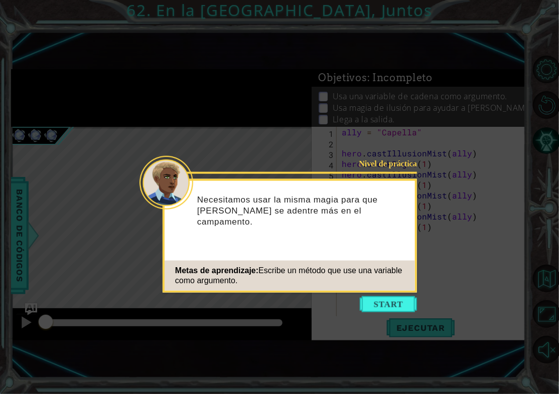
drag, startPoint x: 383, startPoint y: 299, endPoint x: 385, endPoint y: 304, distance: 6.1
click at [385, 303] on button "Start" at bounding box center [388, 305] width 57 height 16
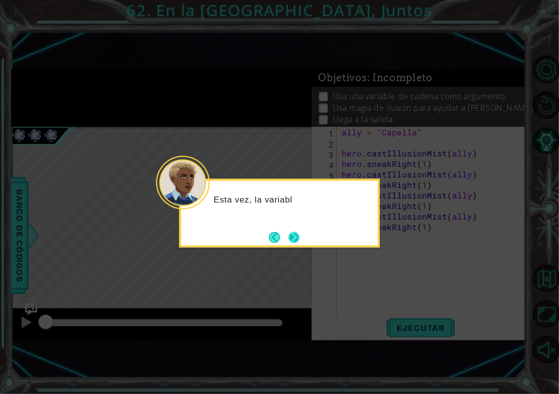
click at [300, 233] on button "Next" at bounding box center [295, 238] width 12 height 12
click at [295, 237] on button "Next" at bounding box center [294, 238] width 16 height 16
click at [299, 237] on button "Next" at bounding box center [295, 238] width 14 height 14
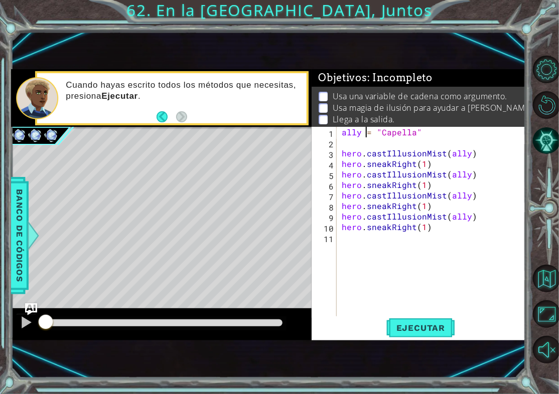
click at [365, 134] on div "ally = "Capella" hero . castIllusionMist ( ally ) hero . sneakRight ( 1 ) hero …" at bounding box center [434, 232] width 189 height 211
type textarea "ally = "Capella""
click at [342, 147] on div "ally = "Capella" hero . castIllusionMist ( ally ) hero . sneakRight ( 1 ) hero …" at bounding box center [434, 232] width 189 height 211
type textarea "a"
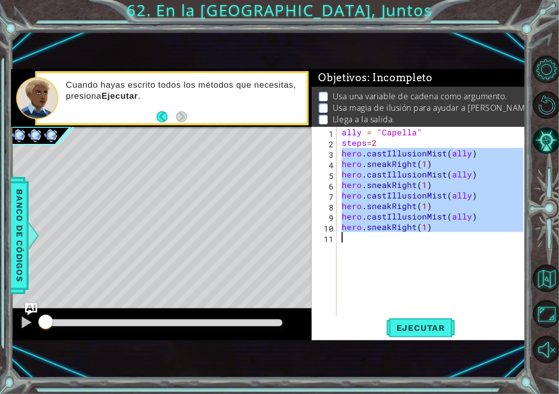
drag, startPoint x: 343, startPoint y: 152, endPoint x: 456, endPoint y: 244, distance: 145.9
click at [456, 244] on div "ally = "Capella" steps = 2 hero . castIllusionMist ( ally ) hero . sneakRight (…" at bounding box center [434, 232] width 189 height 211
type textarea "hero.sneakRight(1)"
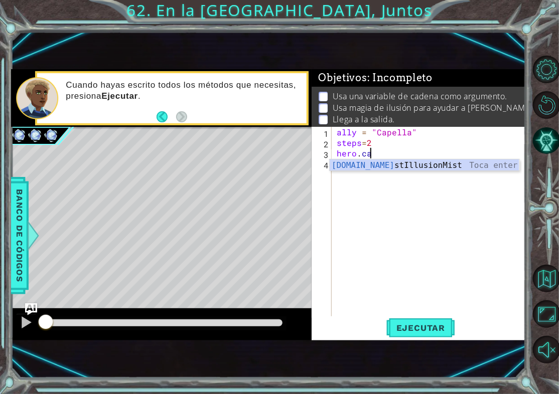
click at [466, 169] on div "[DOMAIN_NAME] stIllusionMist Toca enter" at bounding box center [425, 178] width 190 height 36
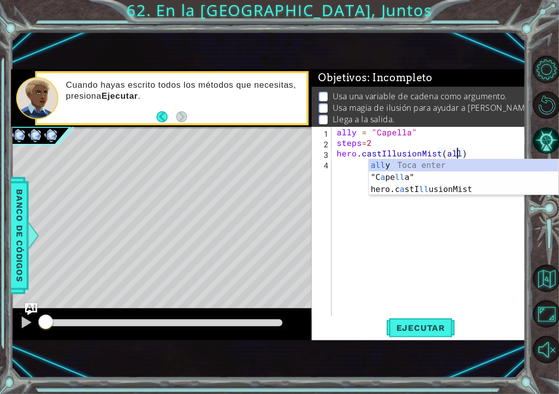
type textarea "hero.castIllusionMist(ally)"
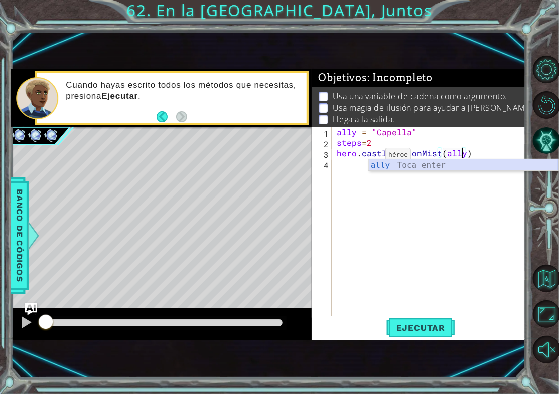
click at [372, 166] on div "ally Toca enter" at bounding box center [464, 178] width 190 height 36
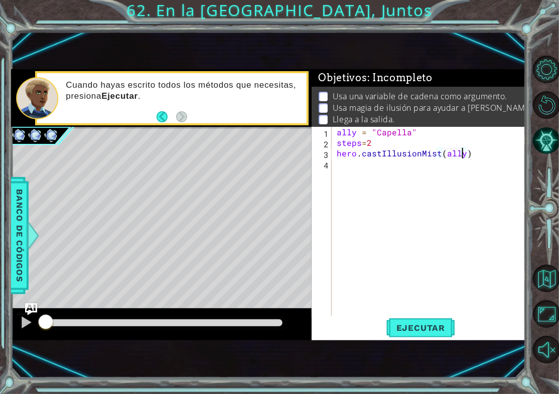
click at [366, 166] on div "ally = "Capella" steps = 2 hero . castIllusionMist ( ally )" at bounding box center [432, 232] width 194 height 211
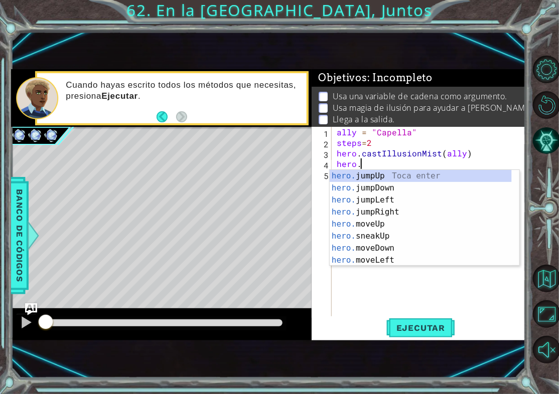
scroll to position [0, 1]
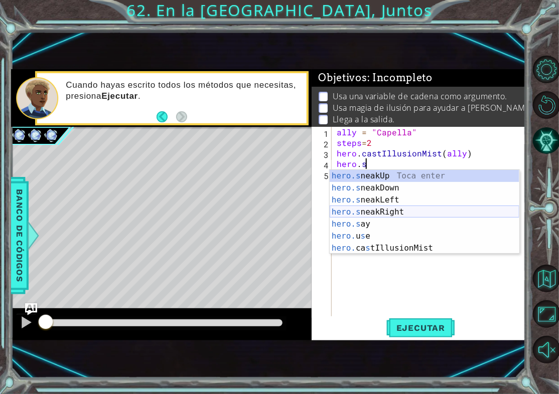
click at [391, 214] on div "hero.s neakUp Toca enter hero.s neakDown Toca enter hero.s neakLeft Toca enter …" at bounding box center [425, 224] width 190 height 108
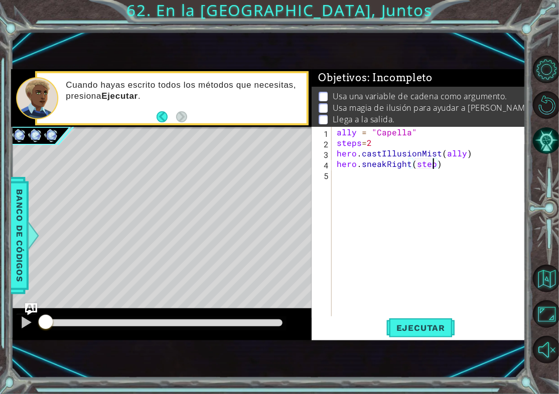
scroll to position [0, 6]
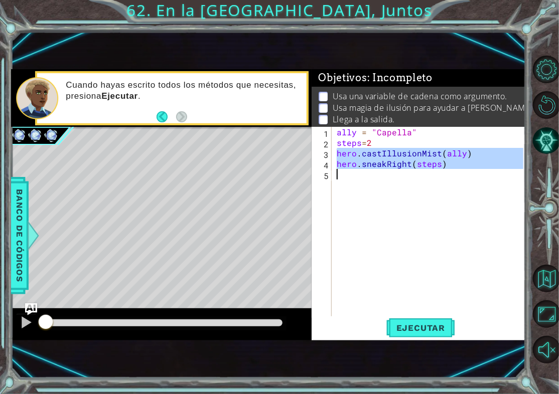
drag, startPoint x: 334, startPoint y: 149, endPoint x: 452, endPoint y: 173, distance: 119.8
click at [452, 173] on div "ally = "Capella" steps = 2 hero . castIllusionMist ( ally ) hero . sneakRight (…" at bounding box center [429, 222] width 189 height 190
type textarea "hero.sneakRight(steps)"
click at [361, 170] on div "ally = "Capella" steps = 2 hero . castIllusionMist ( ally ) hero . sneakRight (…" at bounding box center [429, 222] width 189 height 190
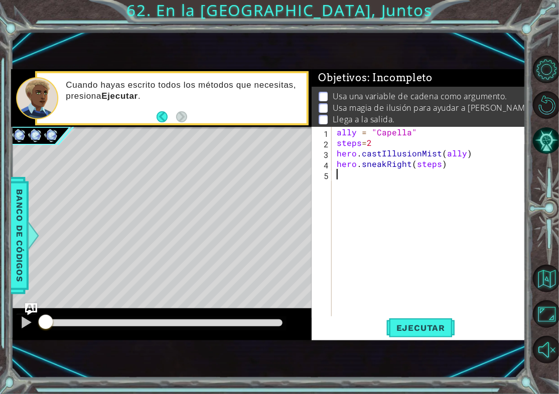
scroll to position [0, 0]
drag, startPoint x: 333, startPoint y: 151, endPoint x: 444, endPoint y: 188, distance: 116.3
click at [456, 195] on div "1 2 3 4 5 6 7 ally = "Capella" steps = 2 hero . castIllusionMist ( ally ) hero …" at bounding box center [418, 222] width 212 height 190
click at [454, 192] on div "ally = "Capella" steps = 2 hero . castIllusionMist ( ally ) hero . sneakRight (…" at bounding box center [432, 232] width 194 height 211
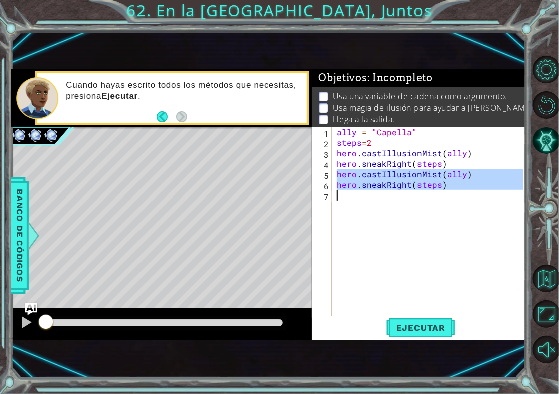
drag, startPoint x: 335, startPoint y: 170, endPoint x: 446, endPoint y: 194, distance: 113.0
click at [446, 196] on div "ally = "Capella" steps = 2 hero . castIllusionMist ( ally ) hero . sneakRight (…" at bounding box center [432, 232] width 194 height 211
type textarea "hero.sneakRight(steps)"
click at [370, 195] on div "ally = "Capella" steps = 2 hero . castIllusionMist ( ally ) hero . sneakRight (…" at bounding box center [429, 222] width 189 height 190
click at [370, 195] on div "ally = "Capella" steps = 2 hero . castIllusionMist ( ally ) hero . sneakRight (…" at bounding box center [432, 232] width 194 height 211
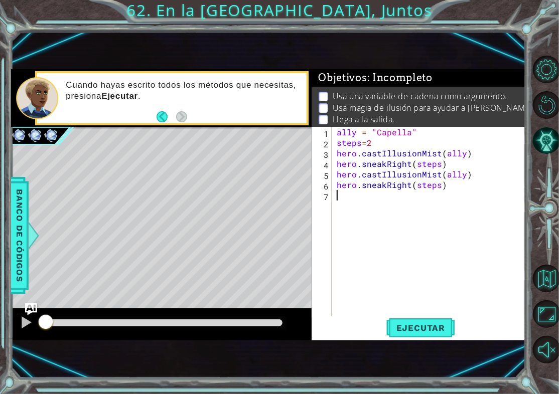
drag, startPoint x: 365, startPoint y: 192, endPoint x: 407, endPoint y: 270, distance: 88.2
click at [399, 269] on div "ally = "Capella" steps = 2 hero . castIllusionMist ( ally ) hero . sneakRight (…" at bounding box center [432, 232] width 194 height 211
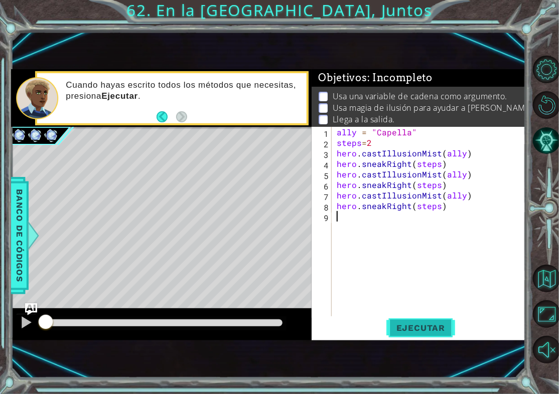
drag, startPoint x: 419, startPoint y: 326, endPoint x: 418, endPoint y: 321, distance: 5.5
click at [418, 327] on span "Ejecutar" at bounding box center [420, 328] width 69 height 10
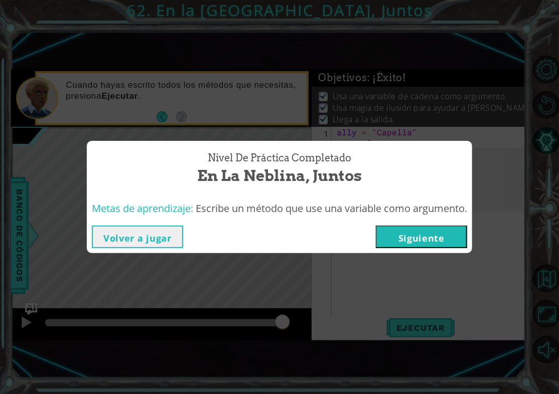
click at [424, 248] on button "Siguiente" at bounding box center [421, 237] width 91 height 23
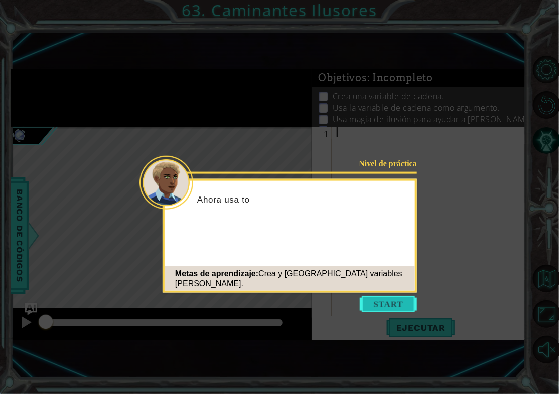
click at [396, 309] on button "Start" at bounding box center [388, 305] width 57 height 16
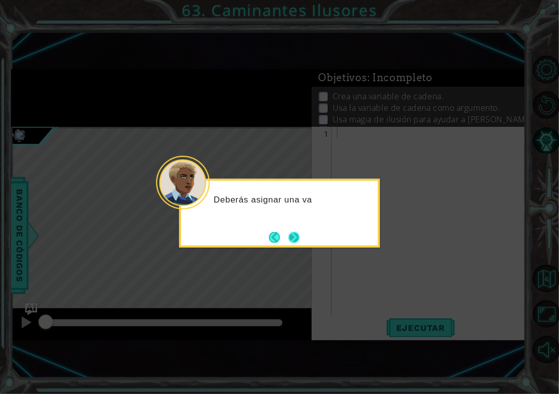
click at [296, 245] on button "Next" at bounding box center [294, 238] width 14 height 14
click at [293, 238] on button "Next" at bounding box center [295, 238] width 18 height 18
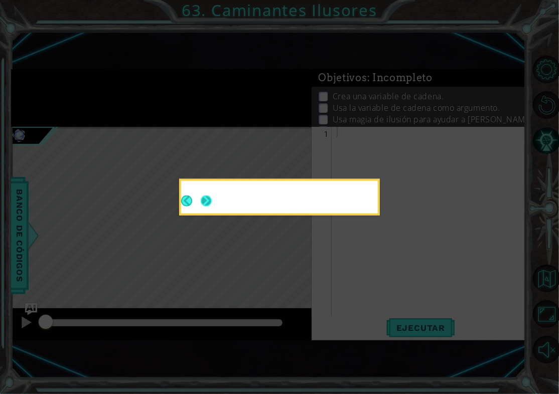
click at [293, 238] on body "1 ההההההההההההההההההההההההההההההההההההההההההההההההההההההההההההההההההההההההההההה…" at bounding box center [279, 197] width 559 height 394
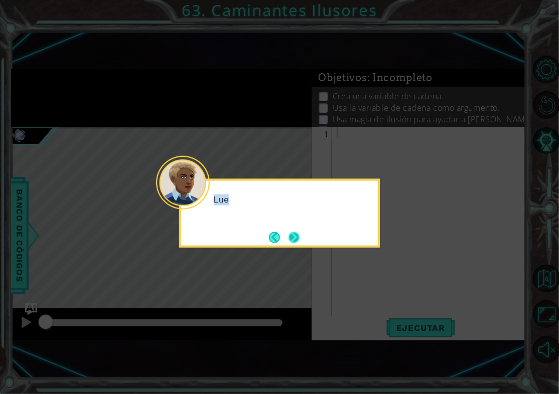
click at [295, 238] on button "Next" at bounding box center [294, 237] width 19 height 19
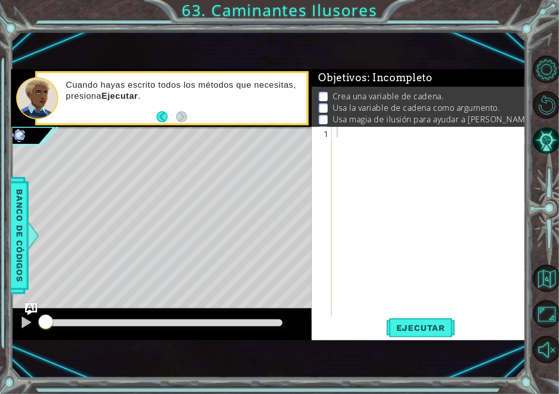
drag, startPoint x: 333, startPoint y: 93, endPoint x: 345, endPoint y: 99, distance: 13.3
click at [345, 99] on p "Crea una variable de cadena." at bounding box center [388, 96] width 111 height 11
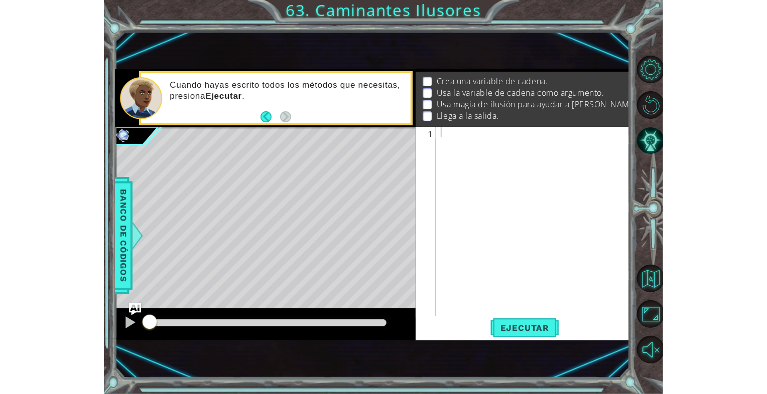
scroll to position [28, 0]
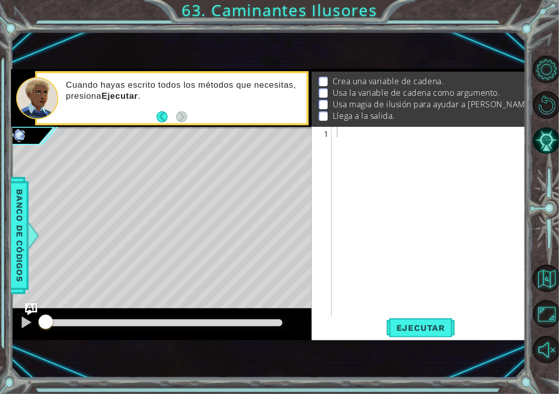
click at [339, 127] on div "Objetivos : Incompleto Crea una variable de cadena. Usa la variable de cadena c…" at bounding box center [419, 98] width 214 height 58
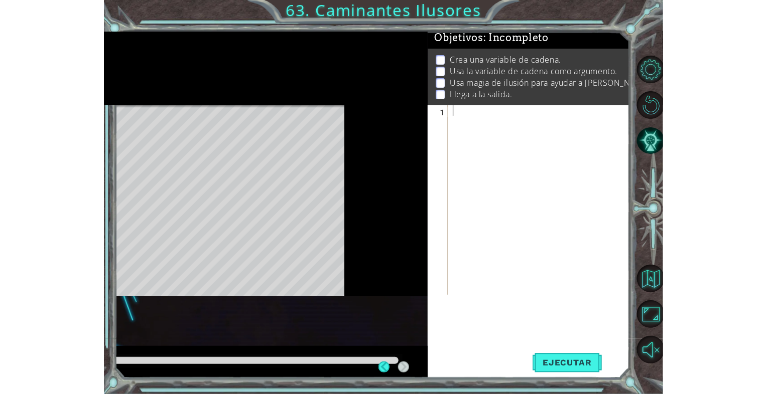
scroll to position [18, 0]
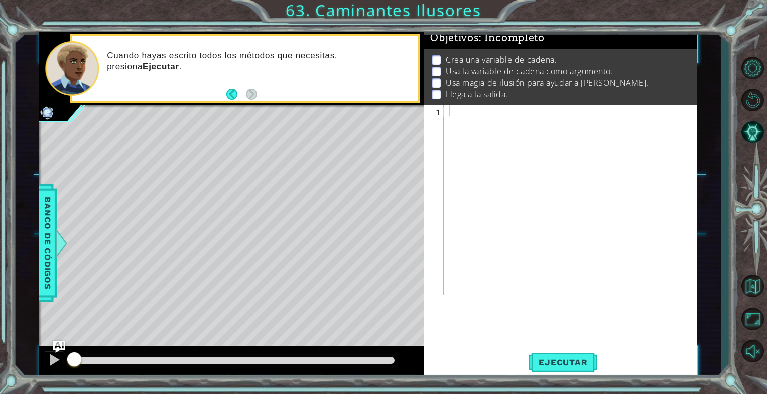
click at [559, 299] on div "1 ההההההההההההההההההההההההההההההההההההההההההההההההההההההההההההההההההההההההההההה…" at bounding box center [560, 241] width 273 height 273
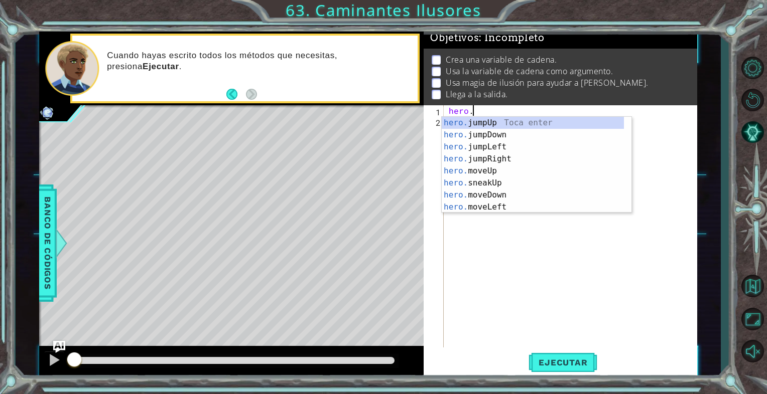
scroll to position [0, 2]
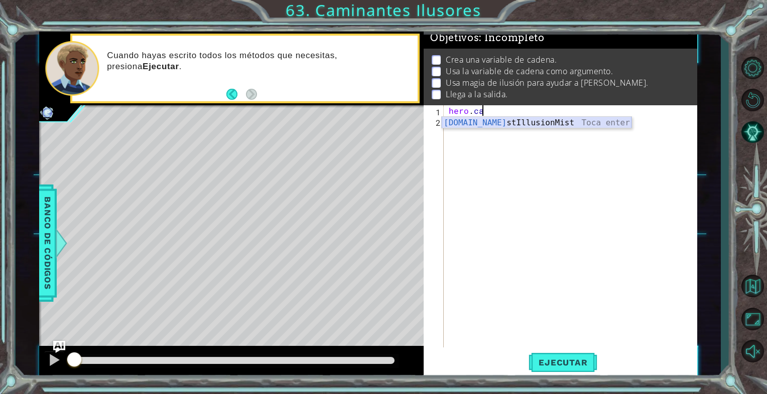
click at [521, 118] on div "[DOMAIN_NAME] stIllusionMist Toca enter" at bounding box center [537, 135] width 190 height 36
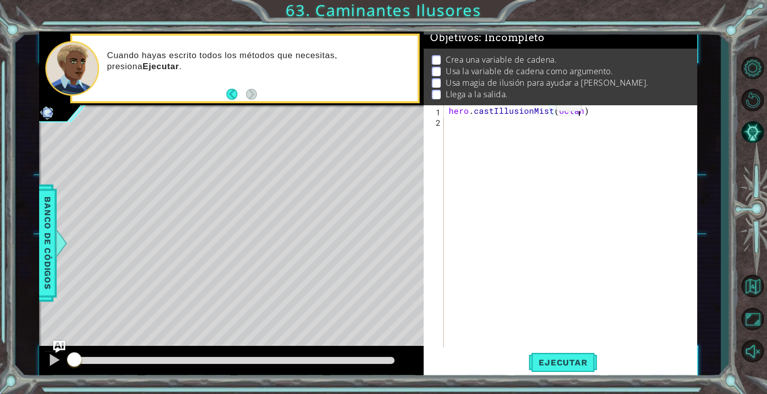
scroll to position [0, 8]
click at [559, 365] on span "Ejecutar" at bounding box center [563, 363] width 69 height 10
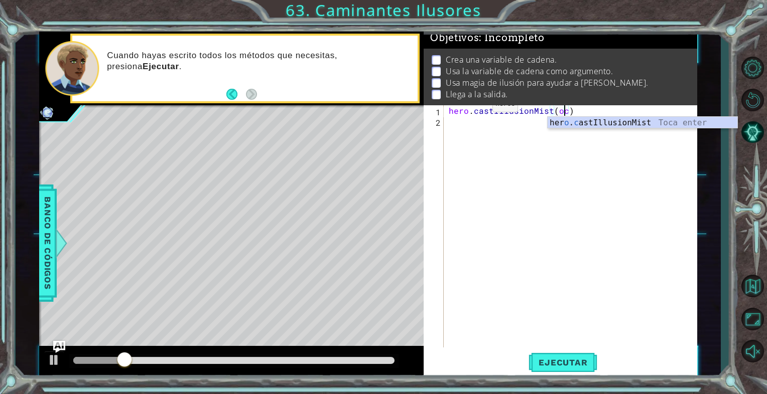
scroll to position [0, 6]
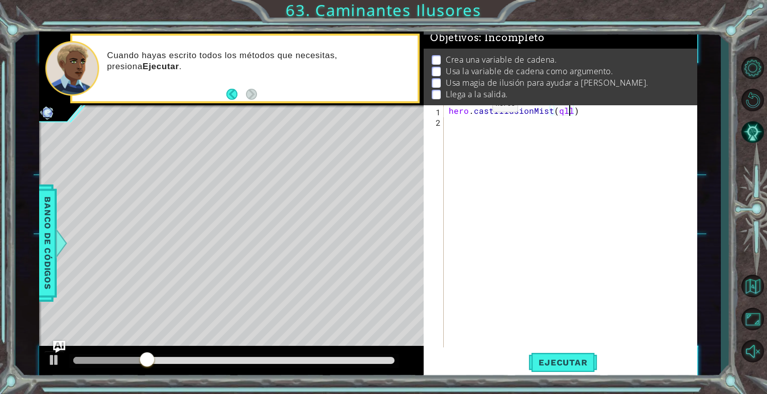
type textarea "hero.castIllusionMist(qlly)"
click at [559, 106] on div "hero . castIllusionMist ( qlly )" at bounding box center [573, 237] width 252 height 264
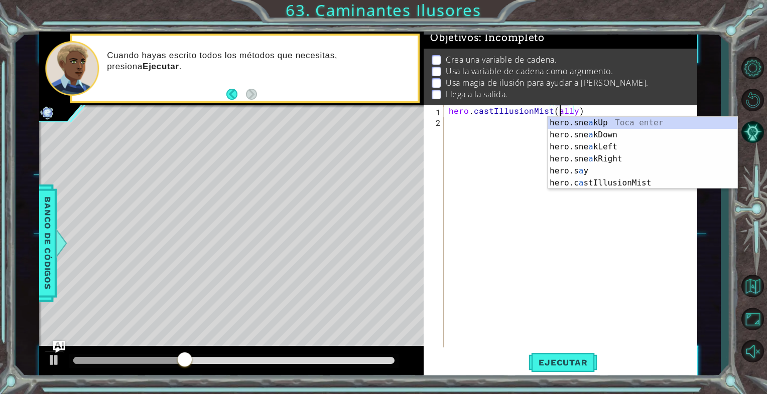
scroll to position [0, 7]
click at [545, 365] on span "Ejecutar" at bounding box center [563, 363] width 69 height 10
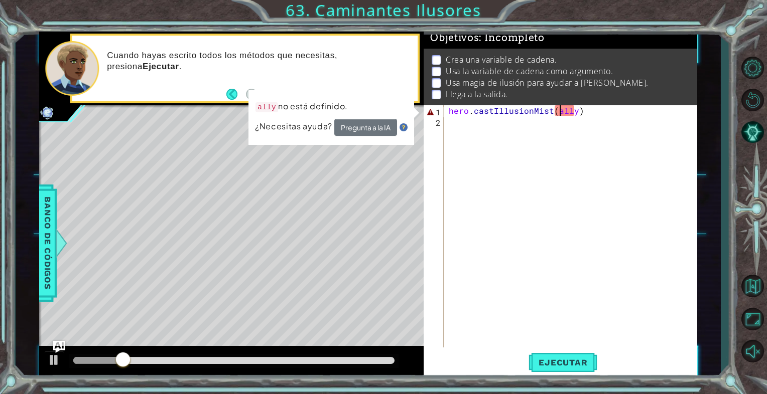
click at [559, 113] on div "hero . castIllusionMist ( ally )" at bounding box center [573, 237] width 252 height 264
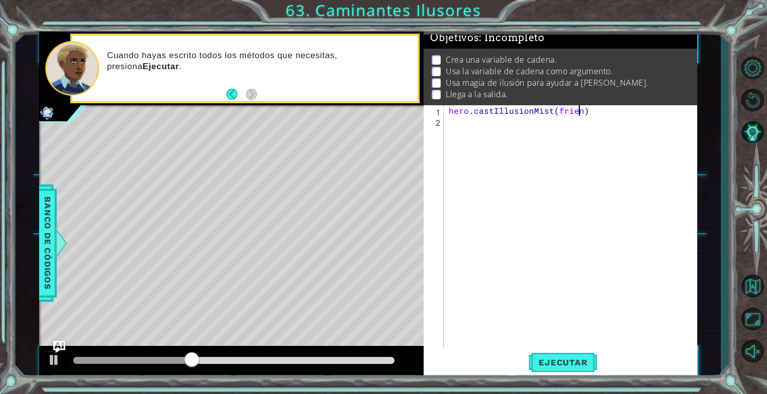
scroll to position [0, 8]
click at [559, 365] on span "Ejecutar" at bounding box center [563, 363] width 69 height 10
type textarea "hero.castIllusionMist(frie)"
click at [526, 120] on div "hero . castIllusionMist ( frie )" at bounding box center [573, 237] width 252 height 264
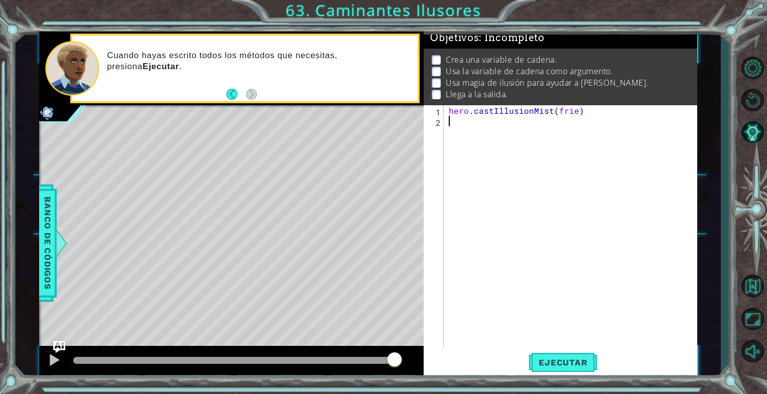
scroll to position [0, 0]
click at [559, 107] on div "hero . castIllusionMist ( frie )" at bounding box center [573, 237] width 252 height 264
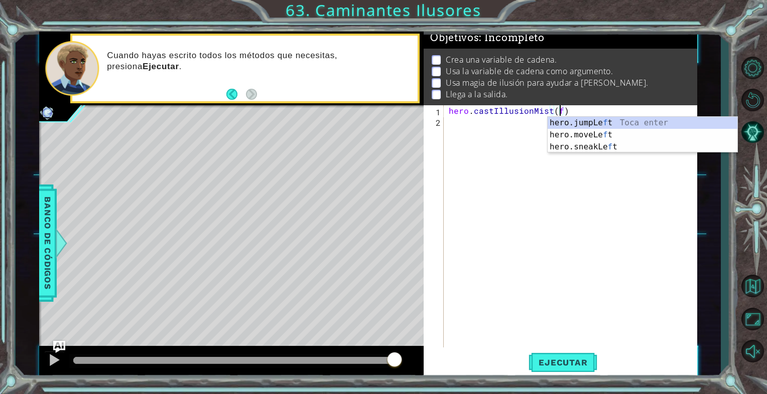
type textarea "hero.castIllusionMist()"
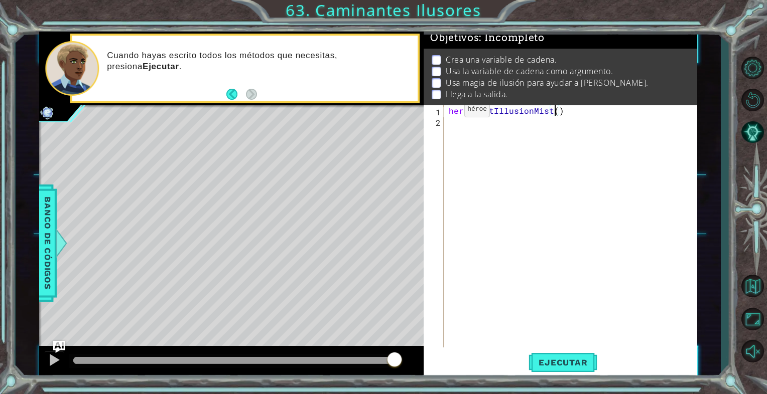
click at [447, 111] on div "hero . castIllusionMist ( )" at bounding box center [573, 237] width 252 height 264
click at [450, 126] on div "hero.castIllusionMist() 1 2 3 4 hero . castIllusionMist ( ) ההההההההההההההההההה…" at bounding box center [559, 226] width 271 height 242
click at [456, 113] on div "hero . castIllusionMist ( )" at bounding box center [573, 237] width 252 height 264
click at [556, 134] on div "ally = octans hero . castIllusionMist ( )" at bounding box center [573, 237] width 252 height 264
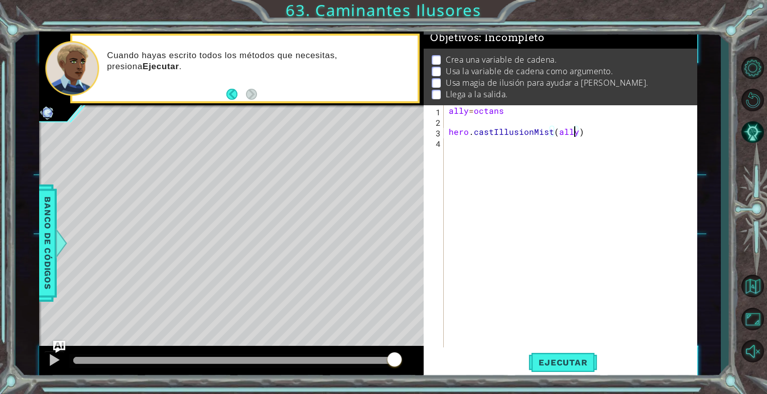
scroll to position [0, 8]
click at [559, 356] on button "Ejecutar" at bounding box center [563, 362] width 69 height 27
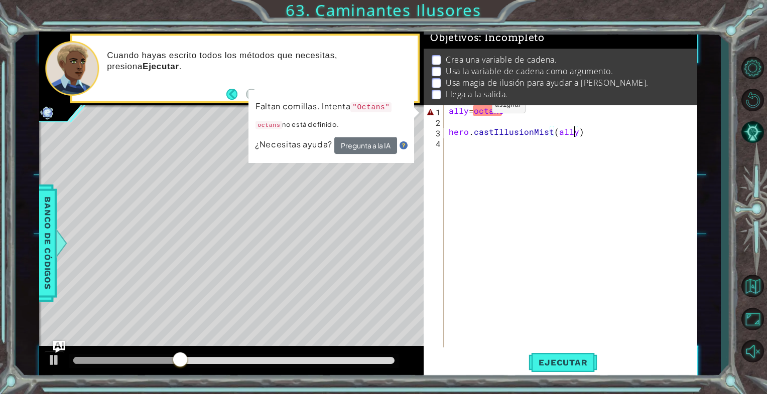
click at [472, 111] on div "ally = octans hero . castIllusionMist ( ally )" at bounding box center [573, 237] width 252 height 264
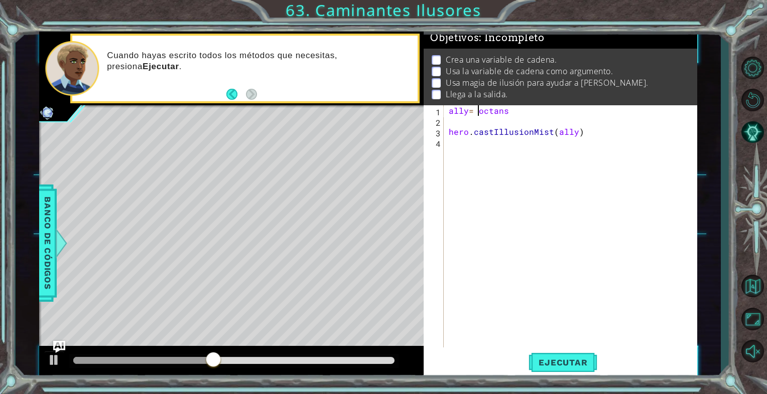
scroll to position [0, 2]
click at [510, 109] on div "ally = "octans hero . castIllusionMist ( ally )" at bounding box center [573, 237] width 252 height 264
type textarea "ally= "octans""
click at [559, 360] on span "Ejecutar" at bounding box center [563, 363] width 69 height 10
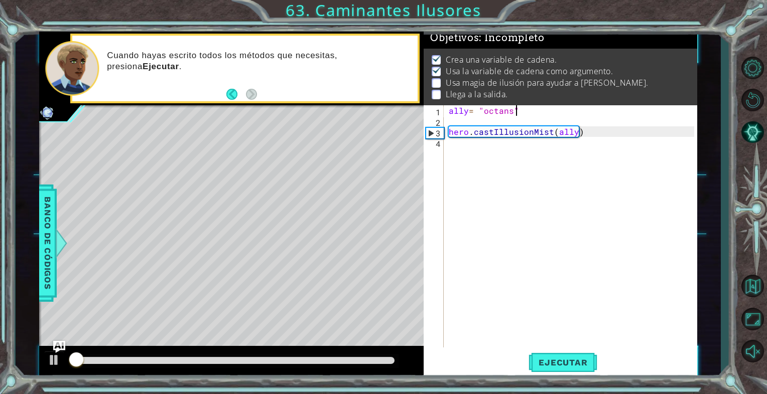
scroll to position [9, 0]
click at [559, 361] on span "Ejecutar" at bounding box center [563, 363] width 69 height 10
click at [470, 120] on div "ally = "octans" hero . castIllusionMist ( ally )" at bounding box center [573, 237] width 252 height 264
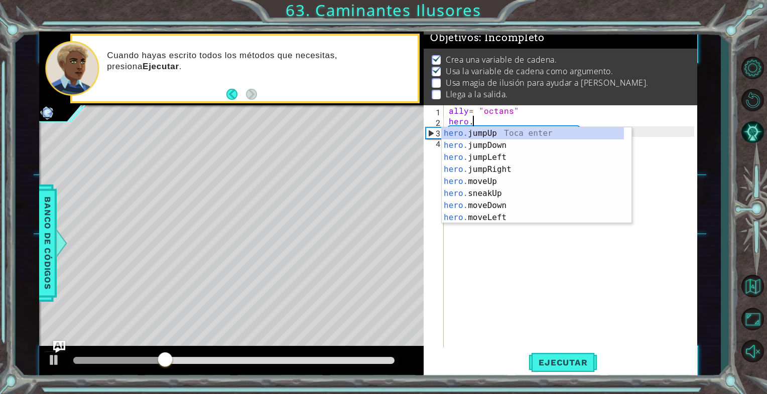
scroll to position [0, 1]
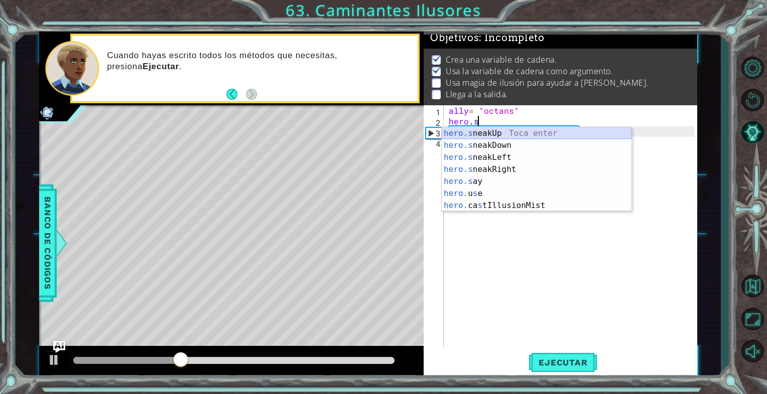
click at [506, 135] on div "hero.s neakUp Toca enter hero.s neakDown Toca enter hero.s neakLeft Toca enter …" at bounding box center [537, 181] width 190 height 108
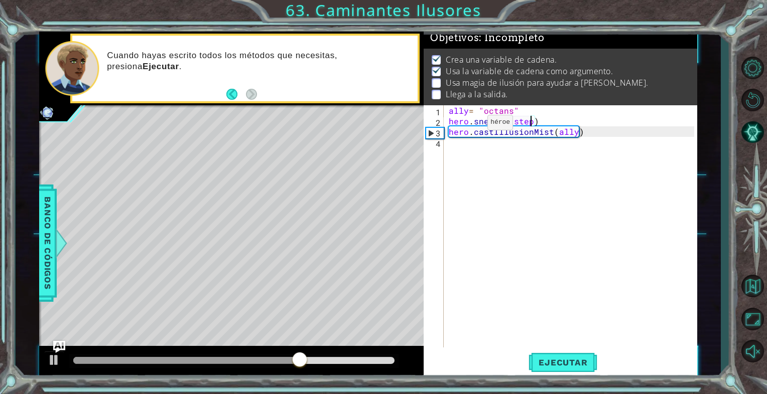
type textarea "hero.sneakUp(steps)"
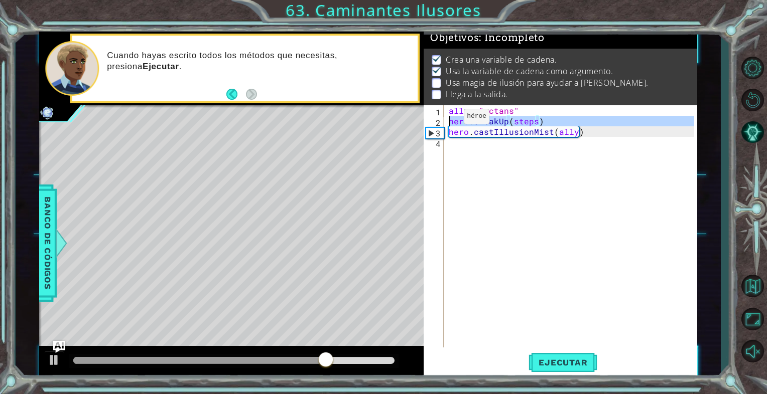
click at [442, 117] on div "2" at bounding box center [435, 122] width 18 height 11
type textarea "hero.sneakUp(steps) hero.castIllusionMist(ally)"
click at [447, 119] on div "ally = "octans" hero . sneakUp ( steps ) hero . castIllusionMist ( ally )" at bounding box center [570, 226] width 247 height 242
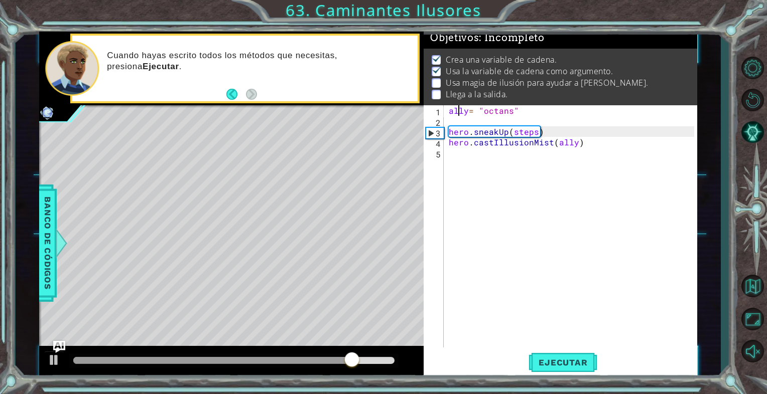
click at [457, 115] on div "ally = "octans" hero . sneakUp ( steps ) hero . castIllusionMist ( ally )" at bounding box center [573, 237] width 252 height 264
type textarea "ally= "octans""
click at [455, 122] on div "ally = "octans" hero . sneakUp ( steps ) hero . castIllusionMist ( ally )" at bounding box center [573, 237] width 252 height 264
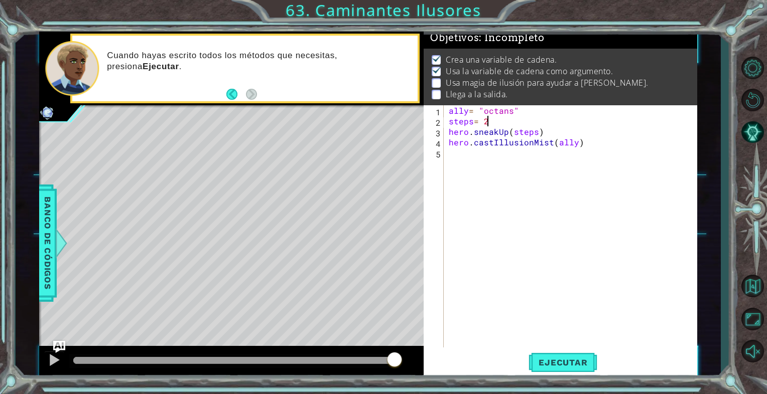
scroll to position [0, 2]
type textarea "steps= 2"
click at [559, 362] on span "Ejecutar" at bounding box center [563, 363] width 69 height 10
